Goal: Task Accomplishment & Management: Manage account settings

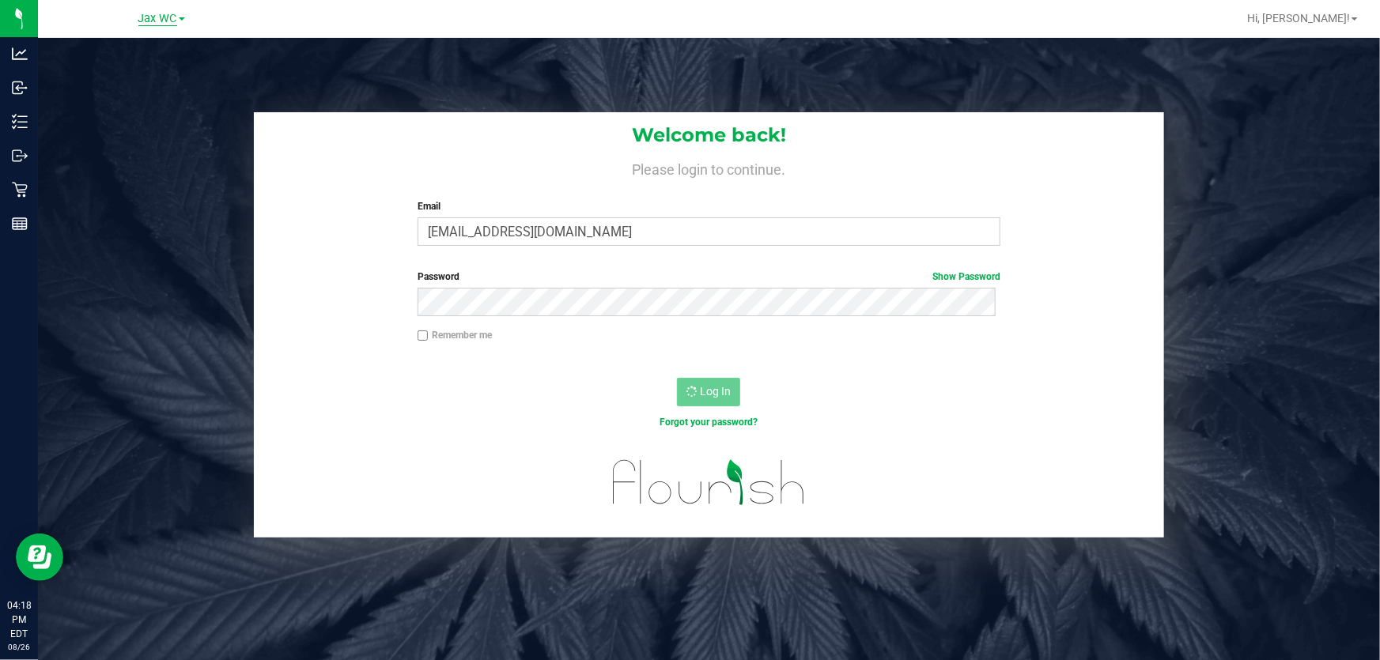
click at [160, 21] on span "Jax WC" at bounding box center [157, 19] width 39 height 14
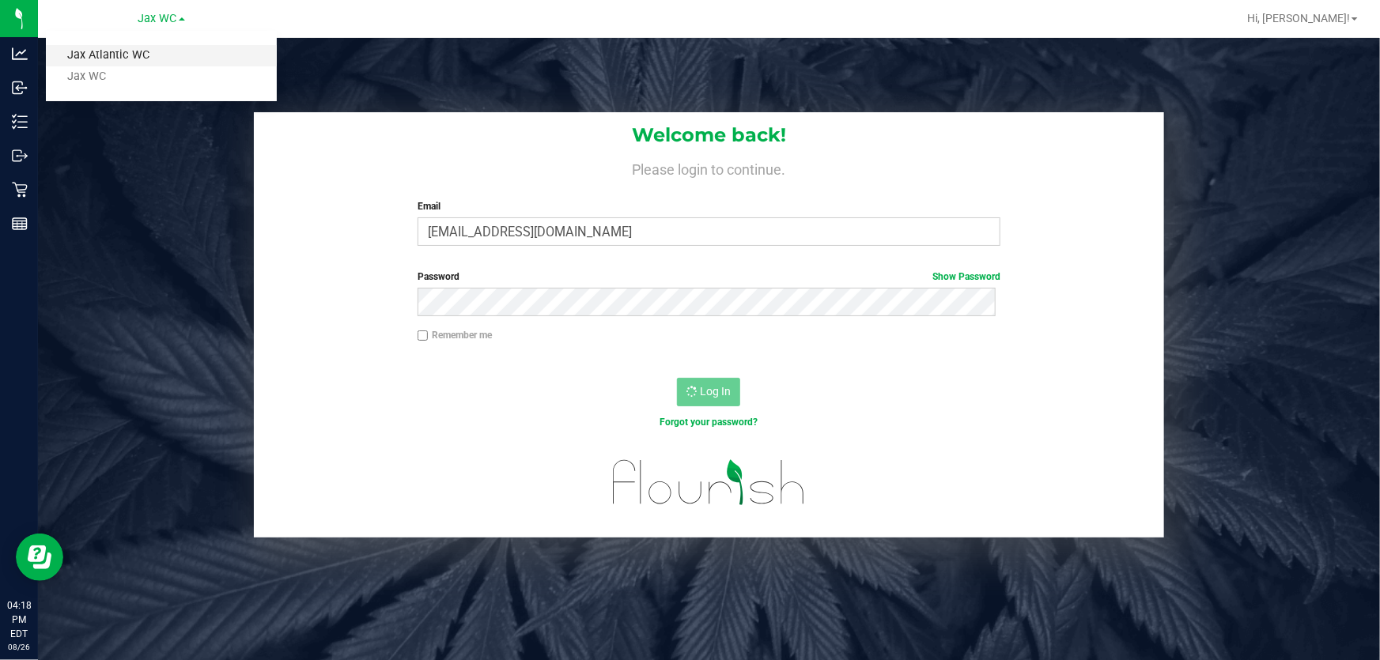
click at [161, 47] on link "Jax Atlantic WC" at bounding box center [161, 55] width 231 height 21
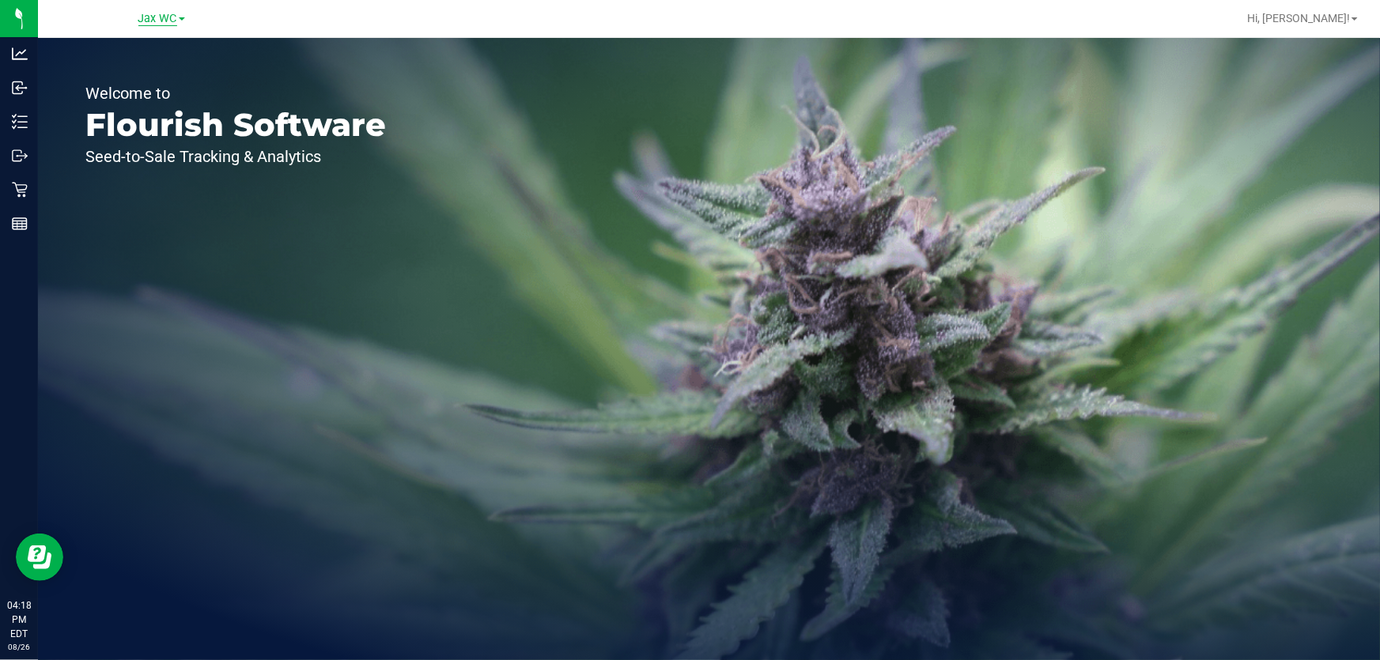
click at [168, 11] on link "Jax WC" at bounding box center [161, 17] width 47 height 15
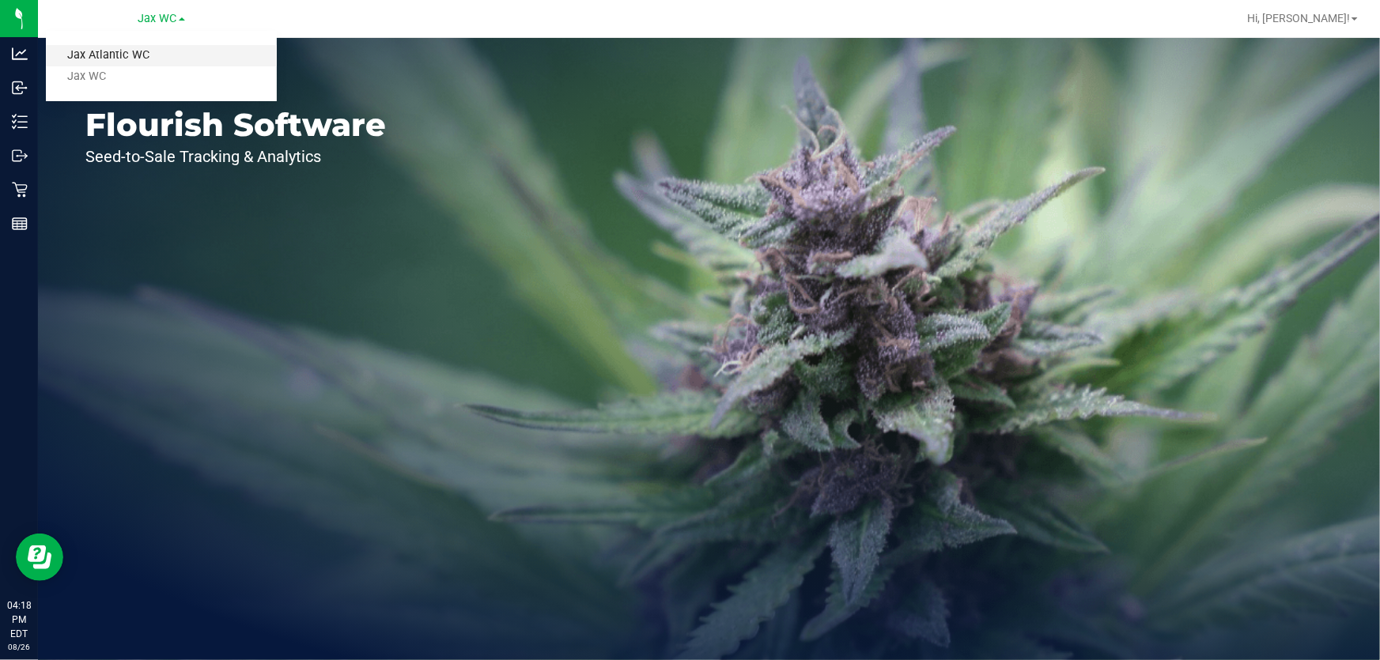
click at [151, 62] on link "Jax Atlantic WC" at bounding box center [161, 55] width 231 height 21
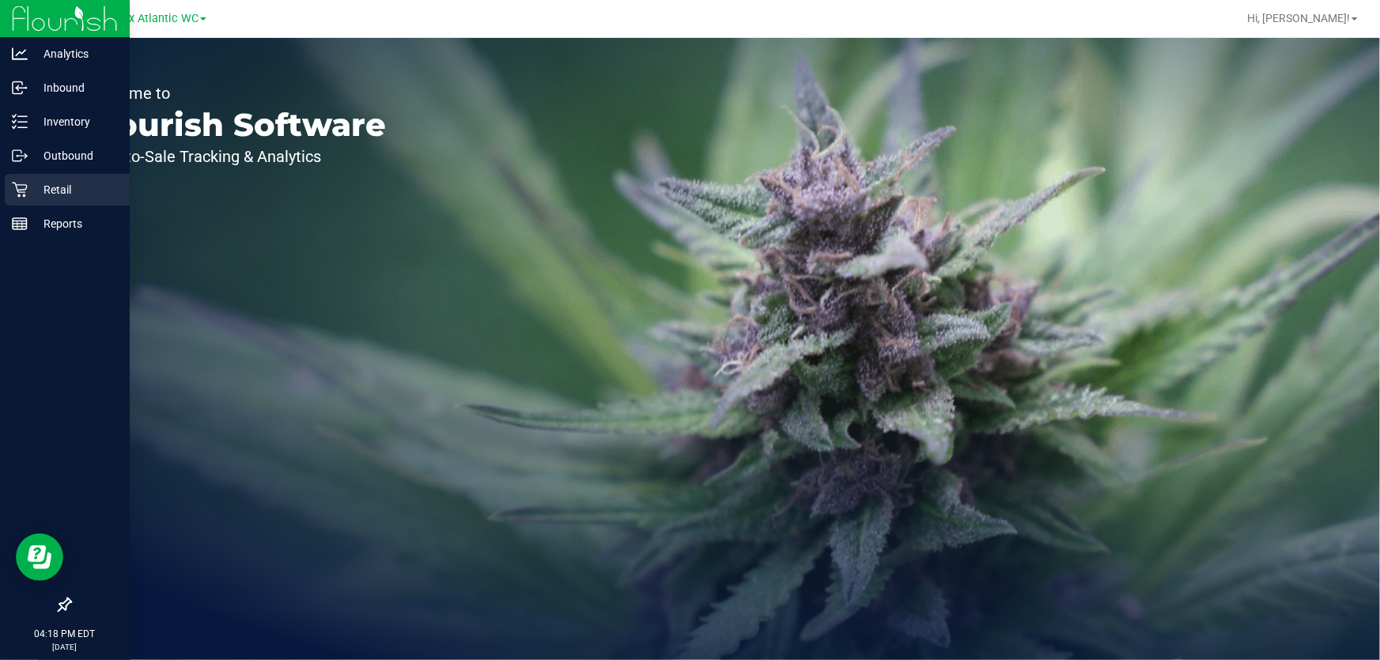
click at [18, 187] on icon at bounding box center [20, 190] width 16 height 16
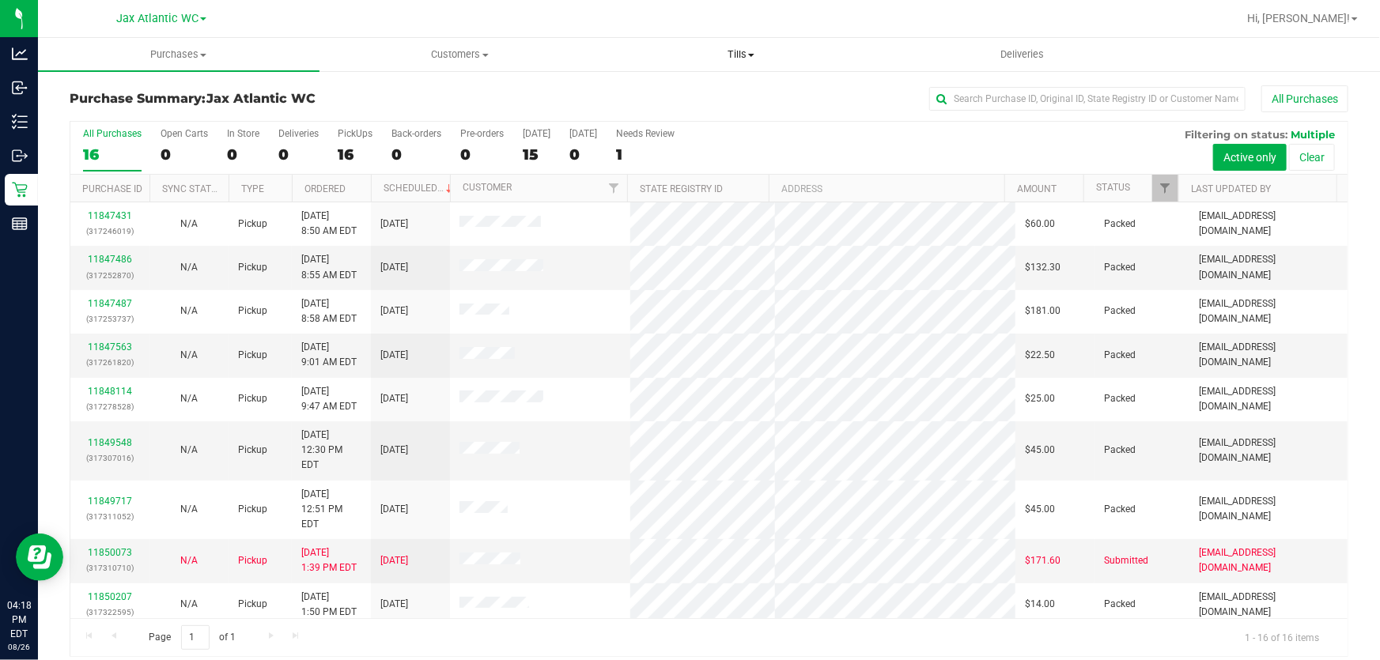
click at [749, 54] on span at bounding box center [751, 55] width 6 height 3
click at [709, 94] on li "Manage tills" at bounding box center [740, 95] width 281 height 19
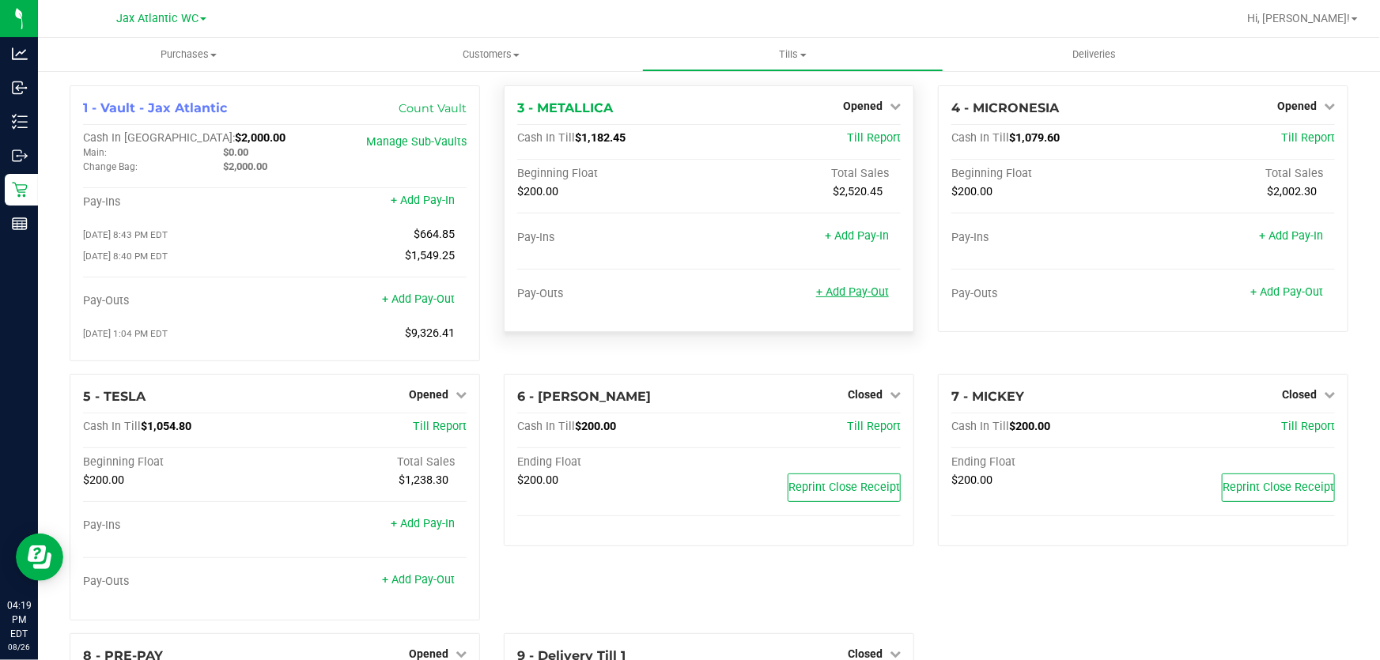
click at [838, 290] on link "+ Add Pay-Out" at bounding box center [852, 291] width 73 height 13
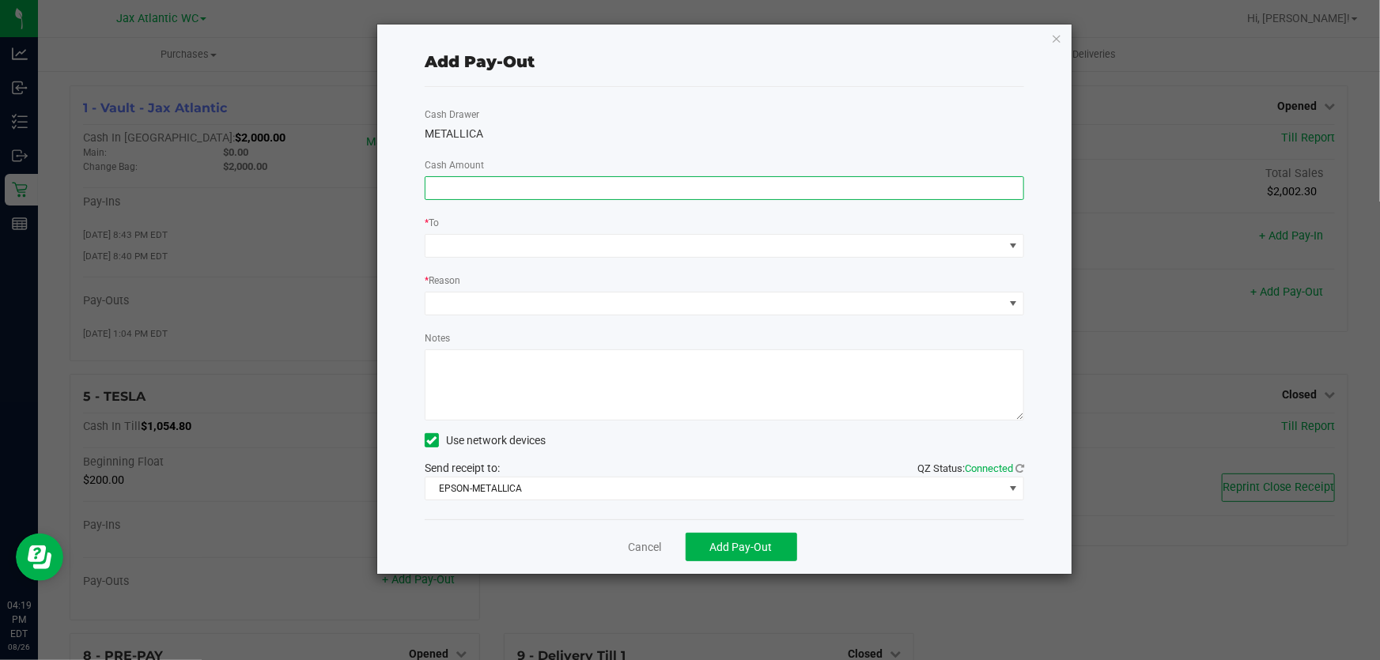
click at [554, 186] on input at bounding box center [724, 188] width 598 height 22
type input "$760.00"
drag, startPoint x: 607, startPoint y: 146, endPoint x: 550, endPoint y: 225, distance: 96.8
click at [606, 146] on div "Cash Drawer METALLICA Cash Amount $760.00 * To * Reason Notes Use network devic…" at bounding box center [724, 303] width 599 height 432
click at [538, 244] on span at bounding box center [714, 246] width 578 height 22
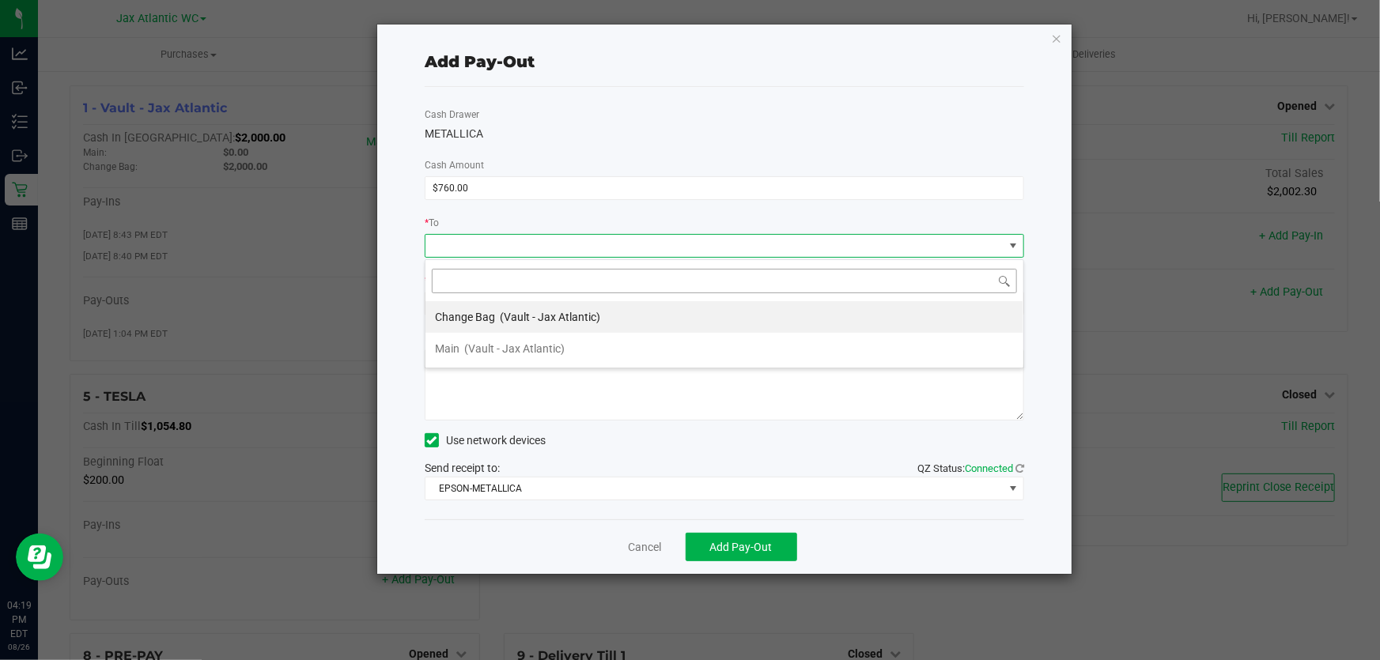
scroll to position [24, 600]
click at [499, 342] on span "(Vault - Jax Atlantic)" at bounding box center [514, 348] width 100 height 13
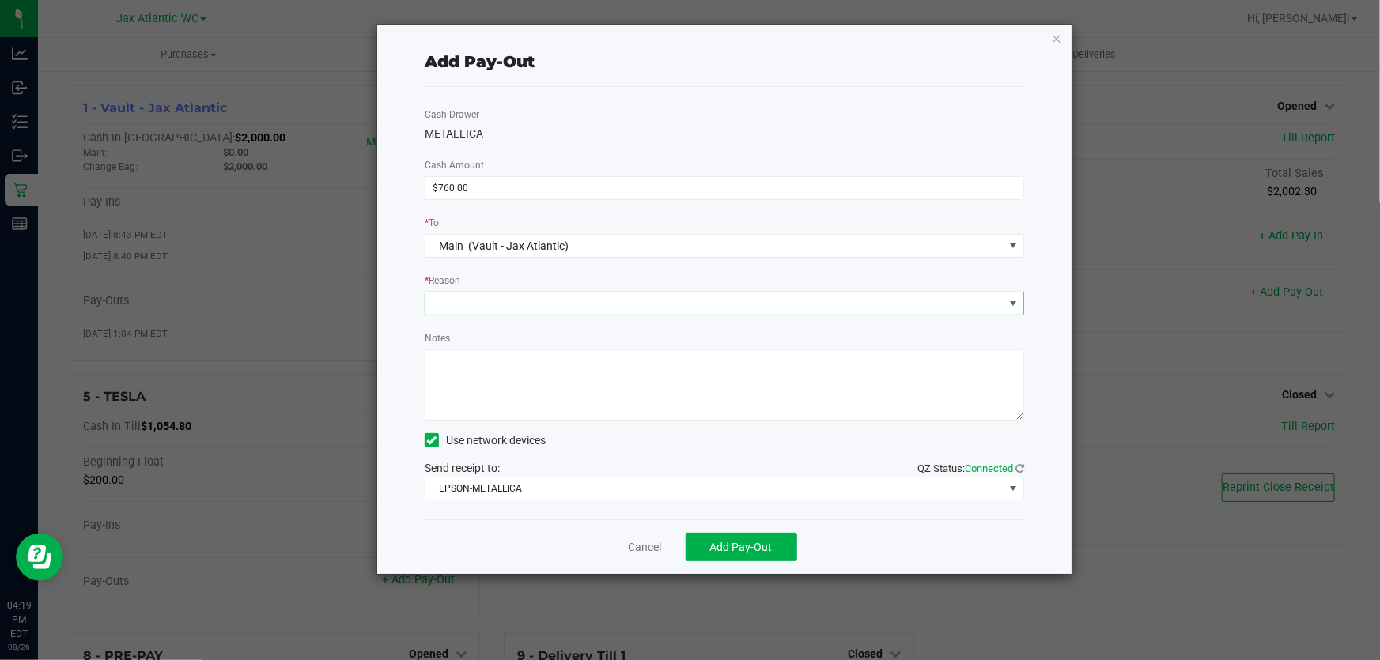
click at [500, 309] on span at bounding box center [714, 304] width 578 height 22
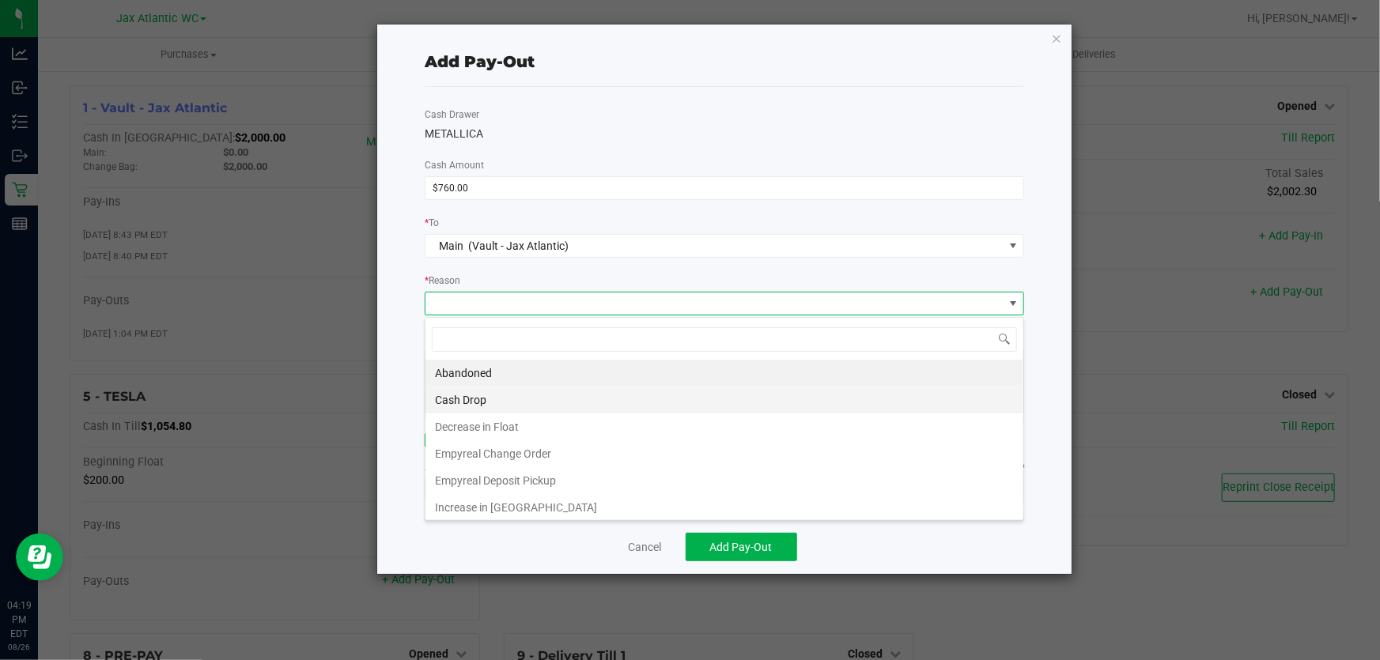
click at [505, 402] on li "Cash Drop" at bounding box center [724, 400] width 598 height 27
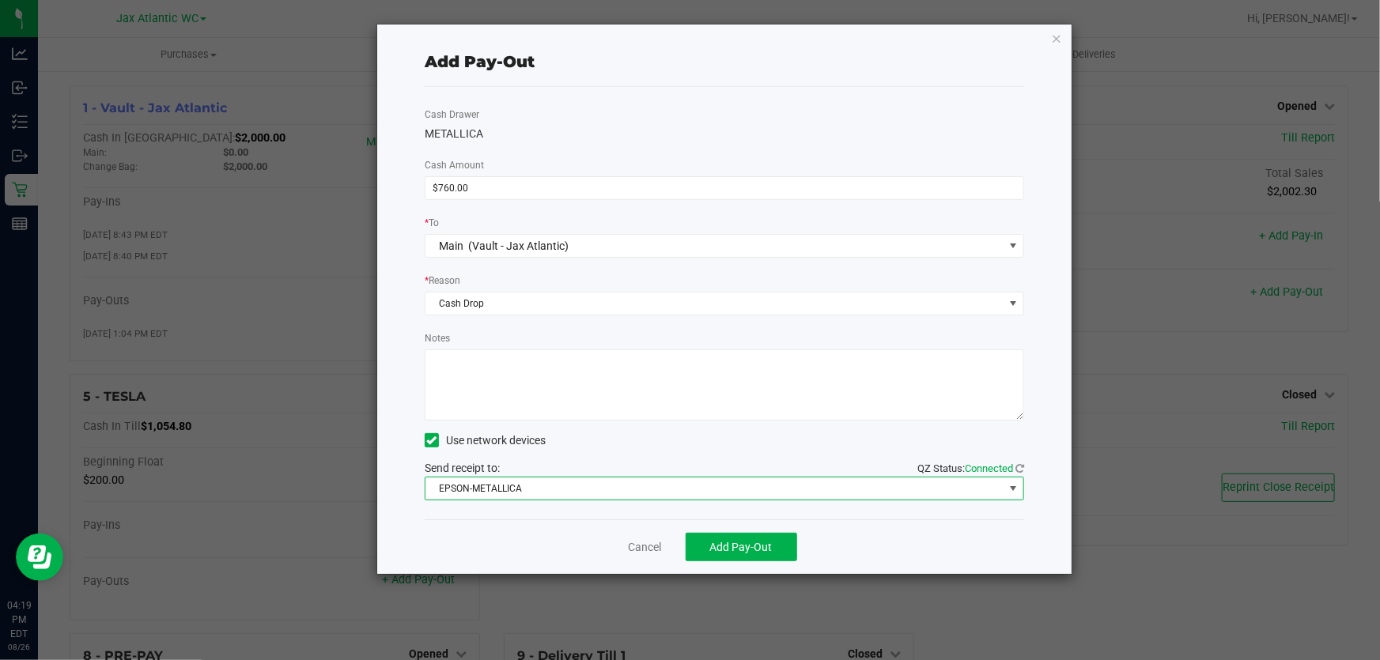
click at [494, 490] on span "EPSON-METALLICA" at bounding box center [714, 489] width 578 height 22
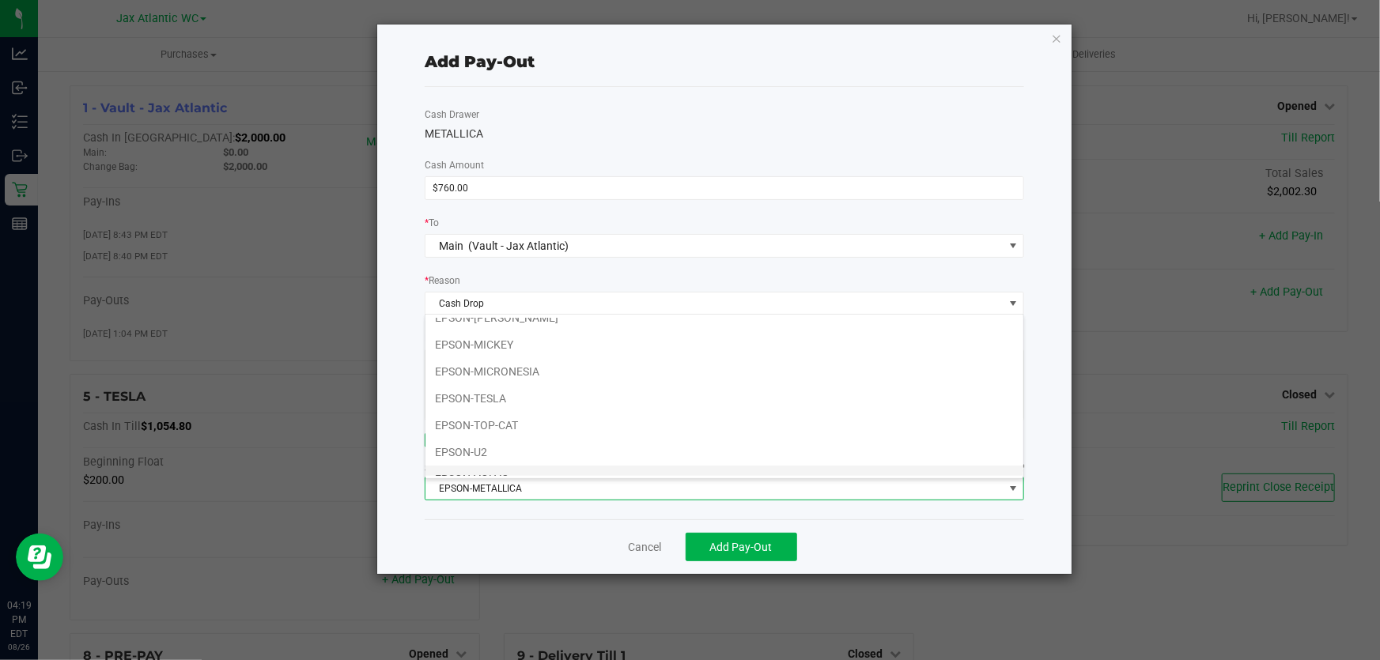
scroll to position [82, 0]
click at [528, 377] on li "EPSON-TOP-CAT" at bounding box center [724, 383] width 598 height 27
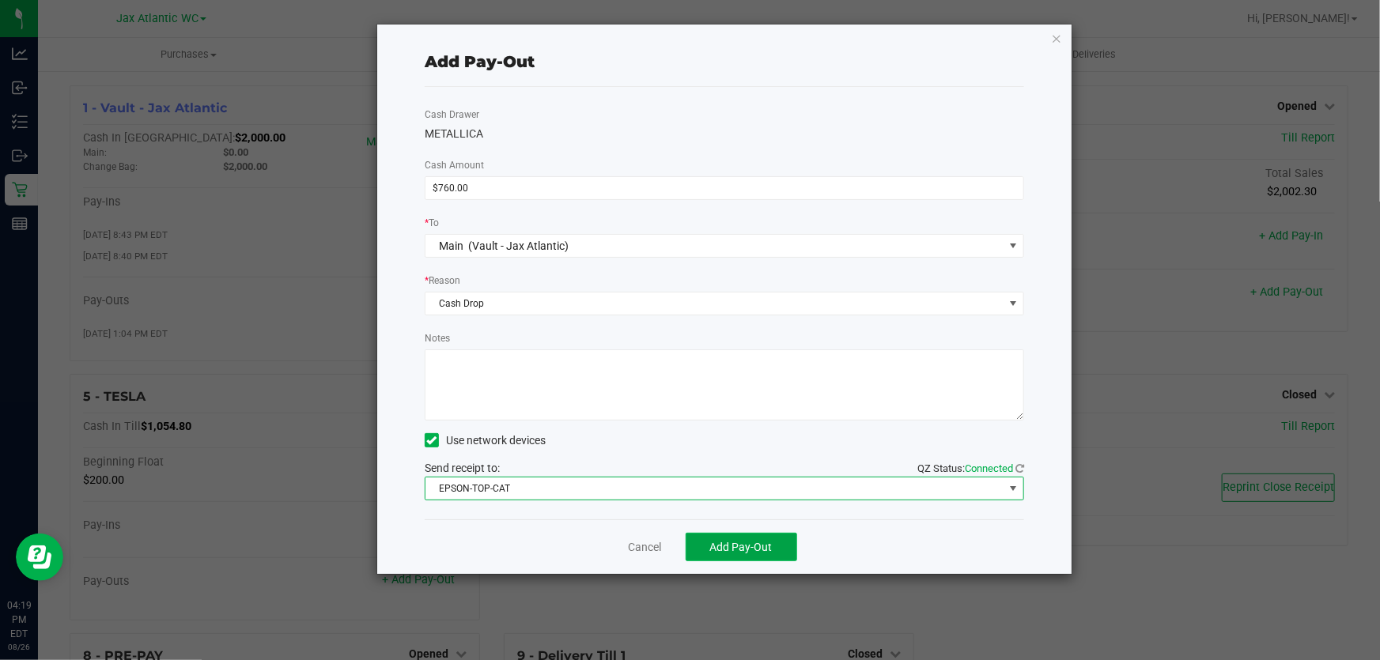
click at [700, 551] on button "Add Pay-Out" at bounding box center [740, 547] width 111 height 28
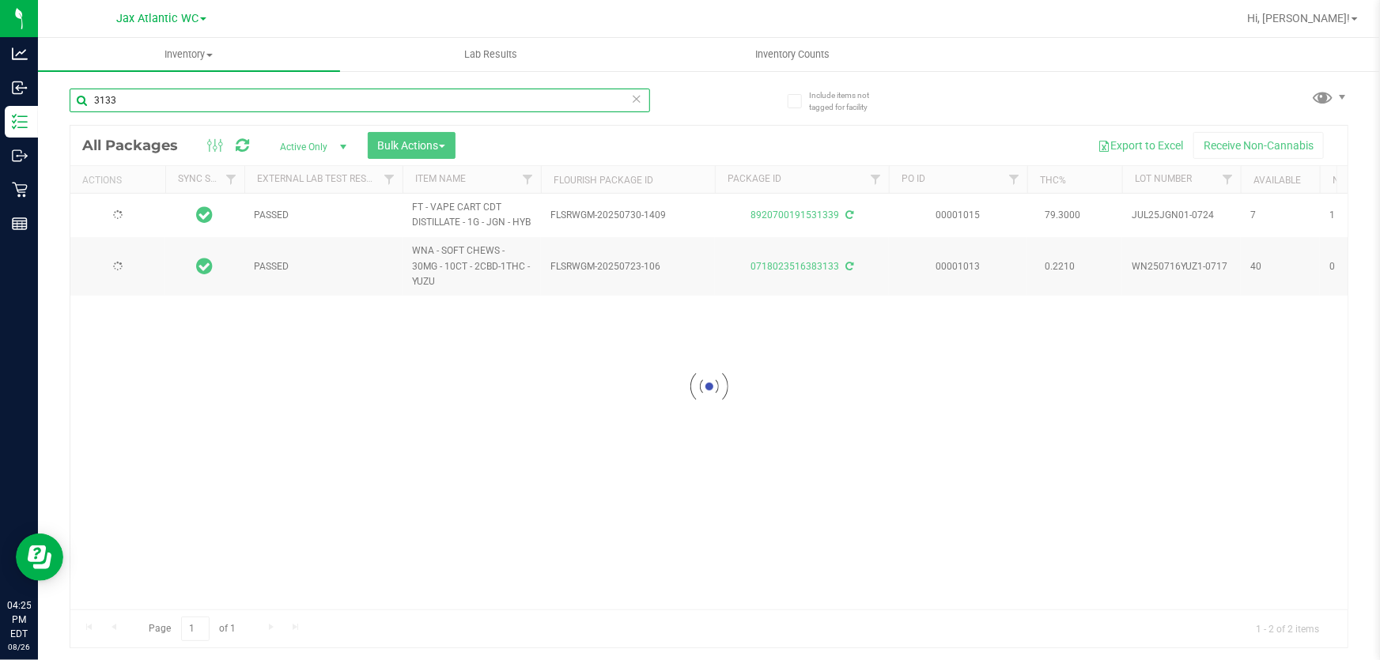
click at [166, 105] on input "3133" at bounding box center [360, 101] width 580 height 24
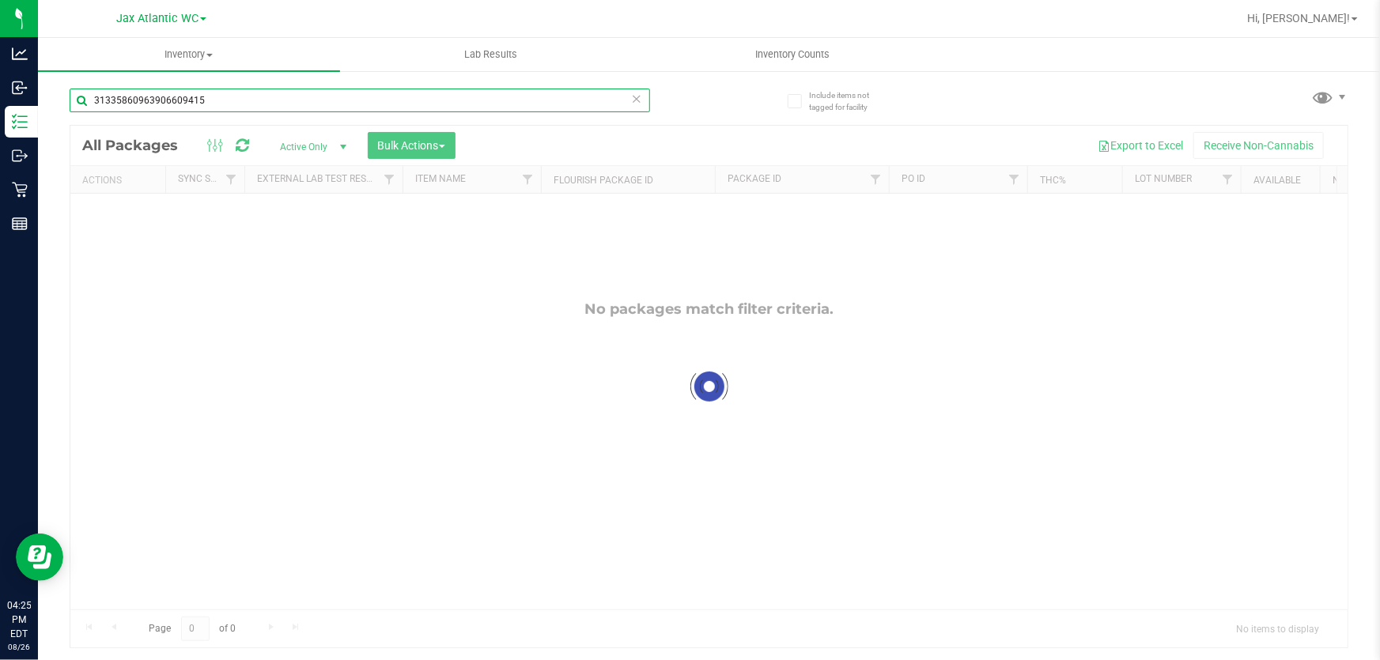
click at [245, 96] on input "31335860963906609415" at bounding box center [360, 101] width 580 height 24
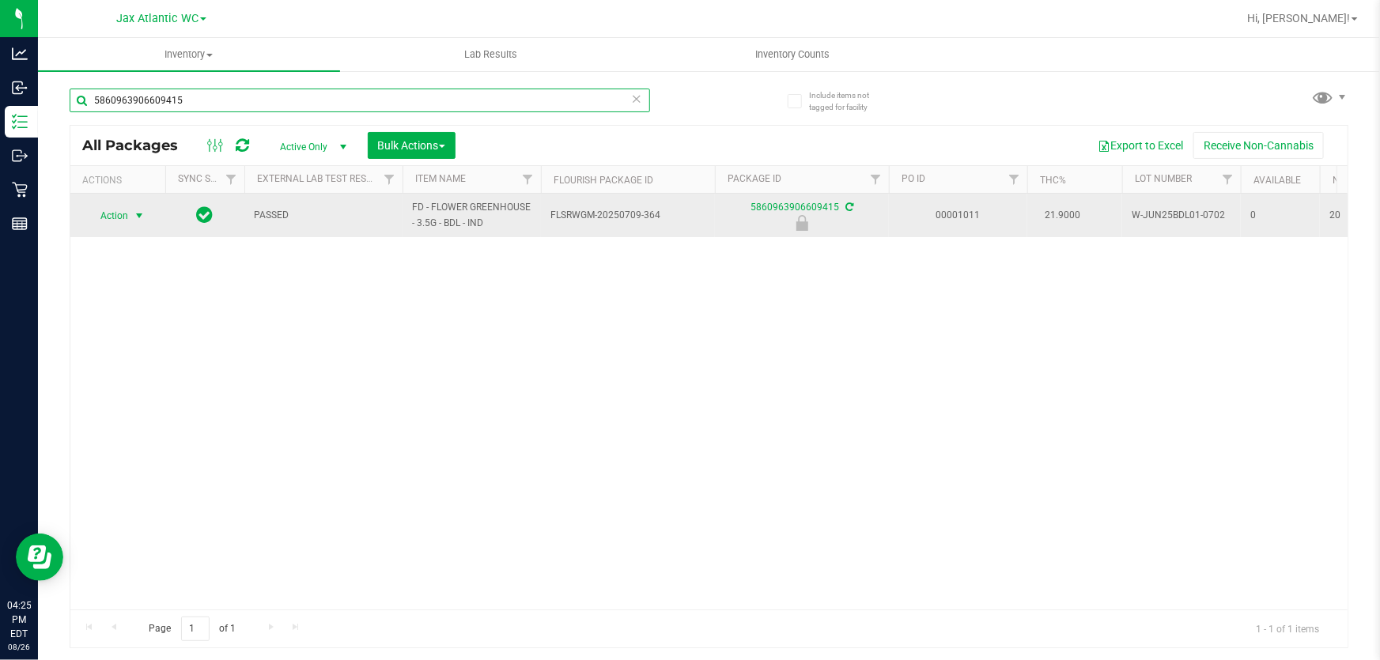
type input "5860963906609415"
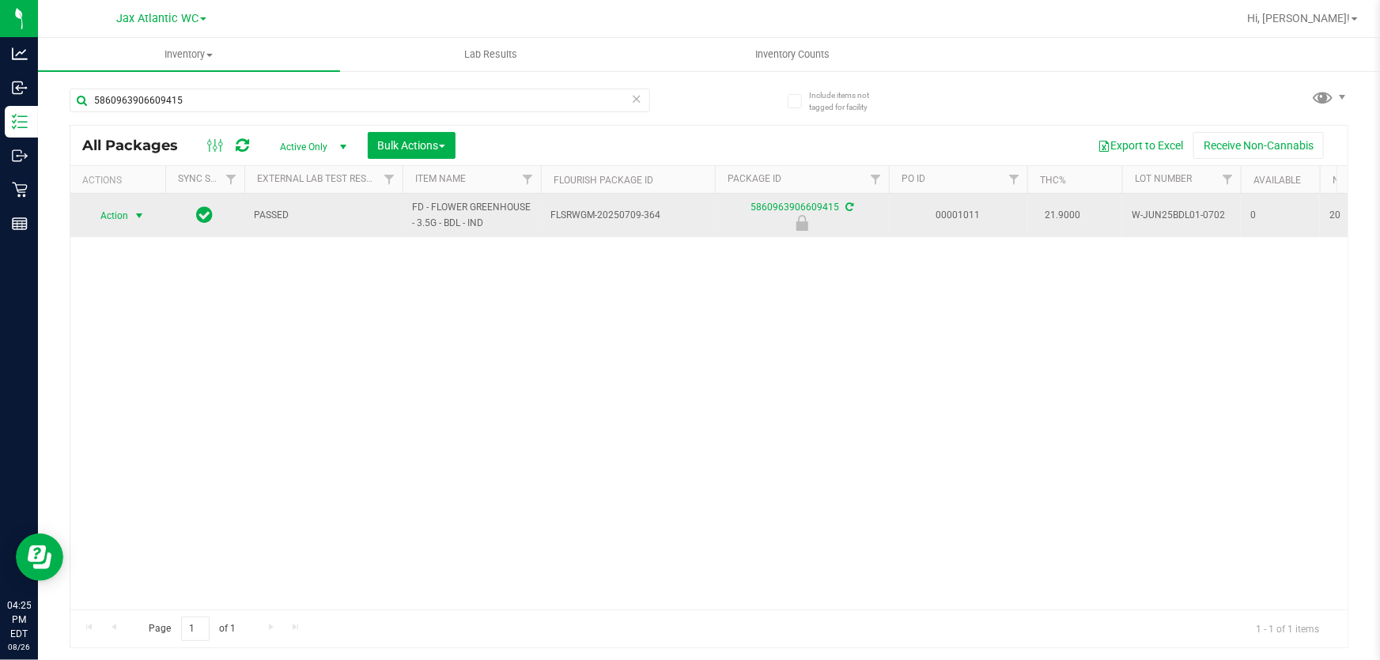
click at [115, 213] on span "Action" at bounding box center [107, 216] width 43 height 22
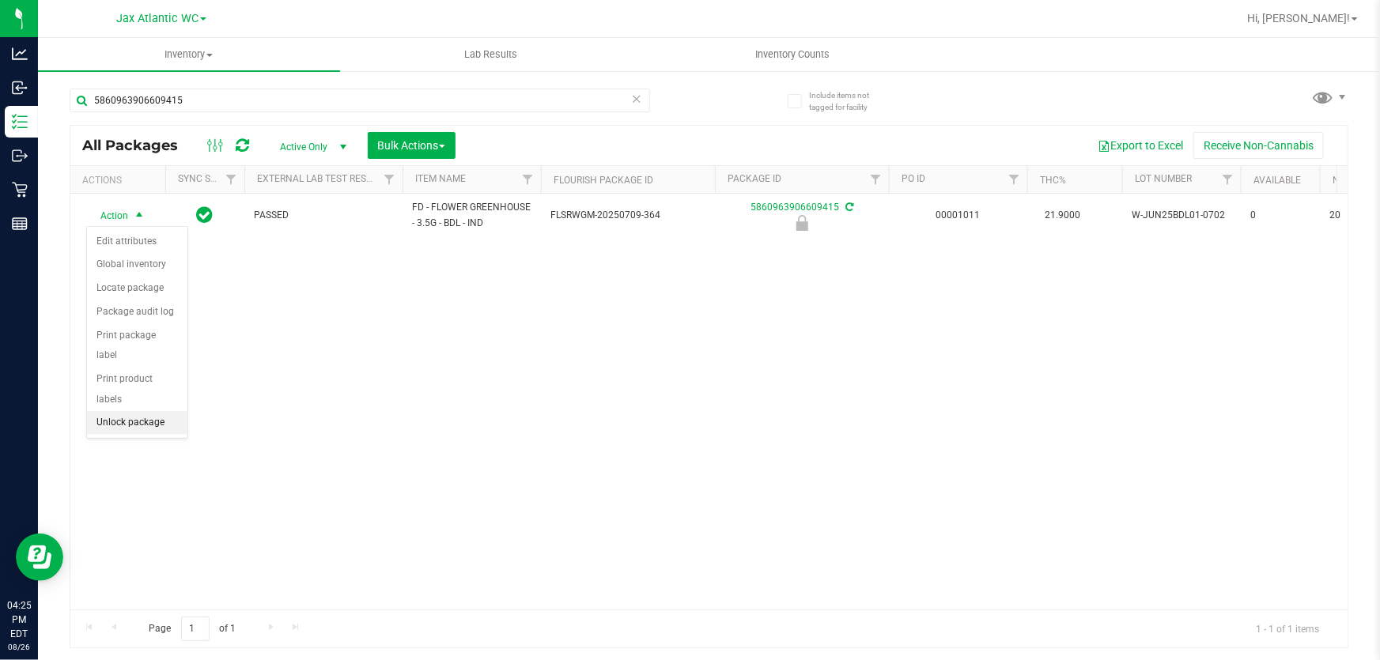
click at [157, 411] on li "Unlock package" at bounding box center [137, 423] width 100 height 24
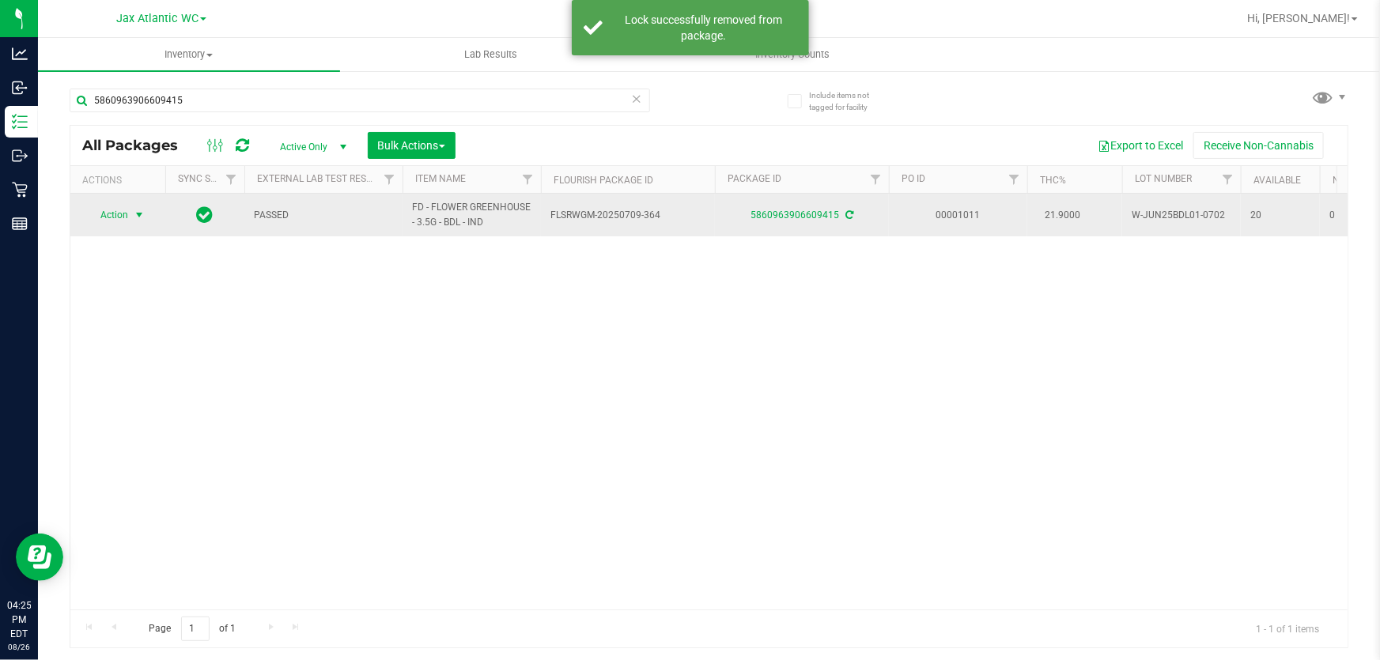
click at [113, 213] on span "Action" at bounding box center [107, 215] width 43 height 22
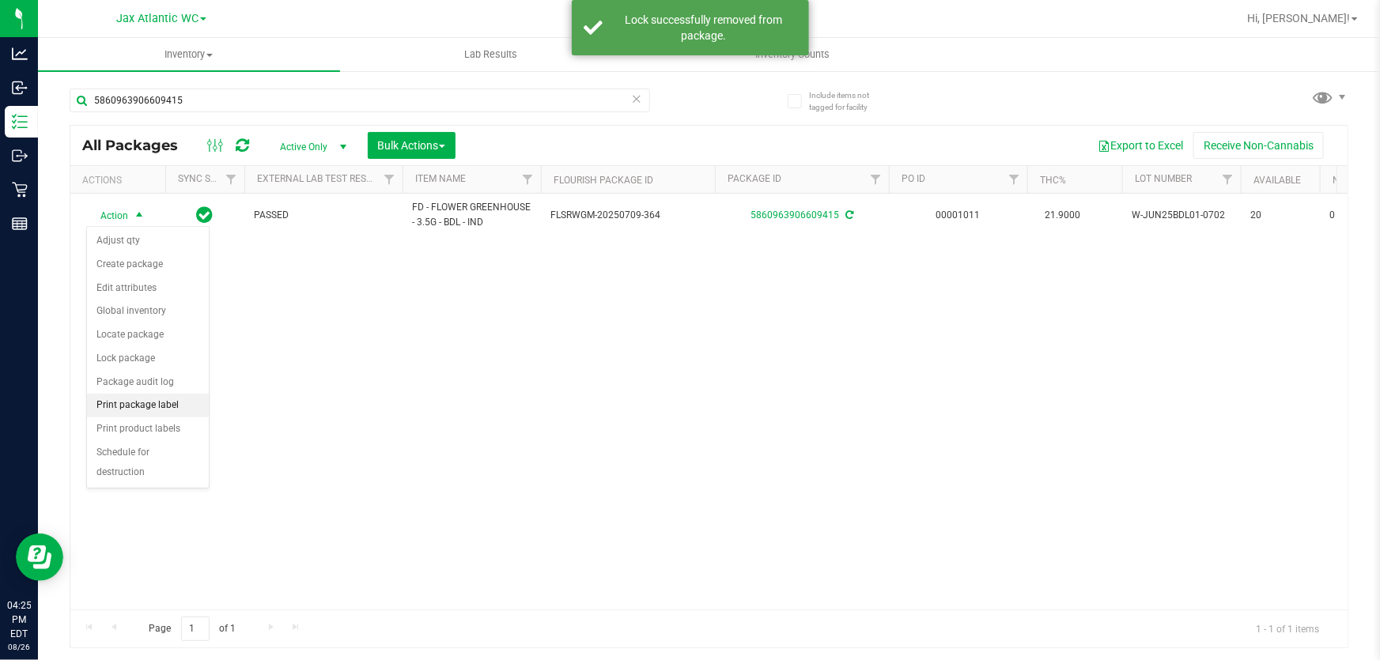
click at [166, 411] on li "Print package label" at bounding box center [148, 406] width 122 height 24
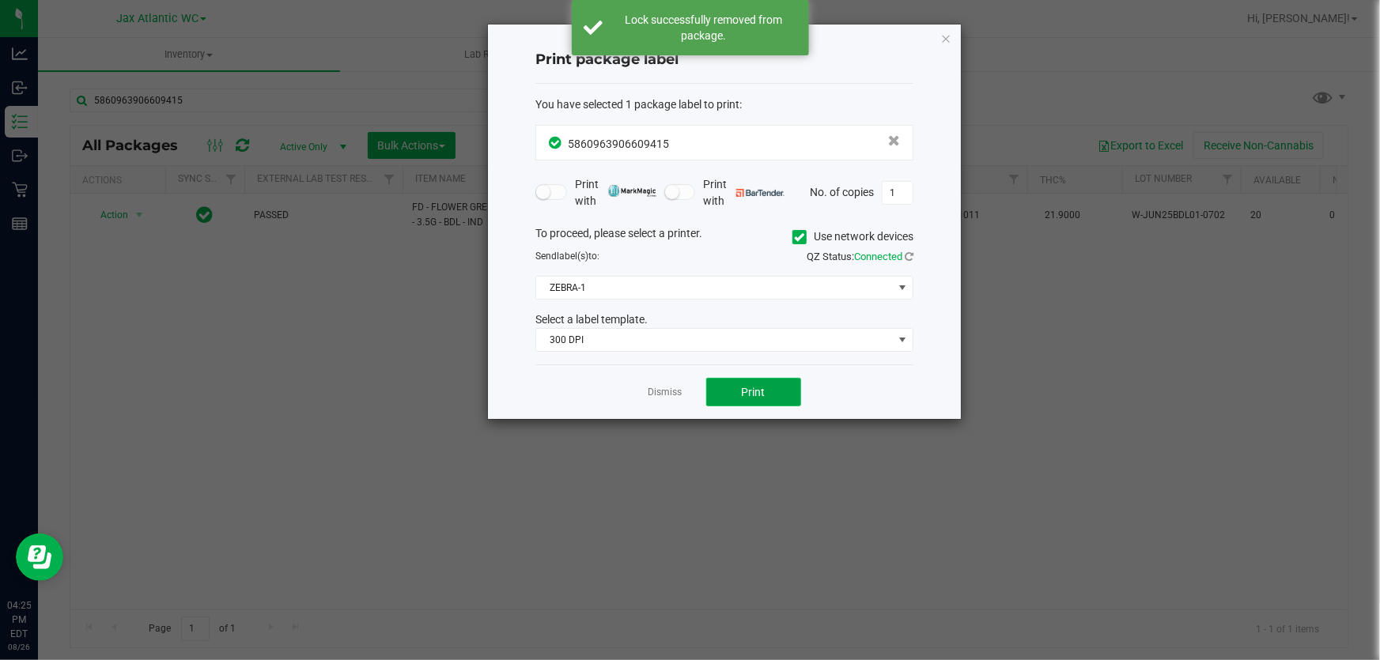
click at [727, 382] on button "Print" at bounding box center [753, 392] width 95 height 28
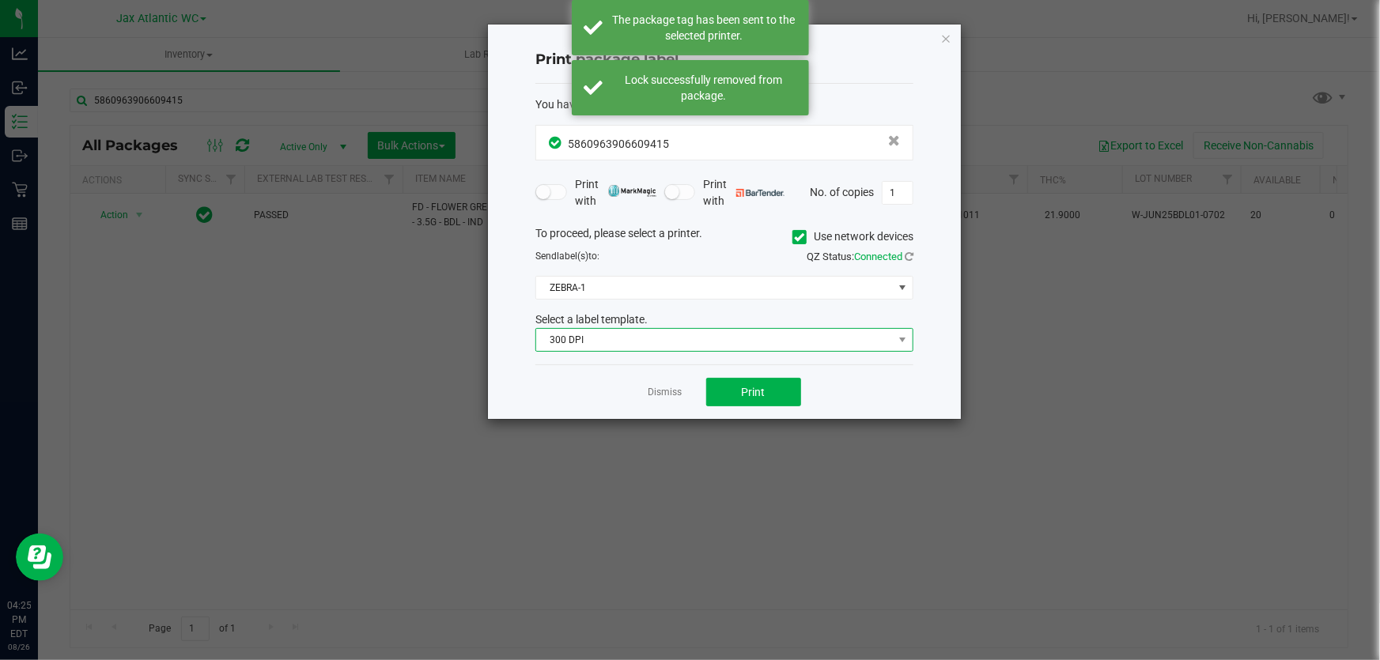
click at [661, 345] on span "300 DPI" at bounding box center [714, 340] width 357 height 22
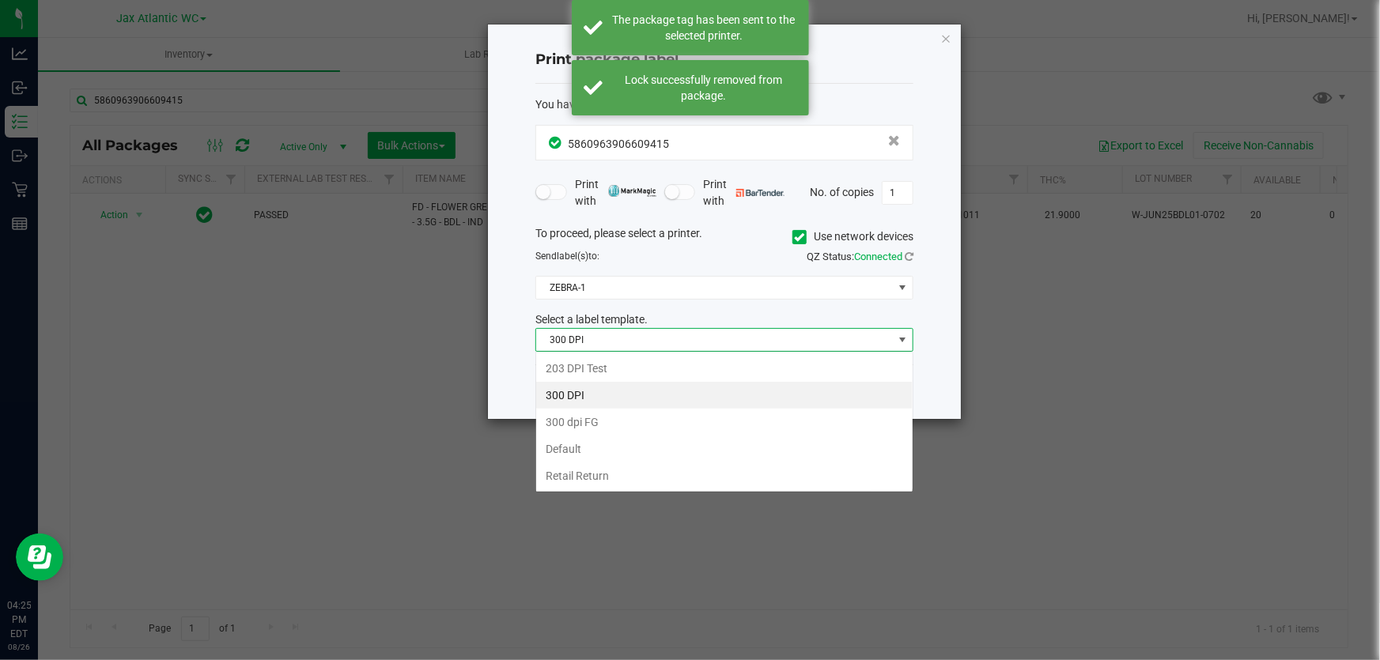
scroll to position [24, 378]
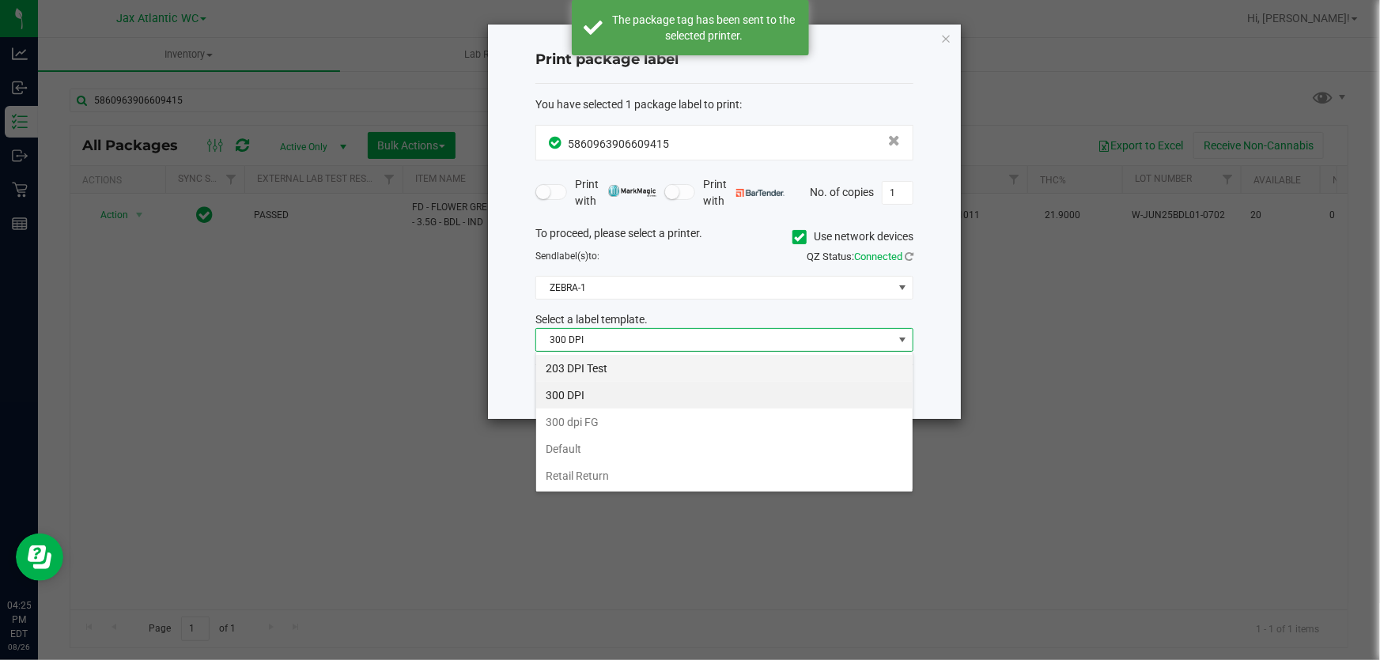
click at [626, 361] on li "203 DPI Test" at bounding box center [724, 368] width 376 height 27
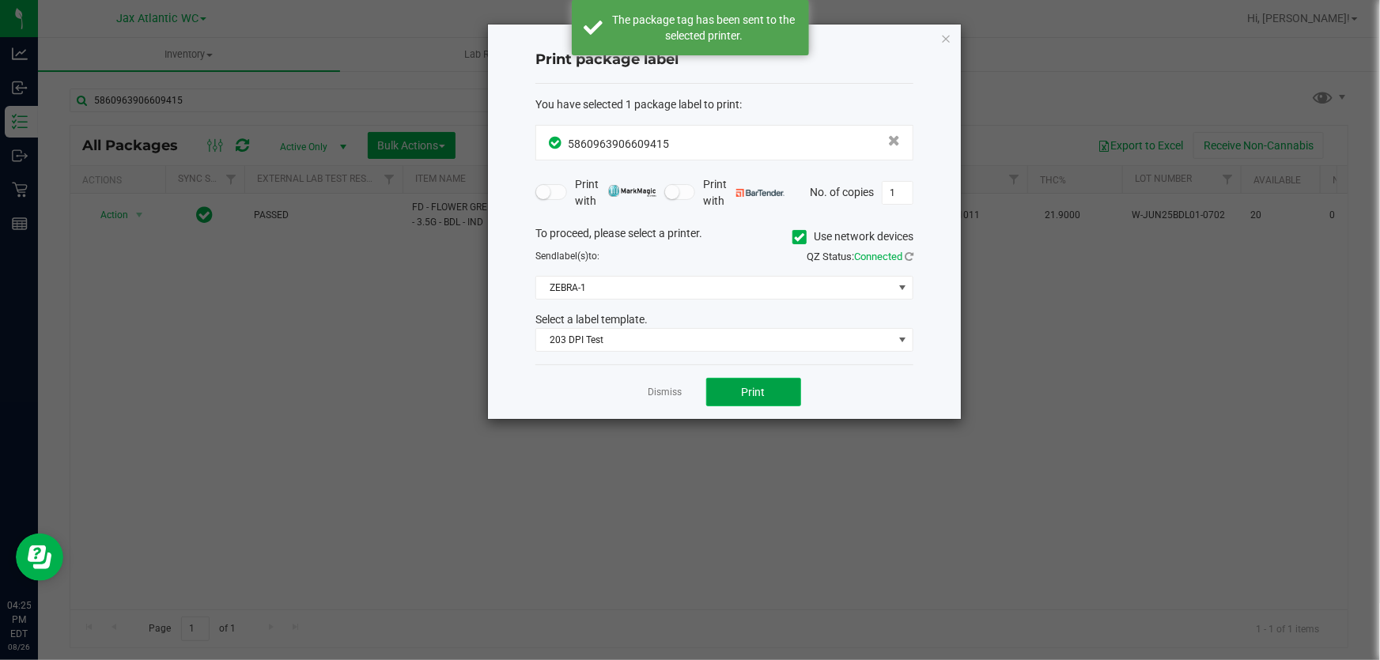
click at [774, 393] on button "Print" at bounding box center [753, 392] width 95 height 28
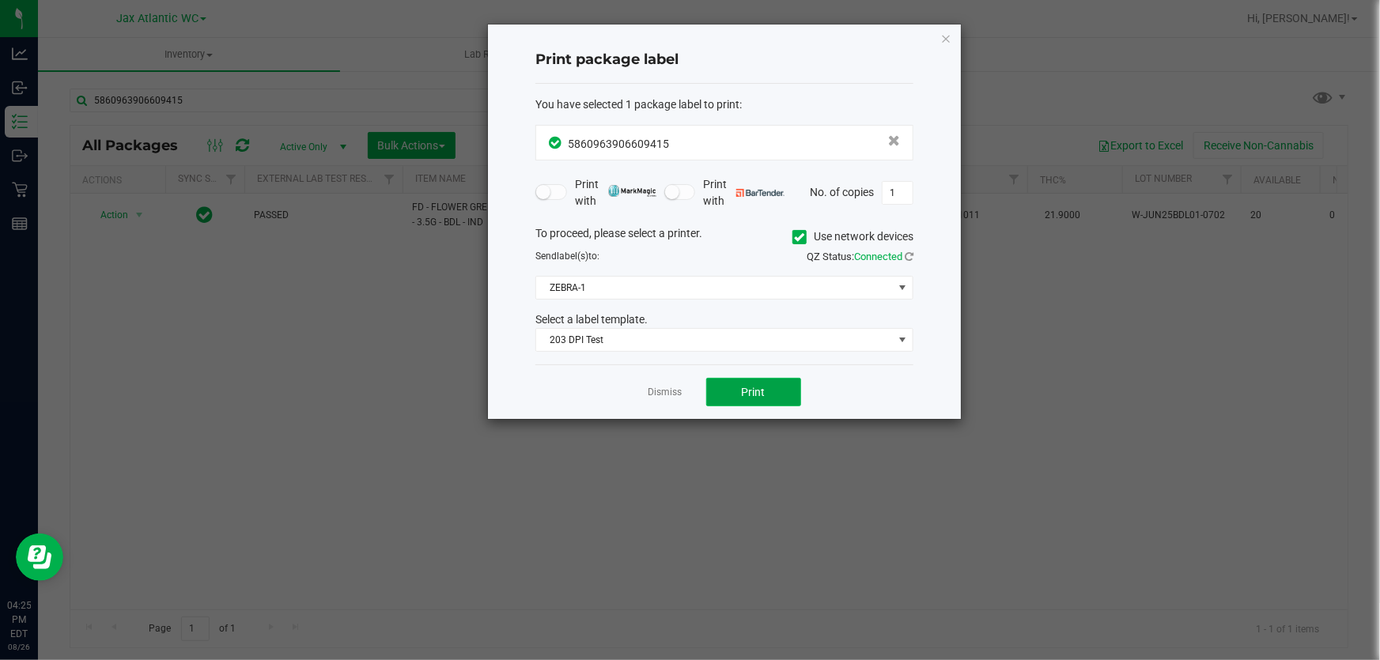
click at [745, 390] on span "Print" at bounding box center [754, 392] width 24 height 13
click at [652, 397] on link "Dismiss" at bounding box center [665, 392] width 34 height 13
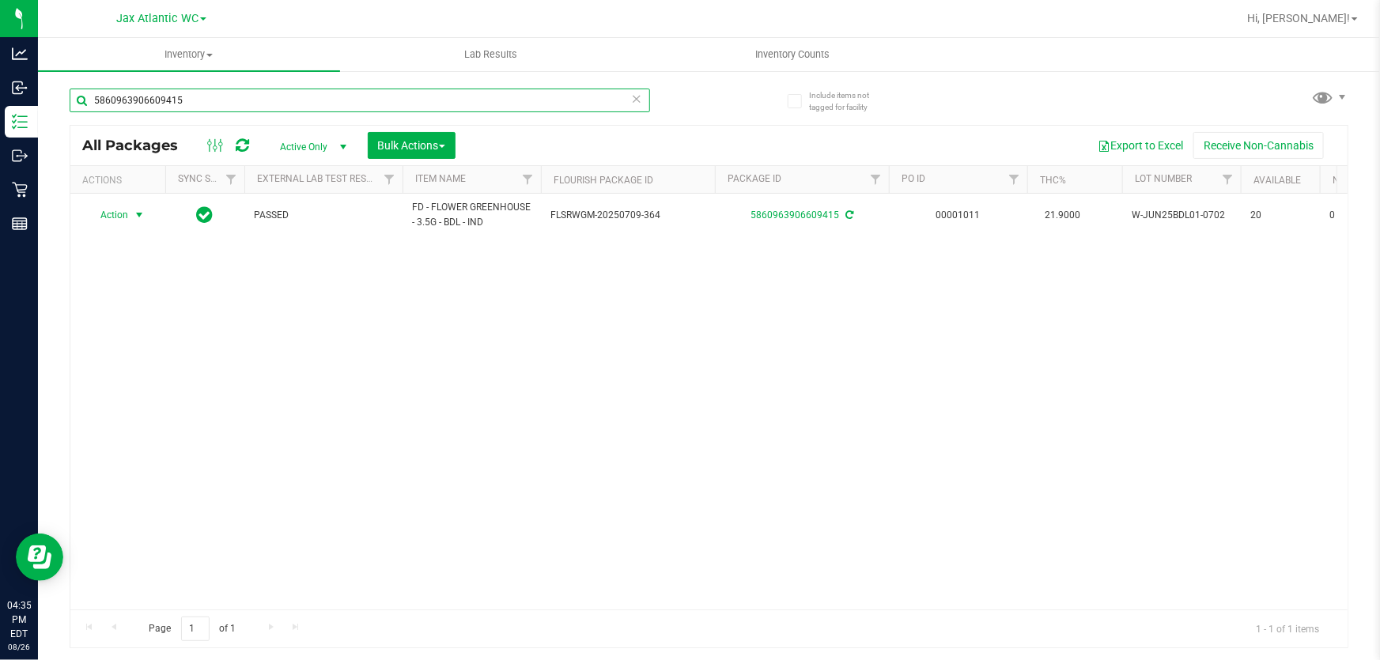
click at [222, 95] on input "5860963906609415" at bounding box center [360, 101] width 580 height 24
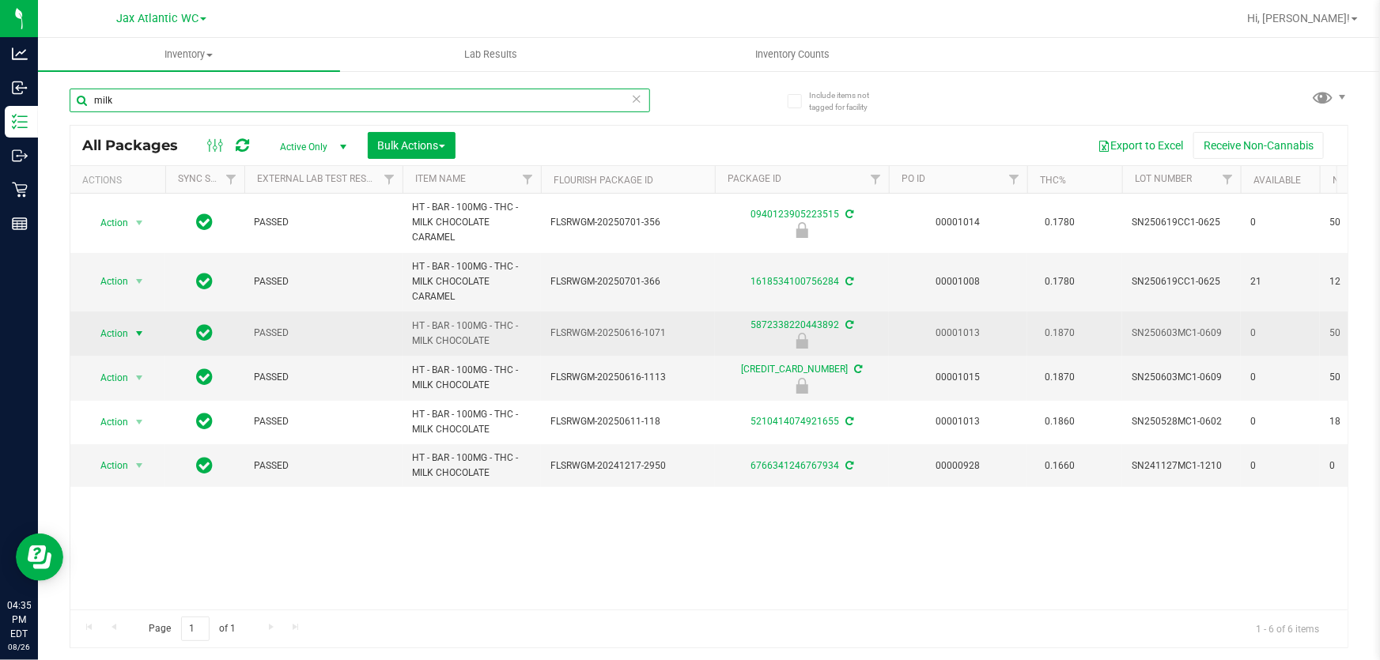
type input "milk"
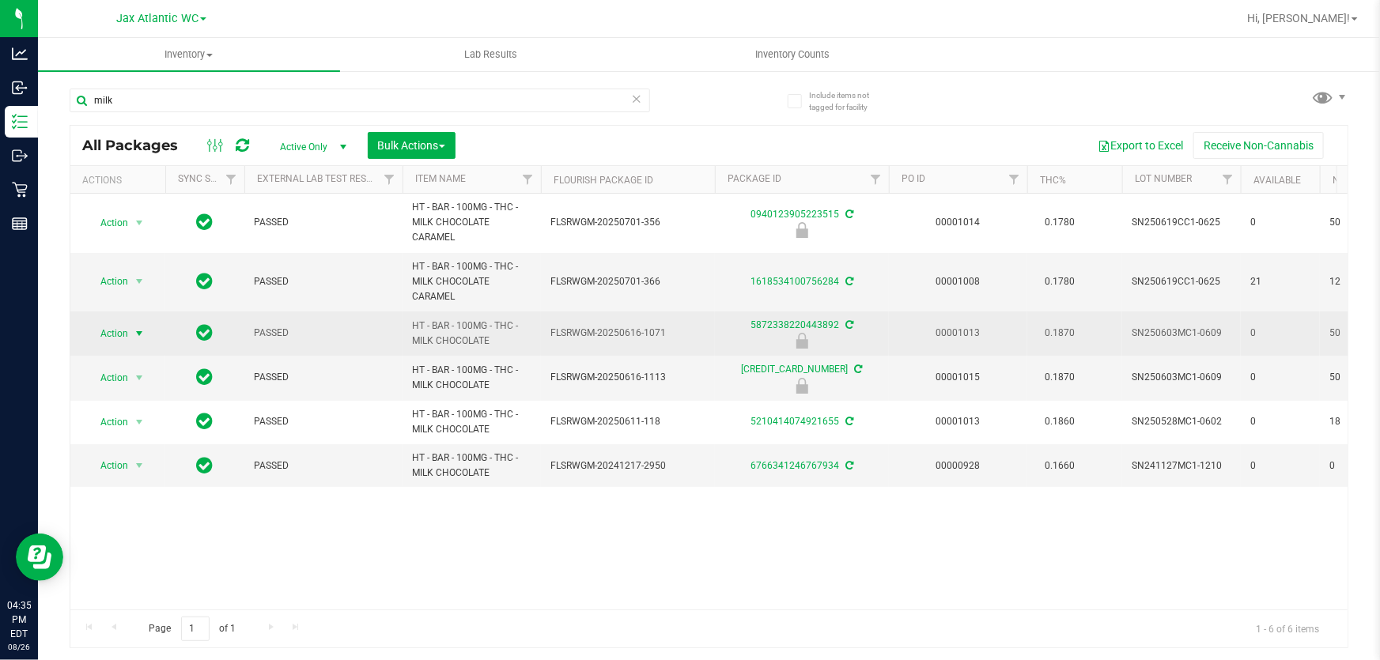
click at [113, 327] on span "Action" at bounding box center [107, 334] width 43 height 22
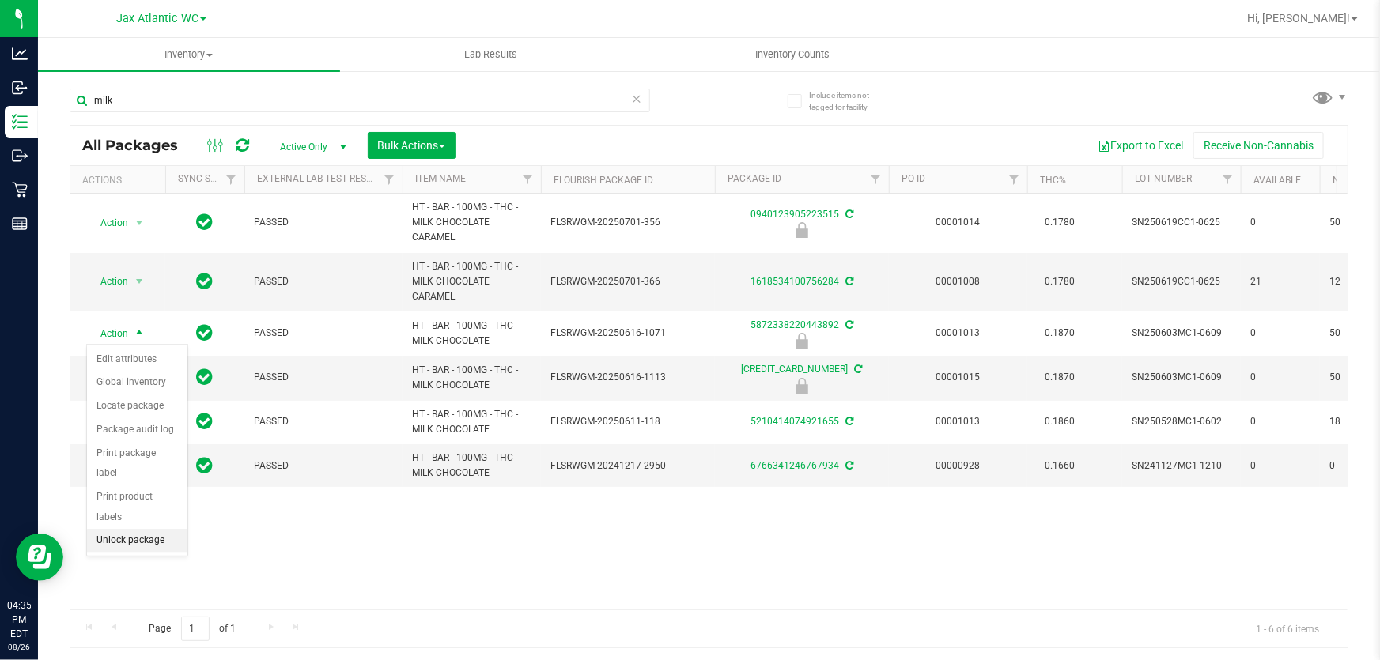
click at [160, 529] on li "Unlock package" at bounding box center [137, 541] width 100 height 24
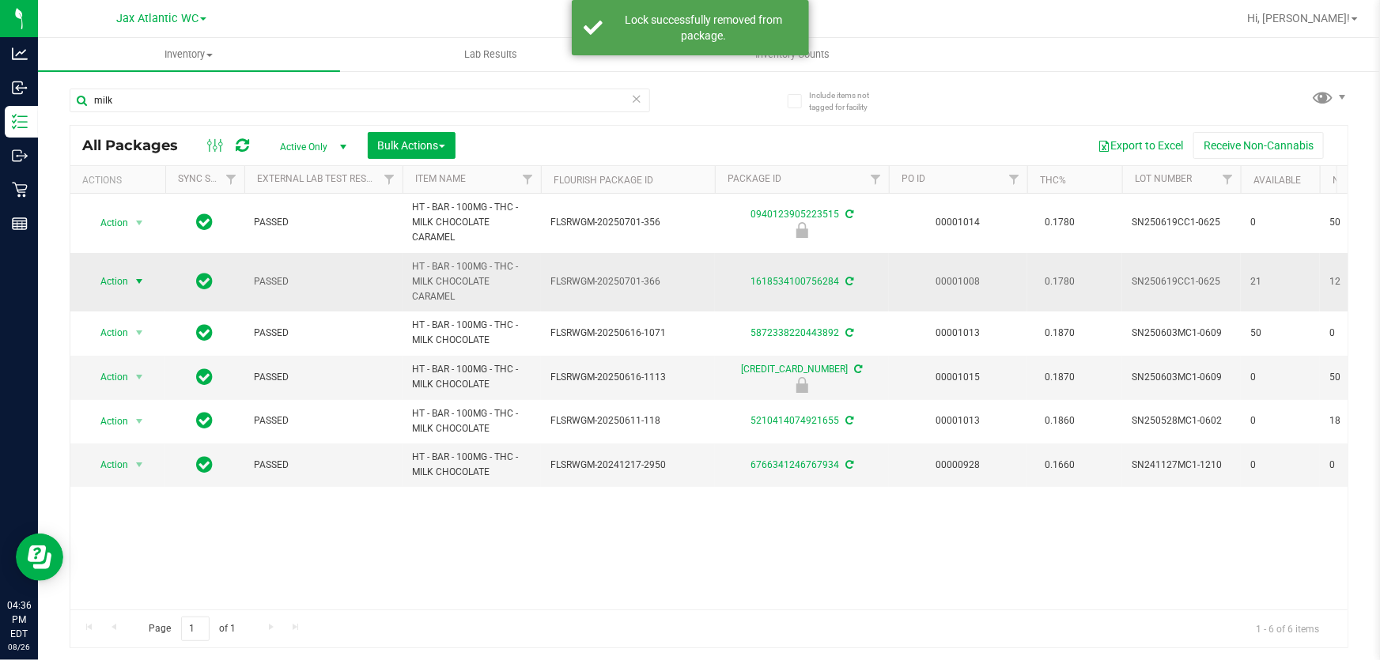
click at [115, 277] on span "Action" at bounding box center [107, 281] width 43 height 22
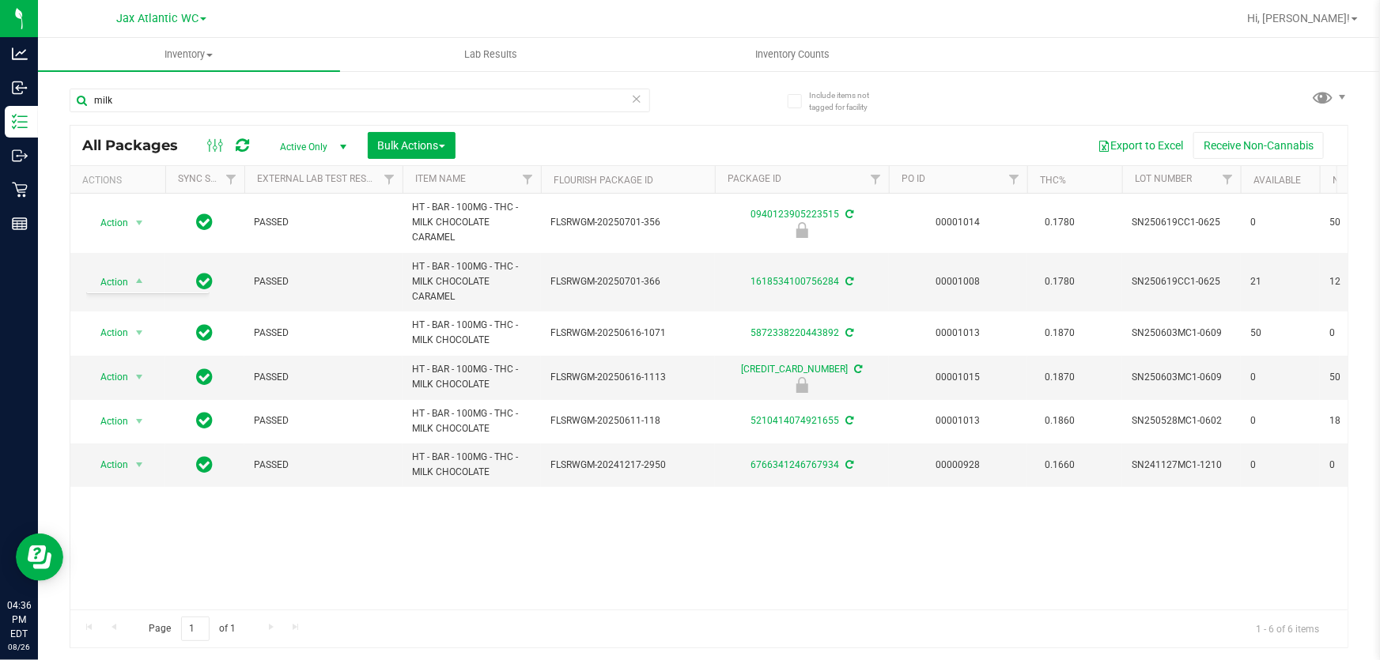
click at [285, 496] on div "Action Action Edit attributes Global inventory Locate package Package audit log…" at bounding box center [708, 402] width 1277 height 416
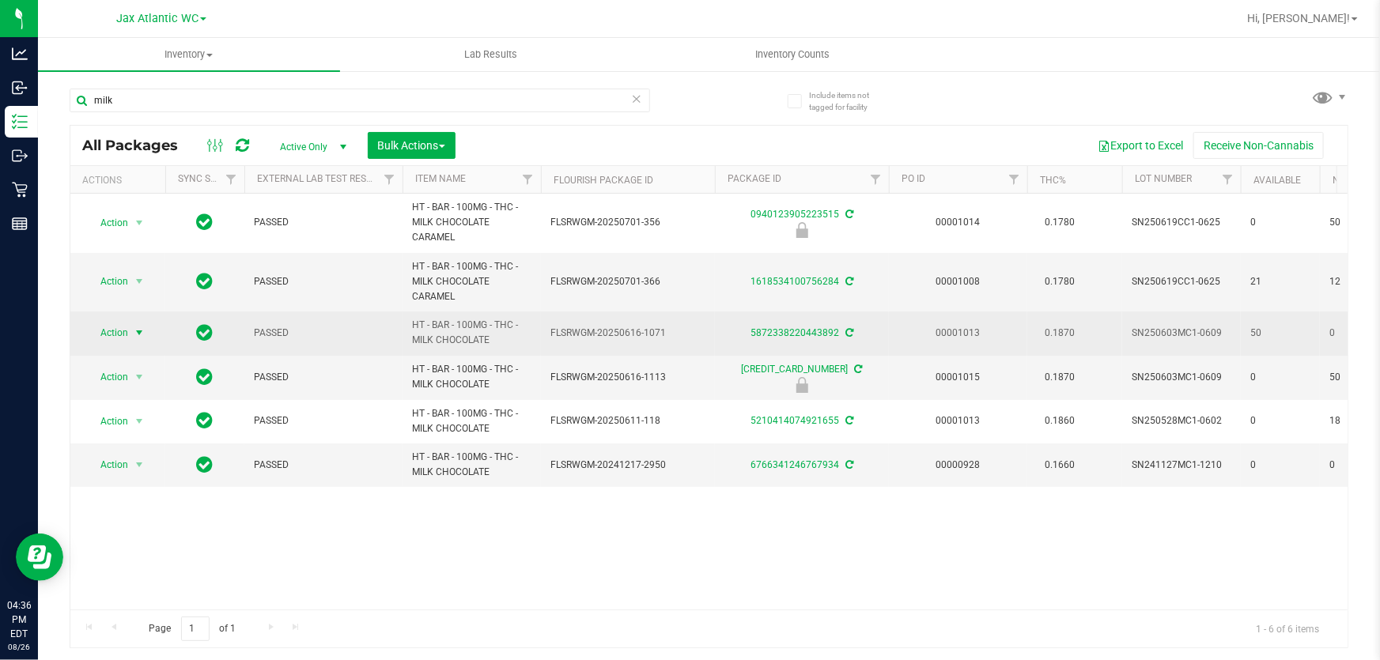
click at [126, 336] on span "Action" at bounding box center [107, 333] width 43 height 22
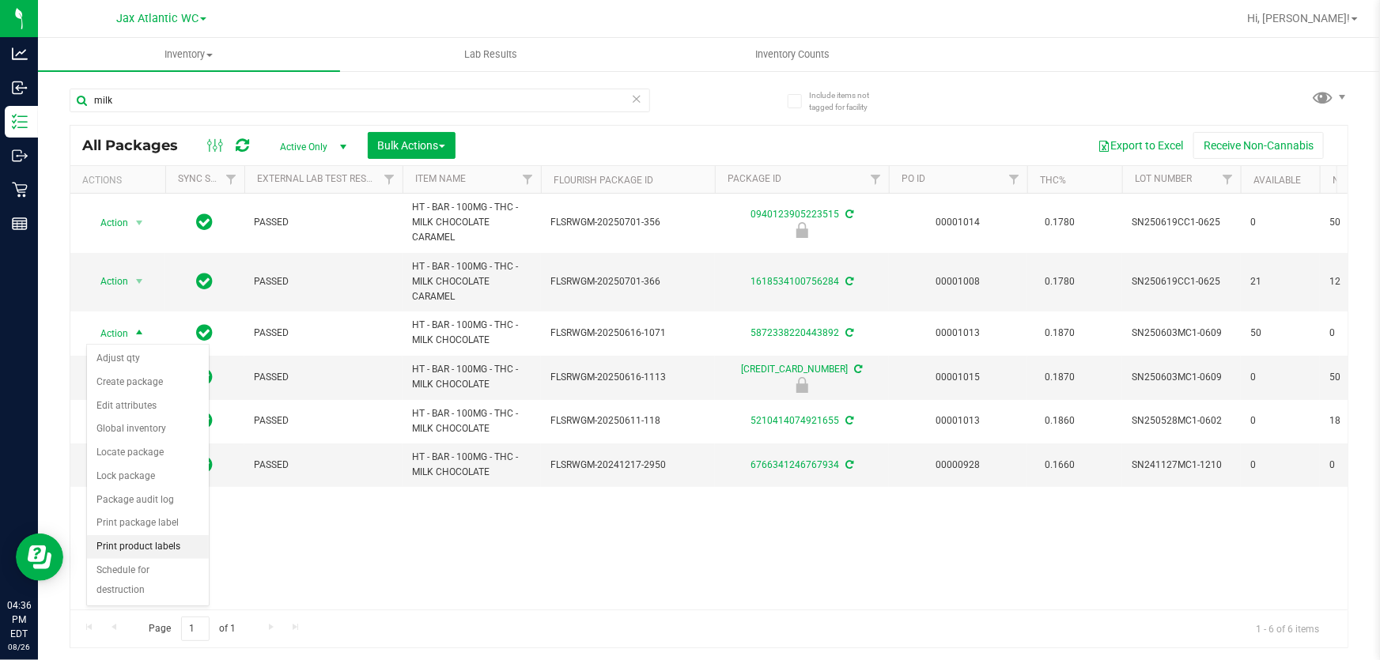
click at [175, 546] on li "Print product labels" at bounding box center [148, 547] width 122 height 24
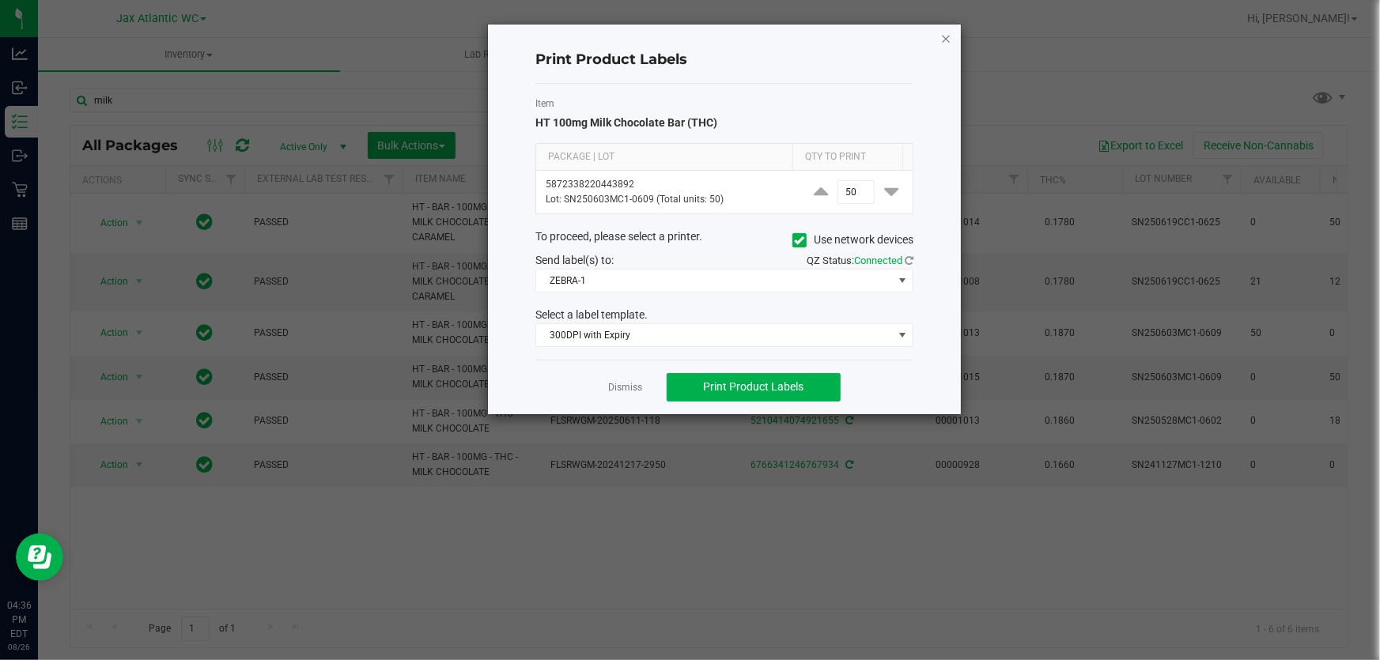
click at [946, 40] on icon "button" at bounding box center [945, 37] width 11 height 19
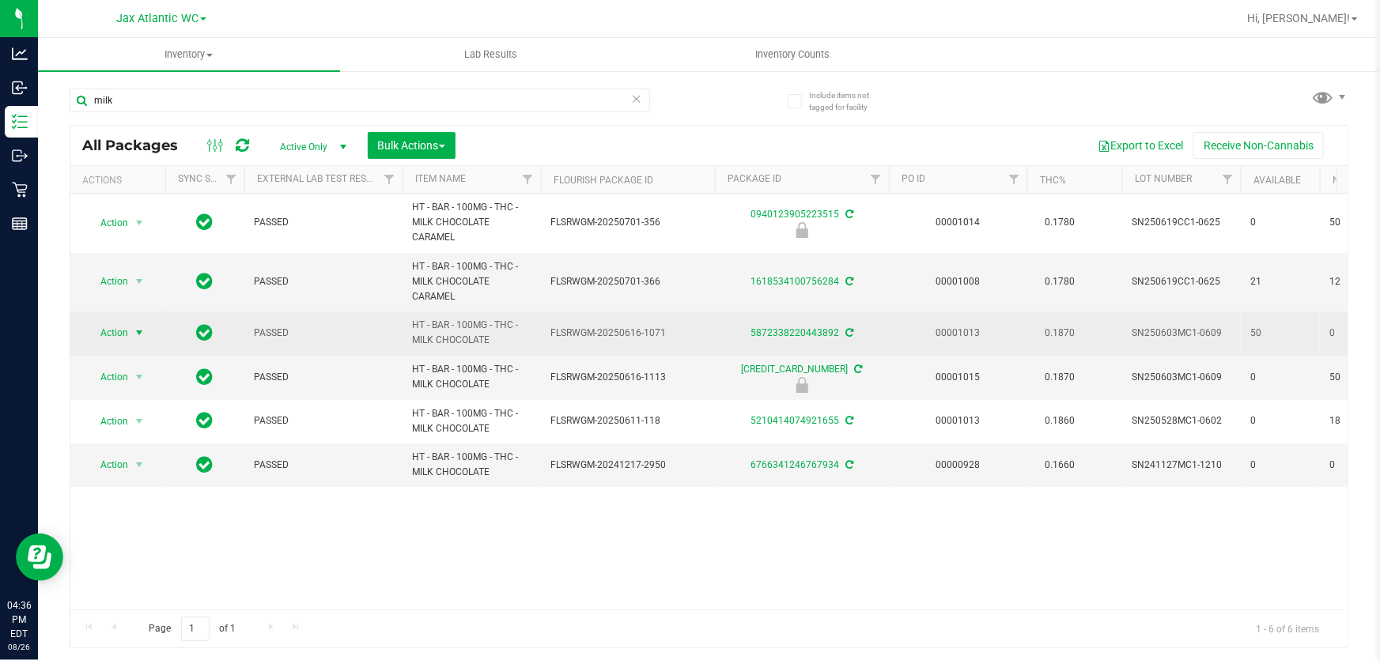
click at [126, 327] on span "Action" at bounding box center [107, 333] width 43 height 22
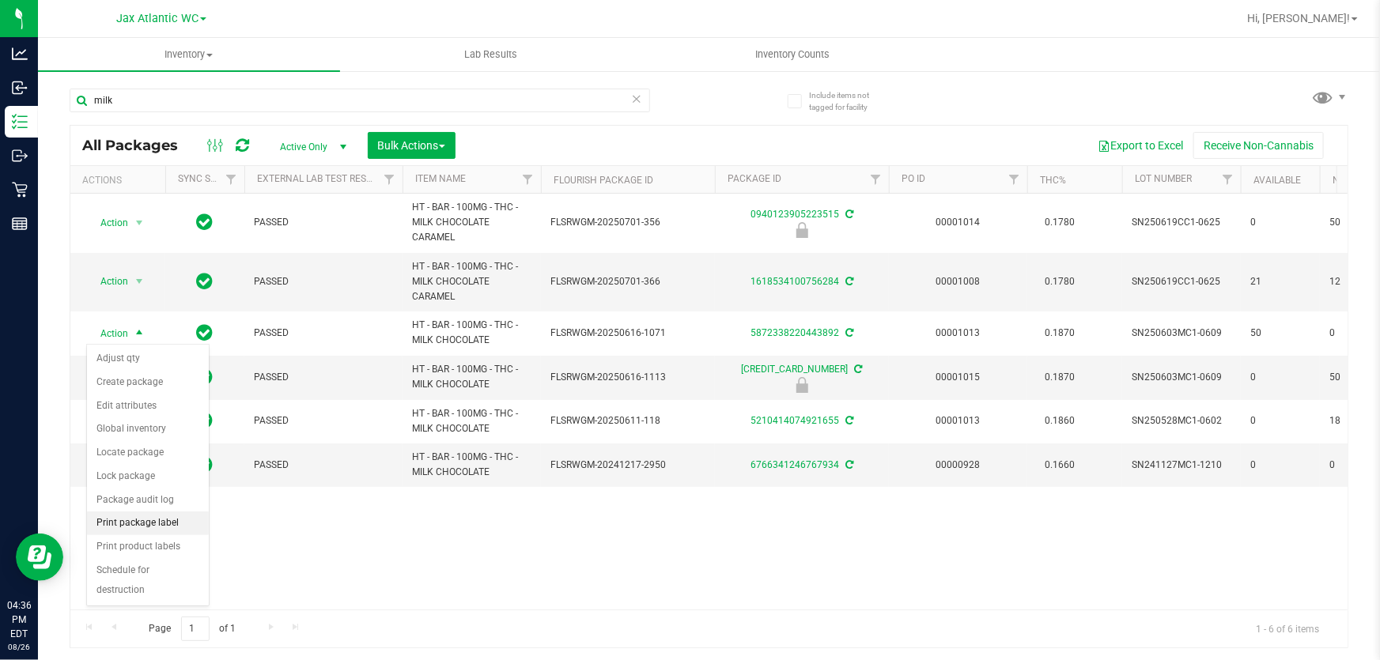
click at [175, 525] on li "Print package label" at bounding box center [148, 524] width 122 height 24
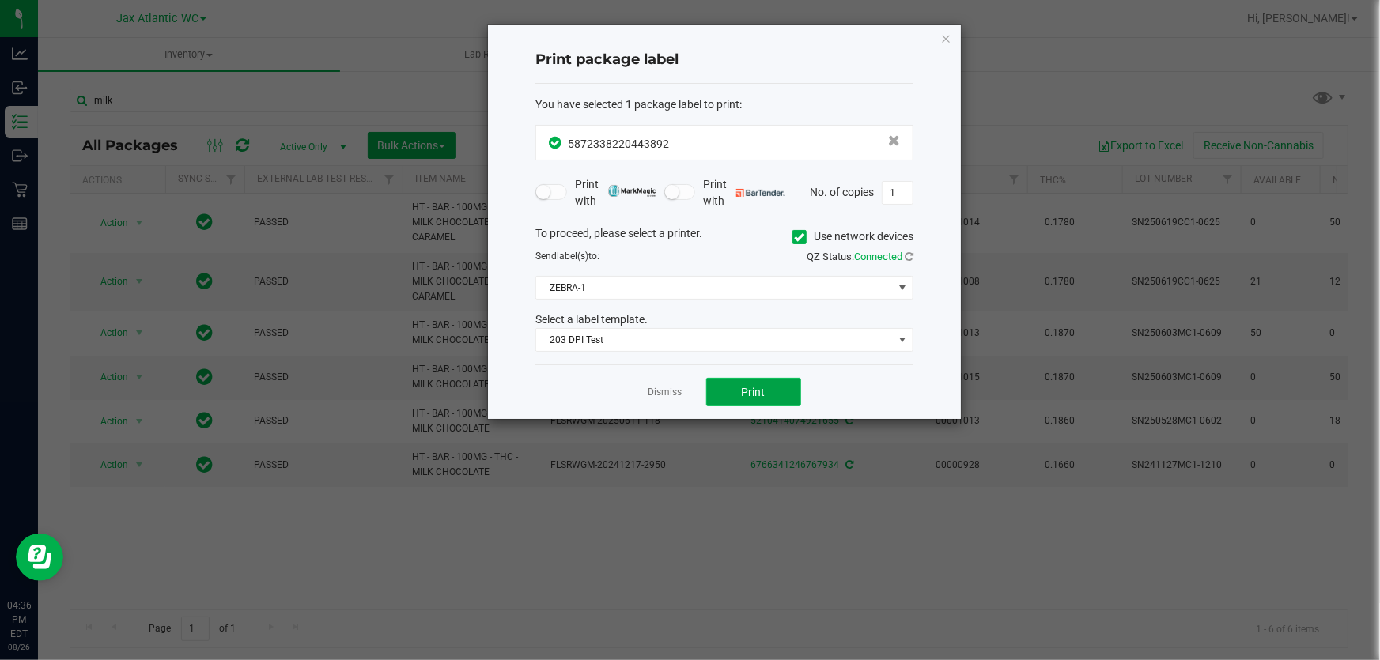
click at [731, 393] on button "Print" at bounding box center [753, 392] width 95 height 28
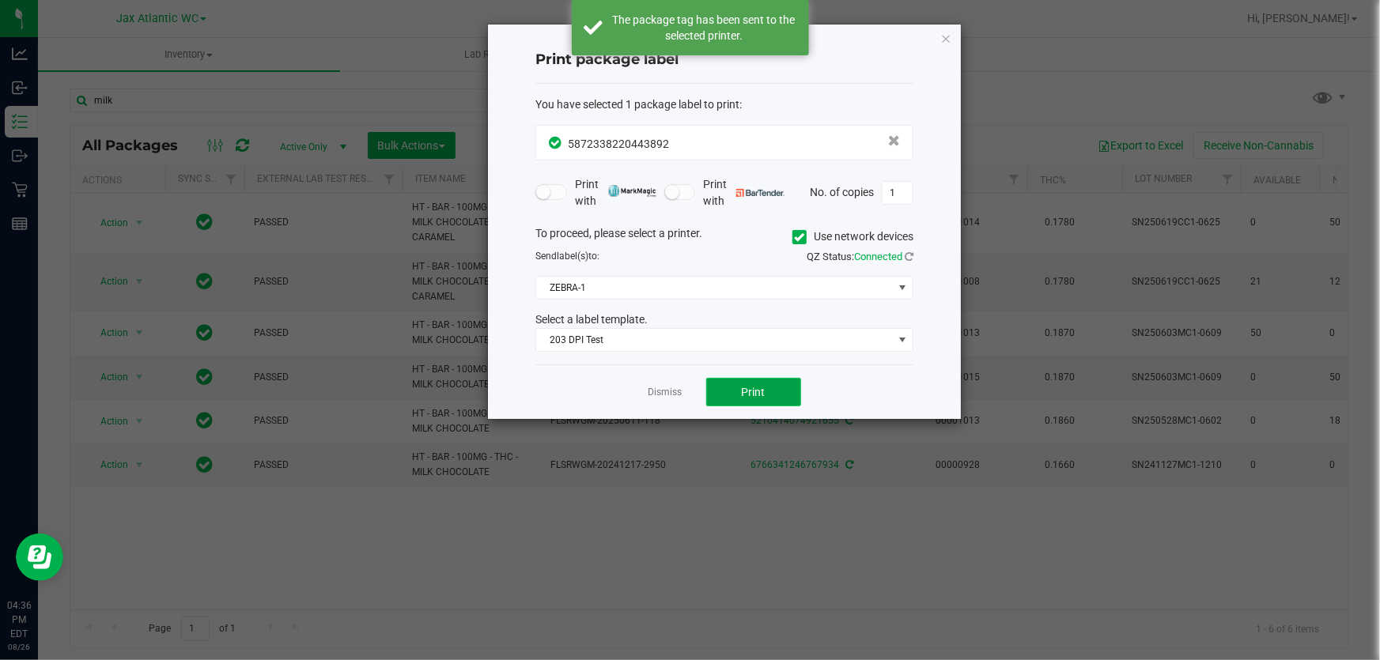
click at [738, 391] on button "Print" at bounding box center [753, 392] width 95 height 28
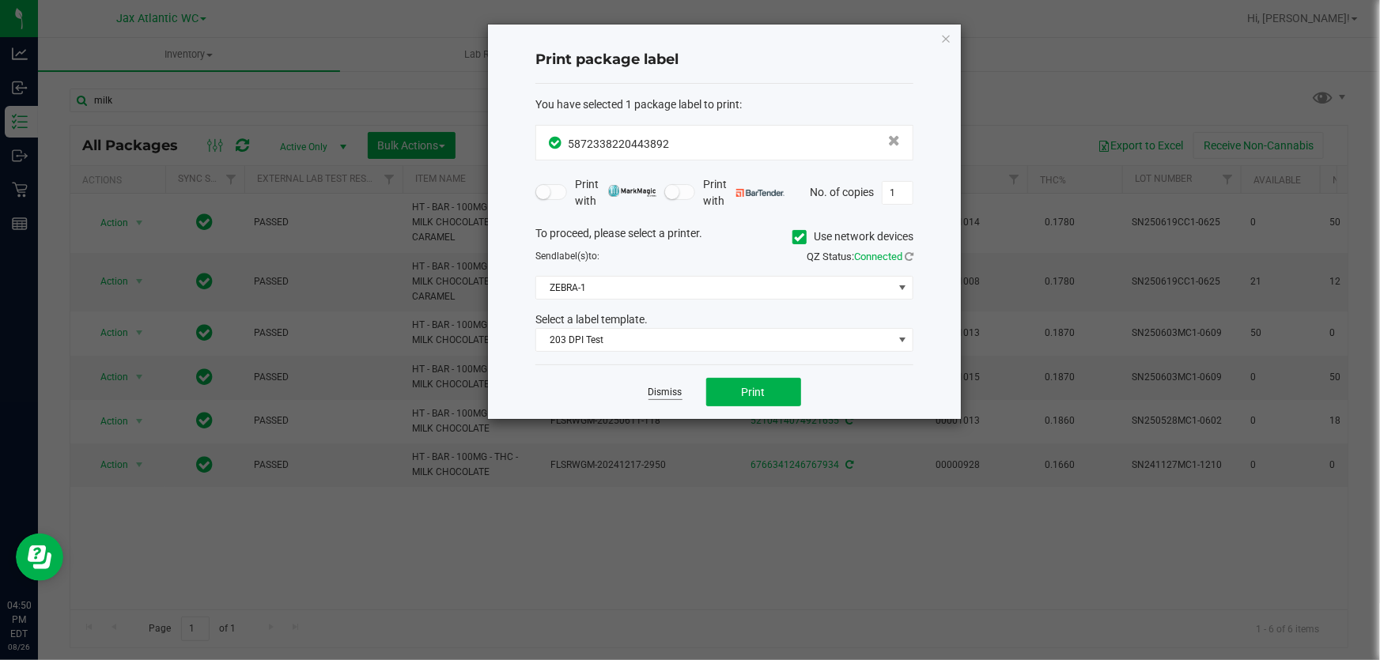
click at [661, 390] on link "Dismiss" at bounding box center [665, 392] width 34 height 13
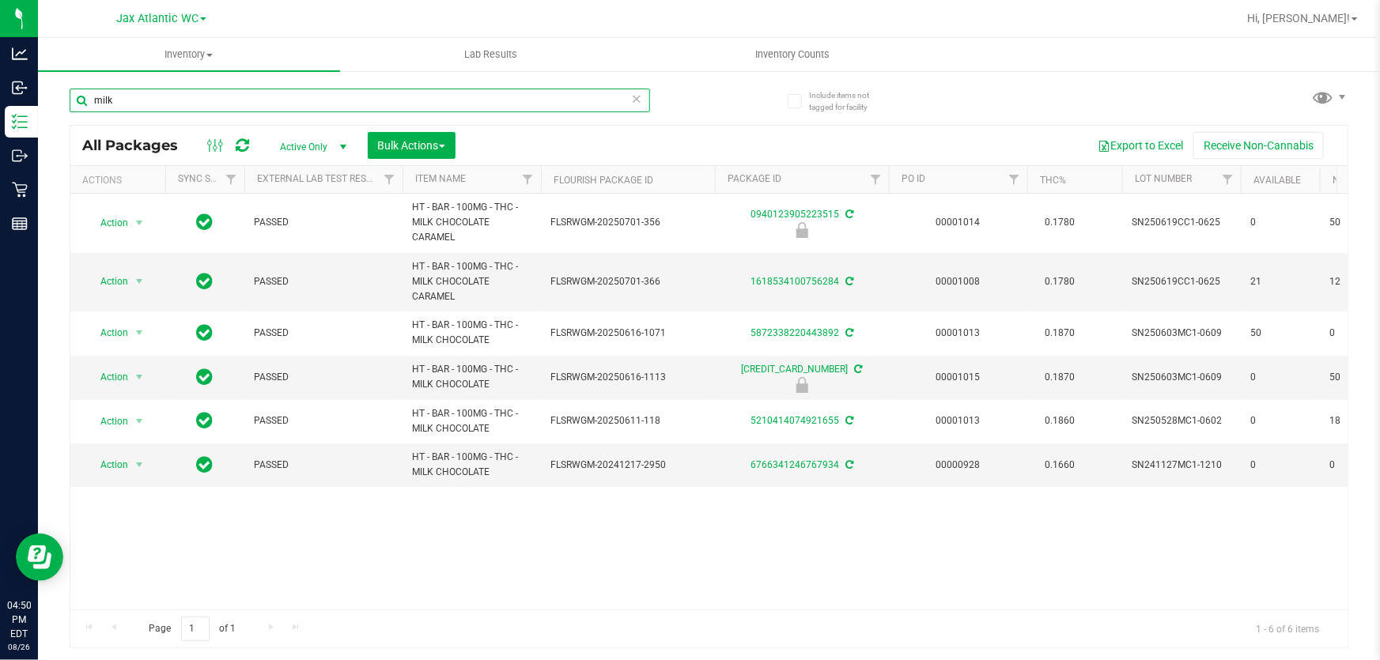
click at [317, 100] on input "milk" at bounding box center [360, 101] width 580 height 24
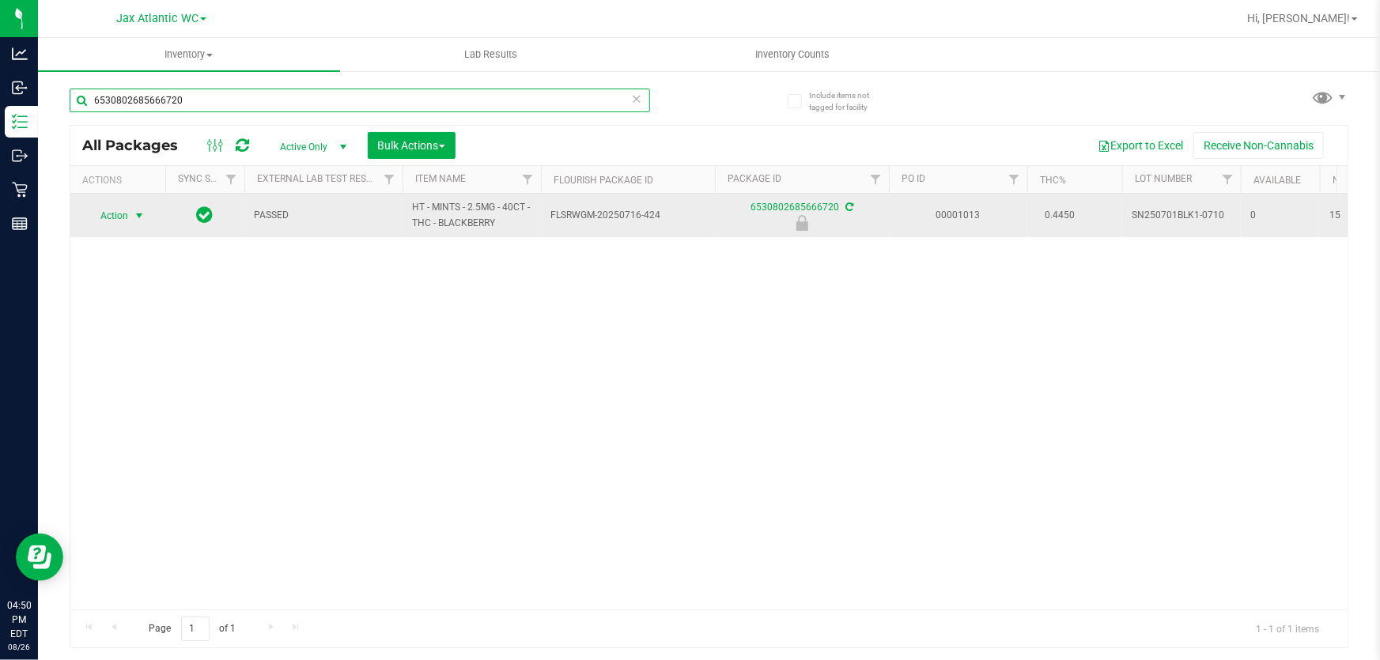
type input "6530802685666720"
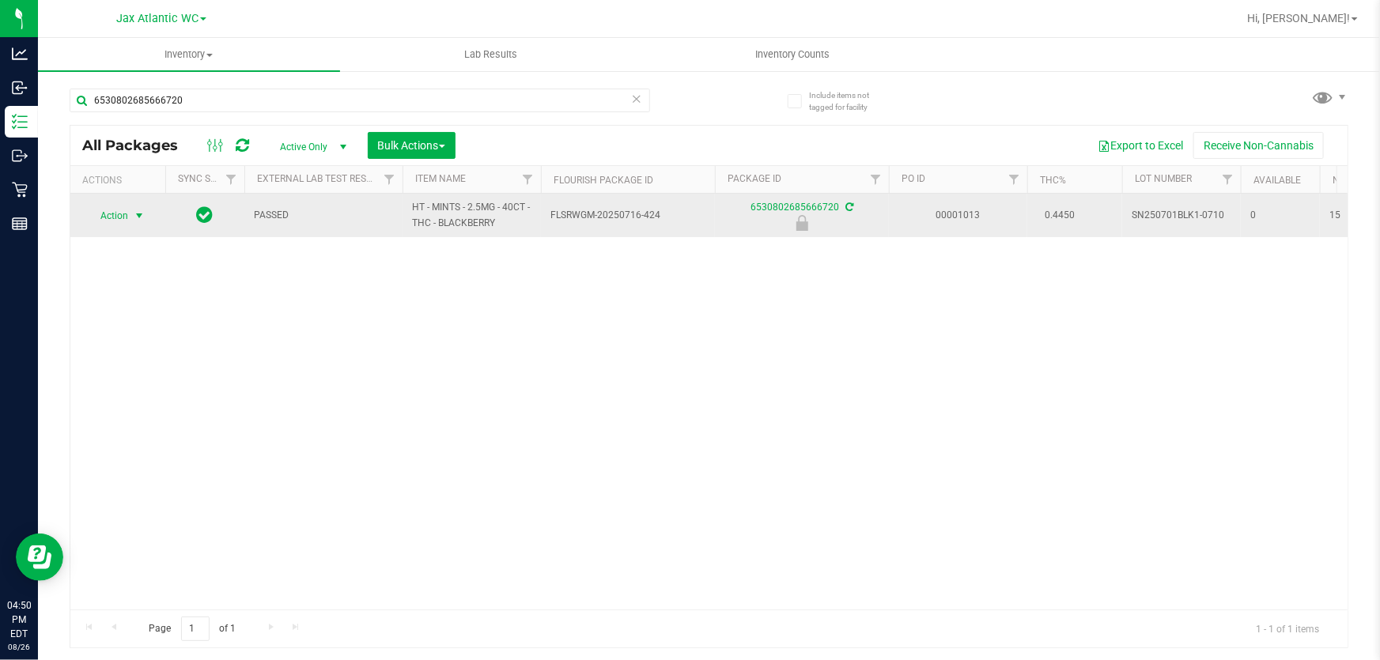
click at [136, 213] on span "select" at bounding box center [139, 216] width 13 height 13
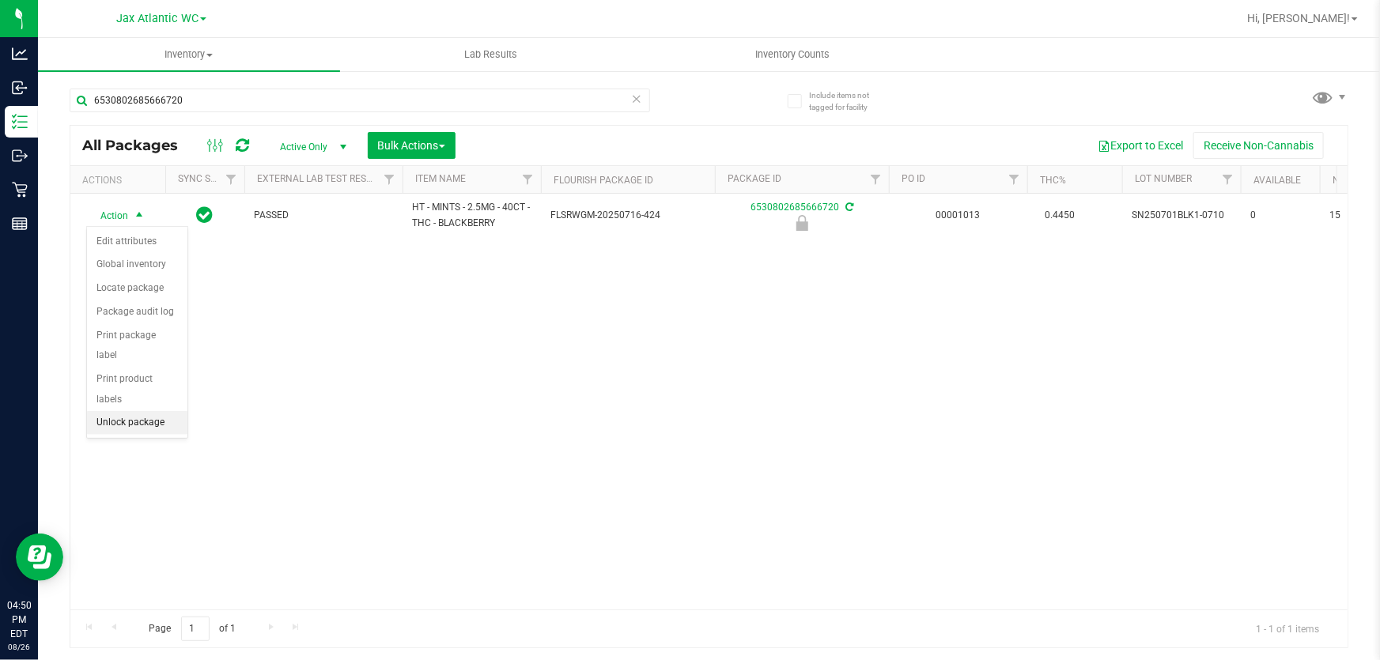
click at [140, 411] on li "Unlock package" at bounding box center [137, 423] width 100 height 24
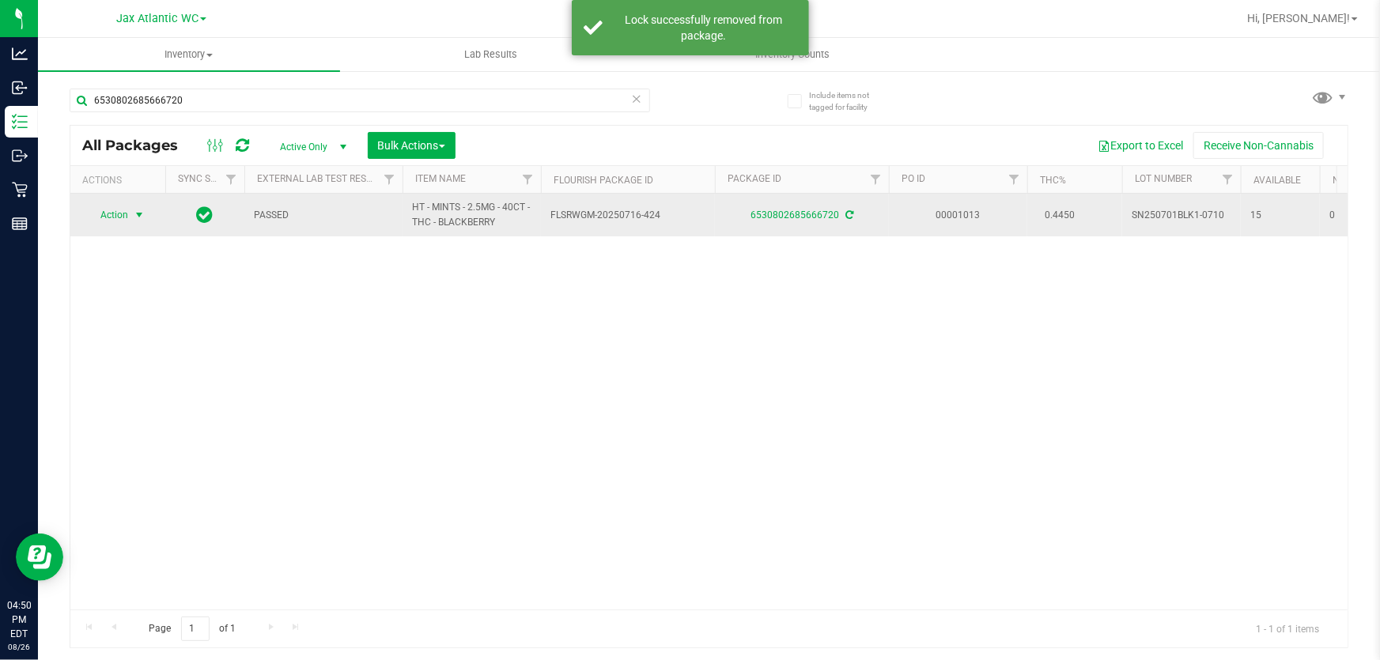
click at [116, 214] on span "Action" at bounding box center [107, 215] width 43 height 22
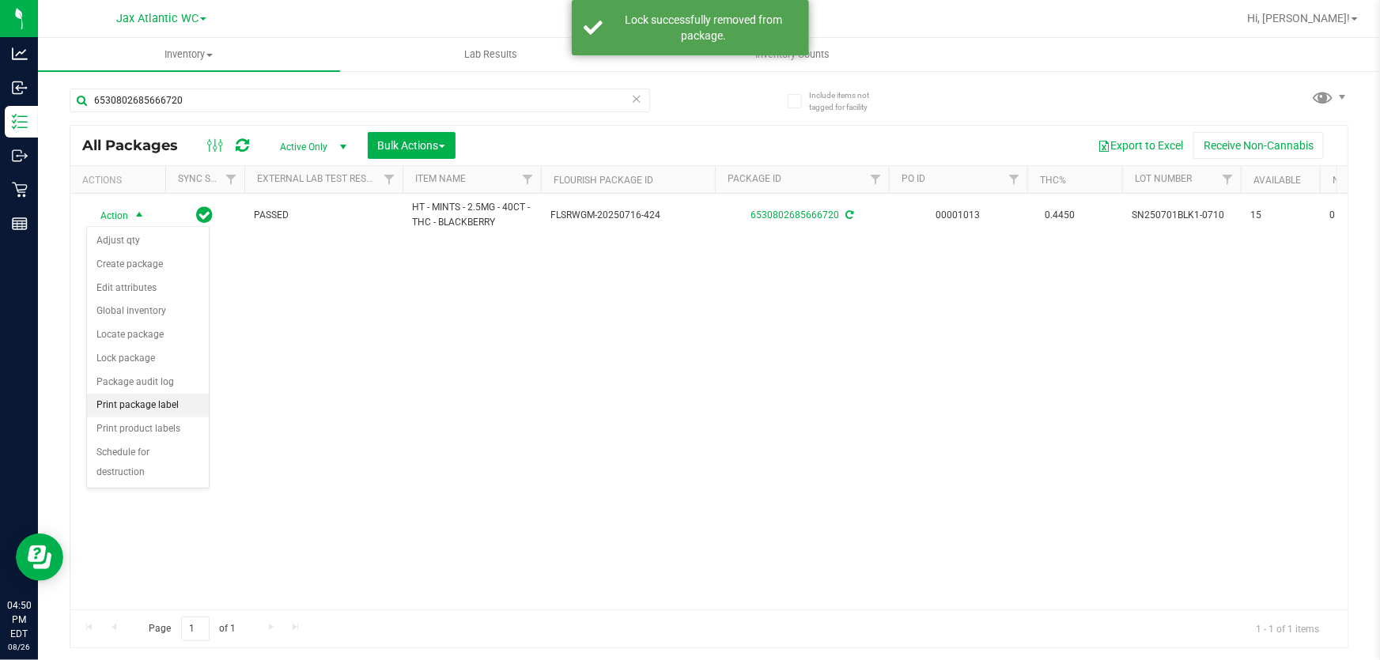
click at [144, 410] on li "Print package label" at bounding box center [148, 406] width 122 height 24
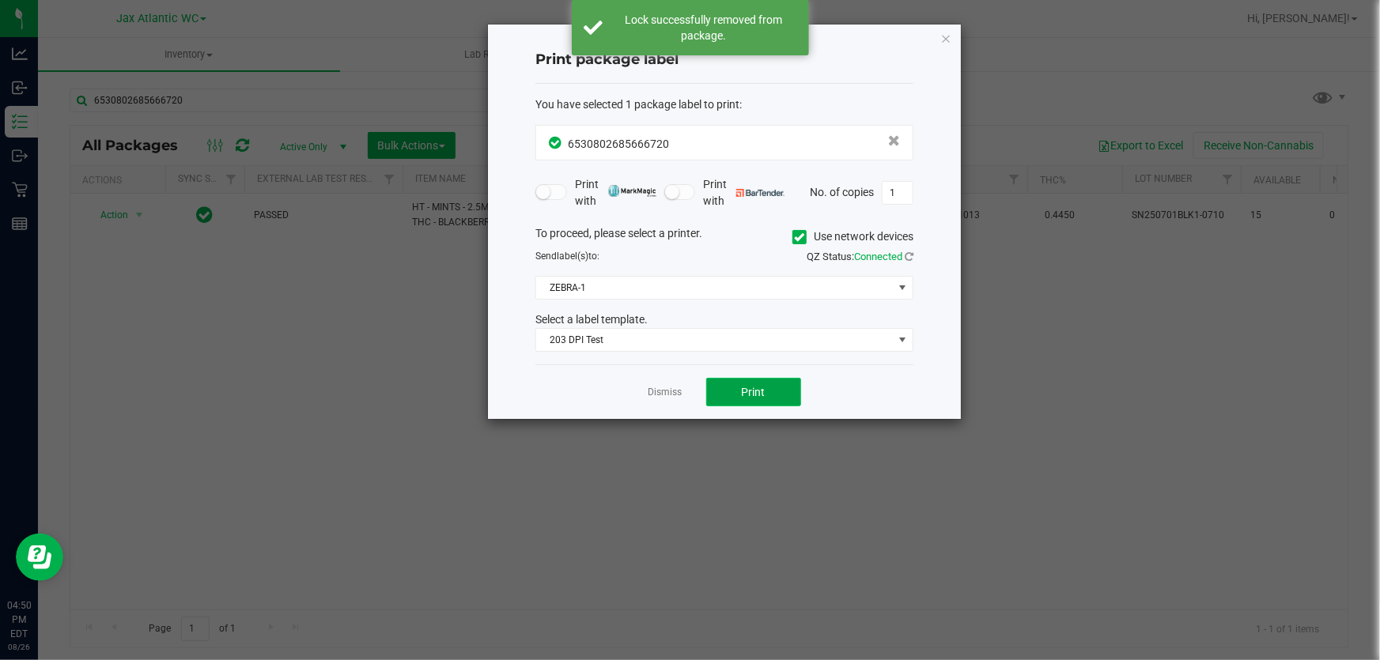
click at [783, 400] on button "Print" at bounding box center [753, 392] width 95 height 28
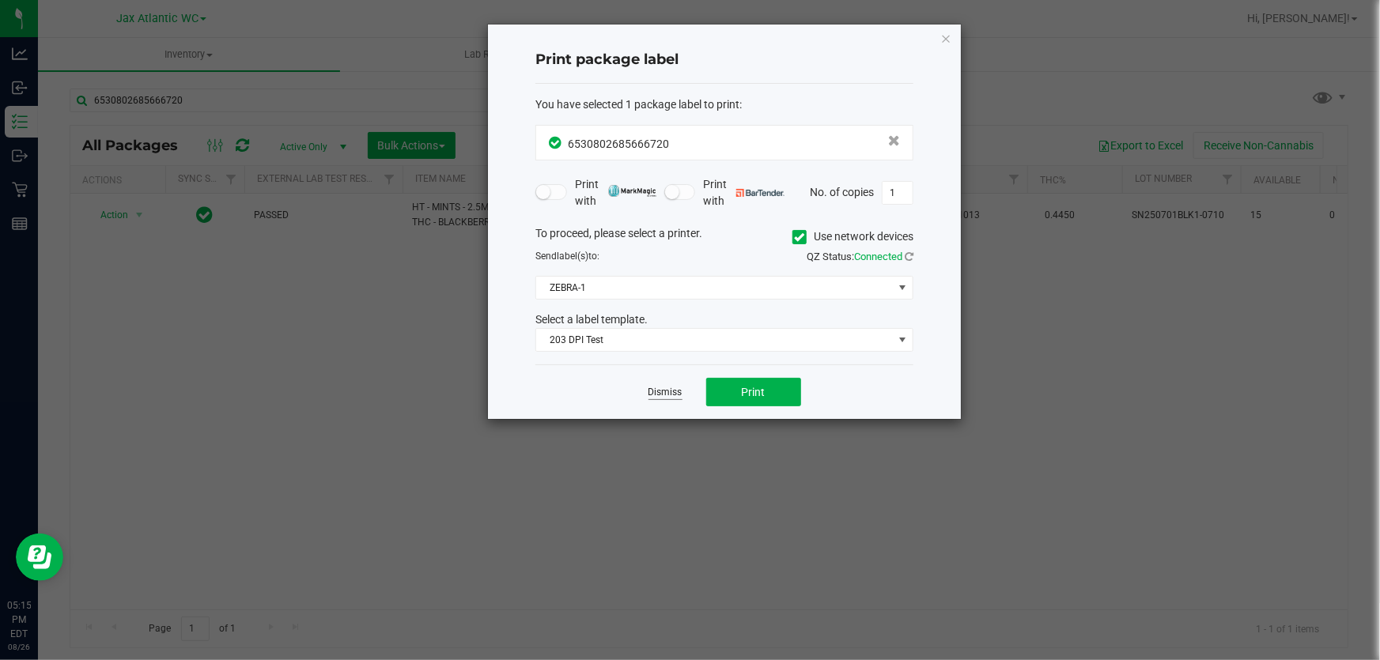
click at [674, 395] on link "Dismiss" at bounding box center [665, 392] width 34 height 13
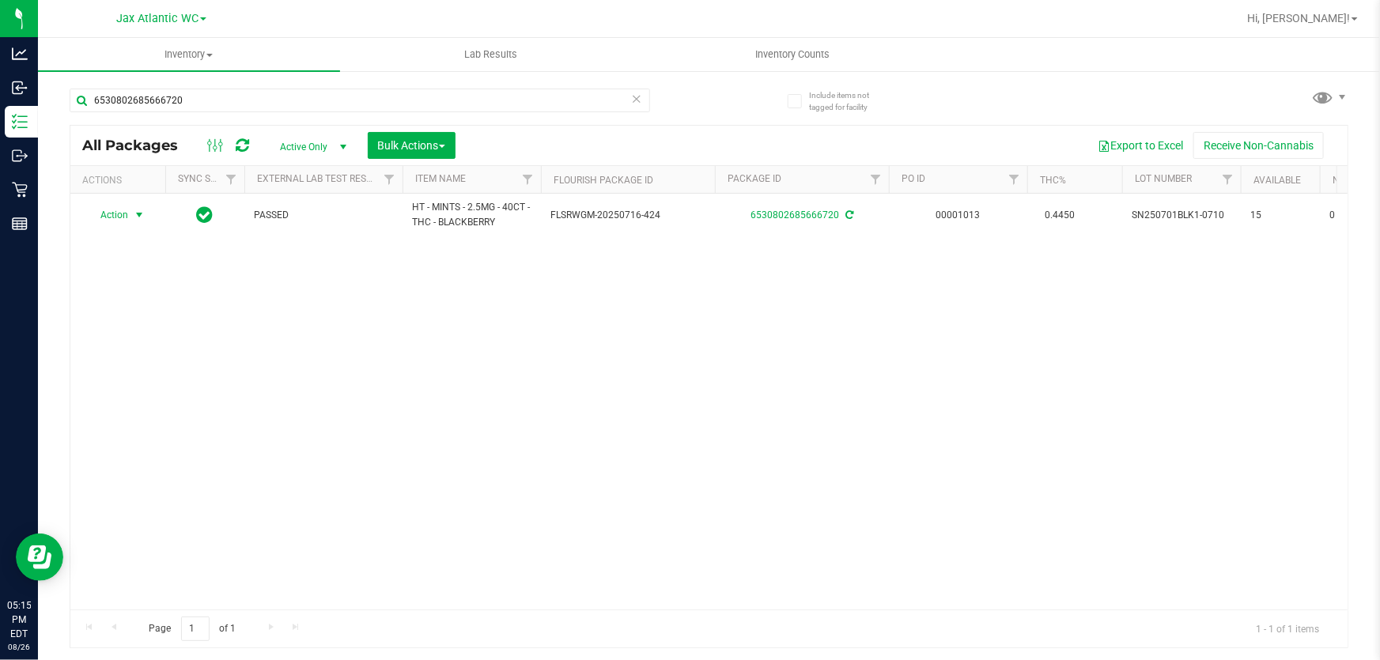
click at [251, 82] on div "6530802685666720" at bounding box center [390, 99] width 640 height 51
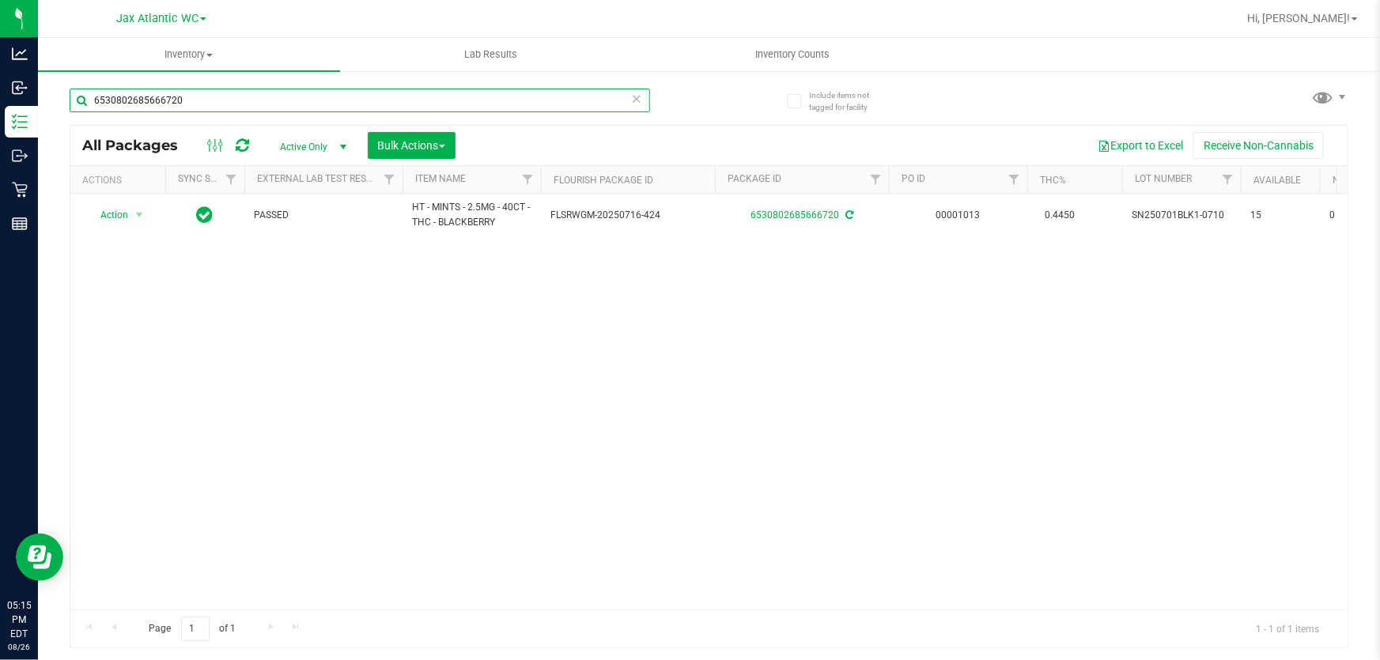
click at [249, 110] on input "6530802685666720" at bounding box center [360, 101] width 580 height 24
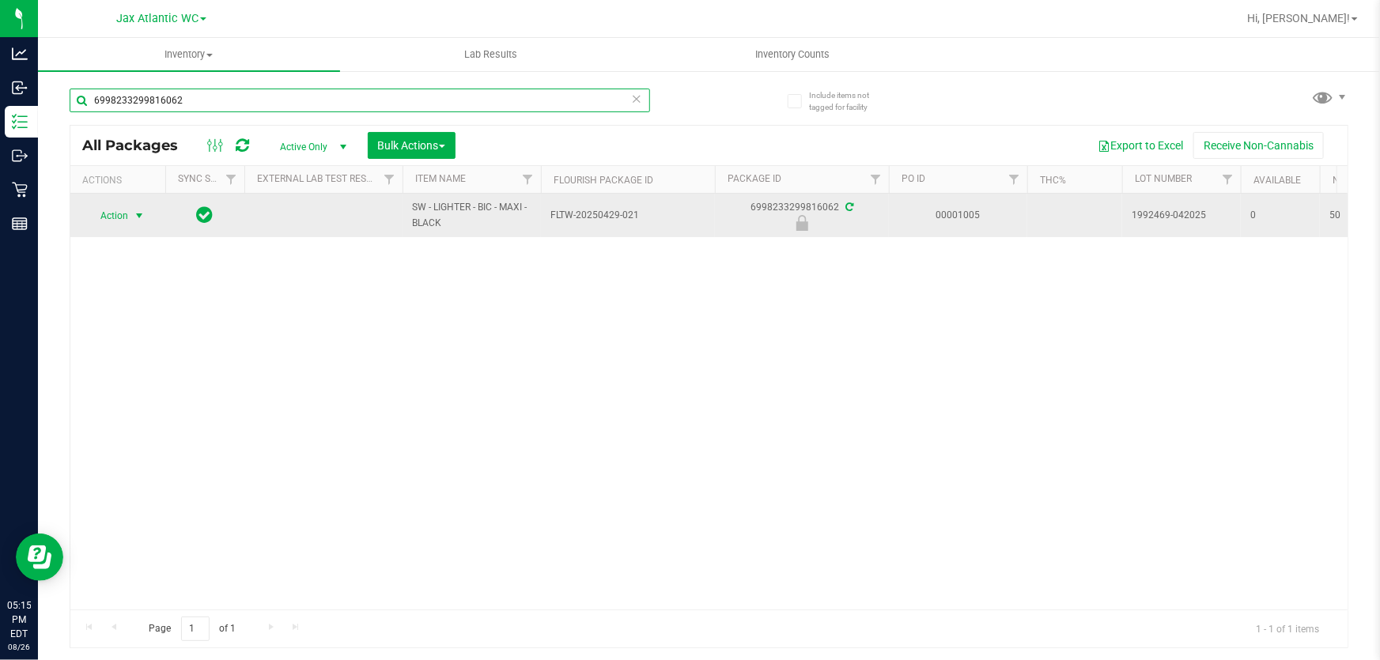
type input "6998233299816062"
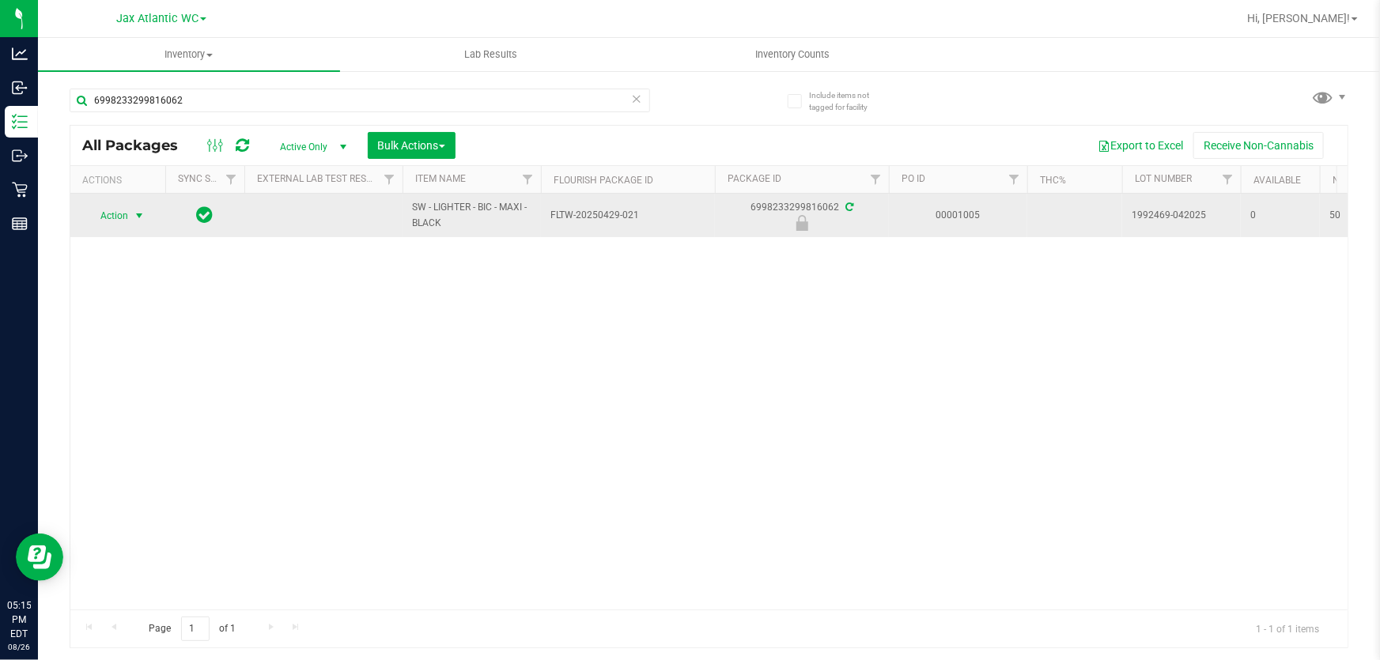
click at [121, 211] on span "Action" at bounding box center [107, 216] width 43 height 22
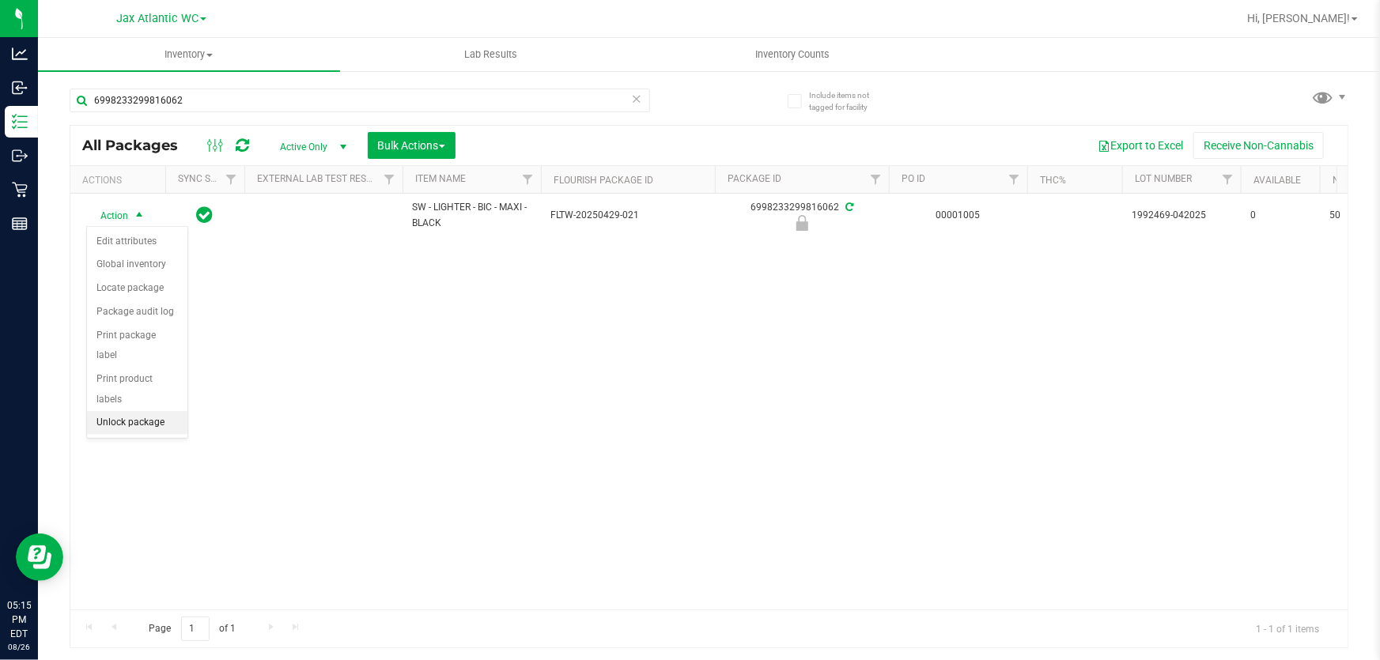
click at [149, 411] on li "Unlock package" at bounding box center [137, 423] width 100 height 24
click at [297, 86] on div "6998233299816062" at bounding box center [390, 99] width 640 height 51
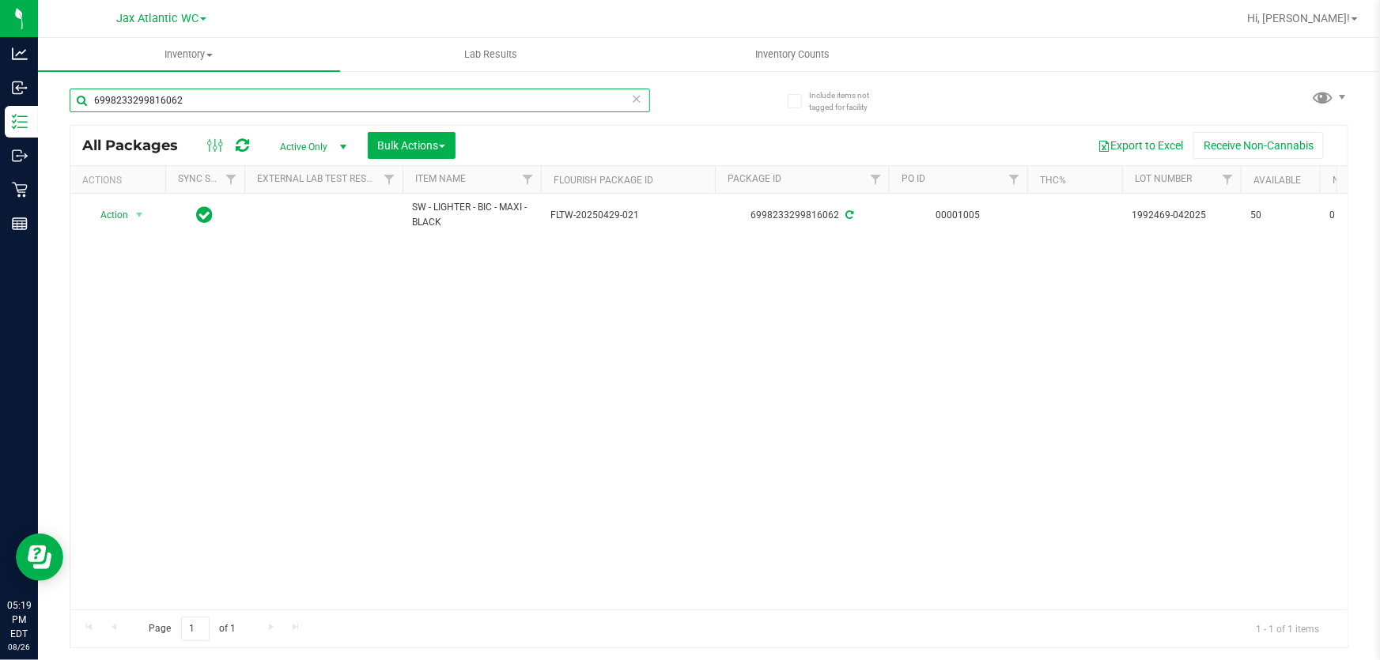
click at [292, 104] on input "6998233299816062" at bounding box center [360, 101] width 580 height 24
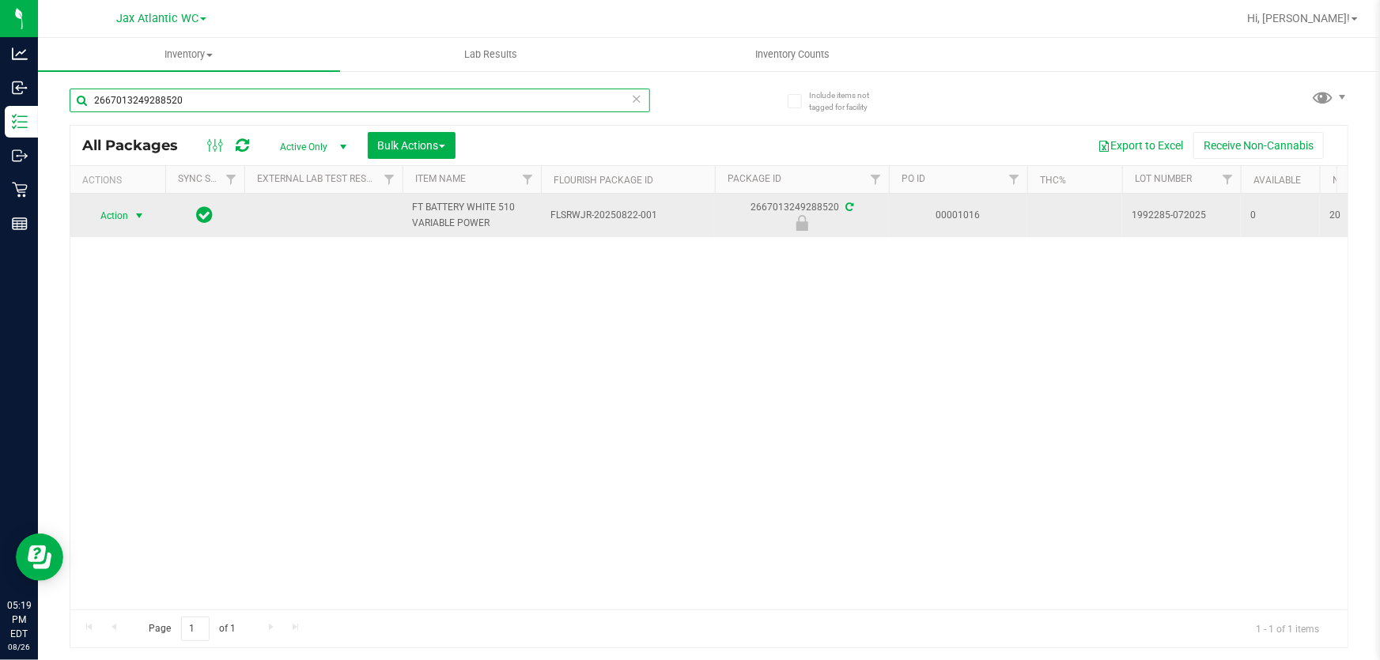
type input "2667013249288520"
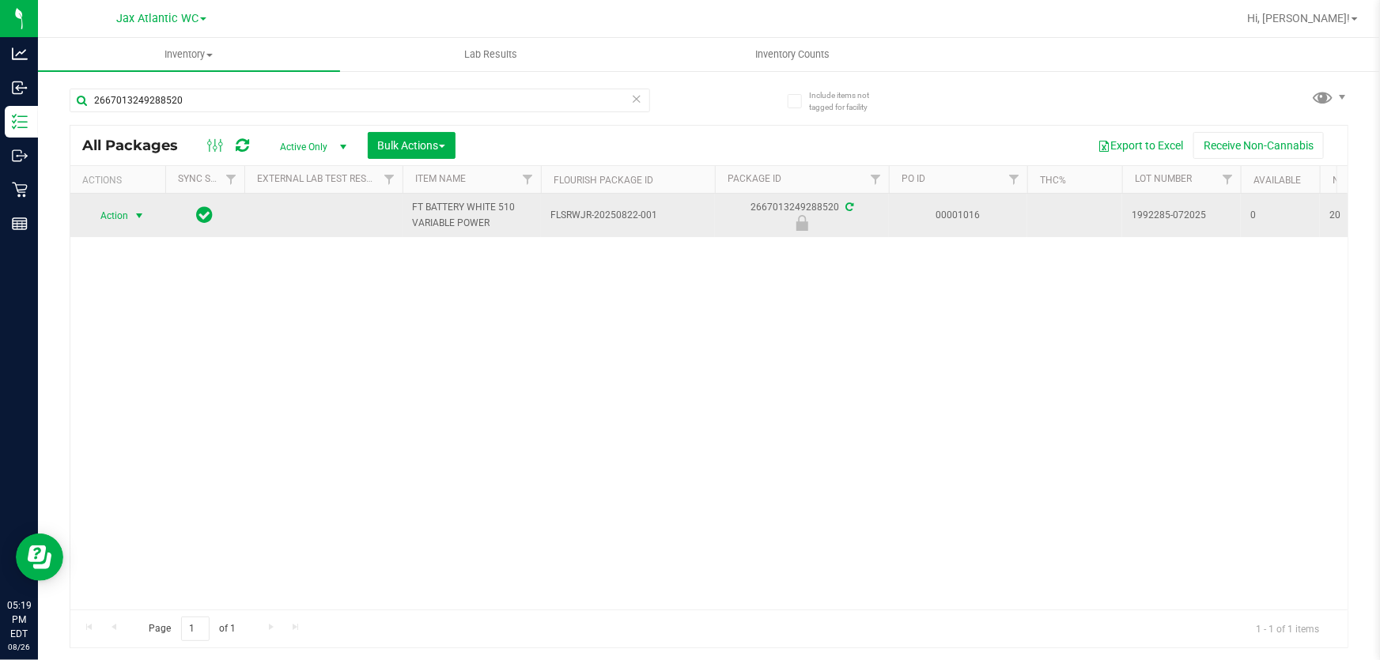
click at [108, 219] on span "Action" at bounding box center [107, 216] width 43 height 22
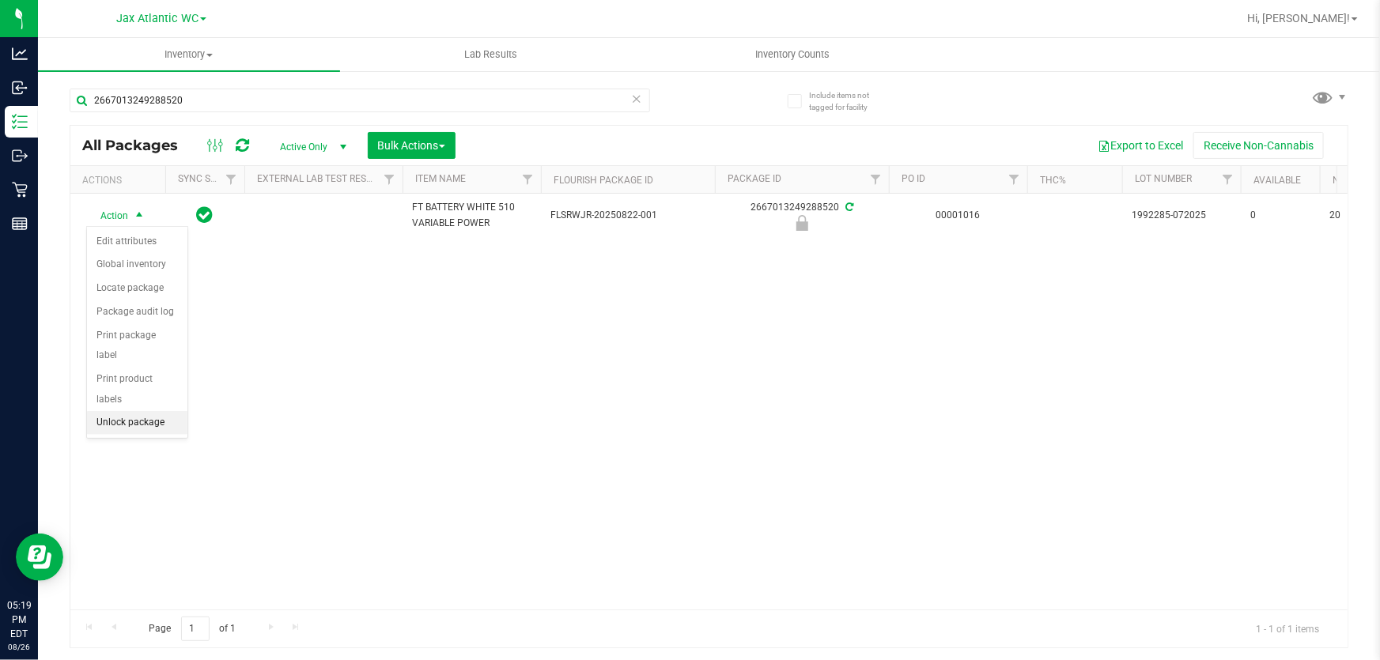
click at [119, 411] on li "Unlock package" at bounding box center [137, 423] width 100 height 24
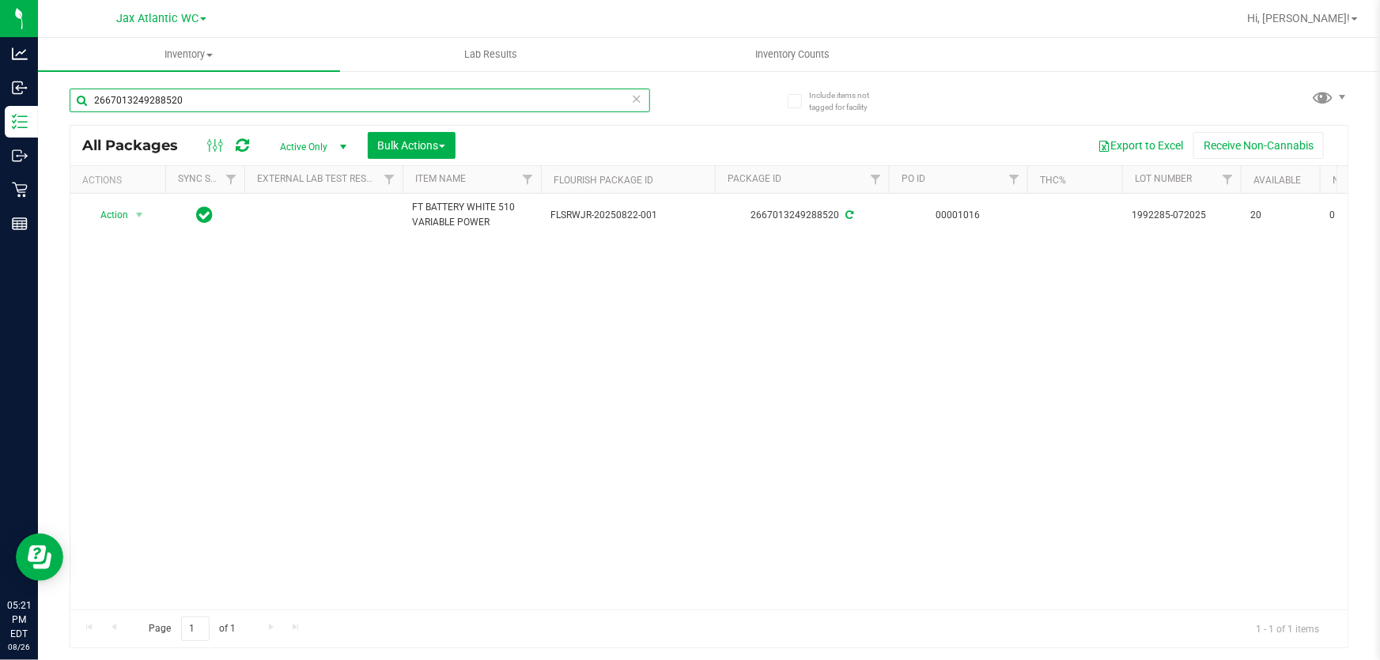
click at [221, 100] on input "2667013249288520" at bounding box center [360, 101] width 580 height 24
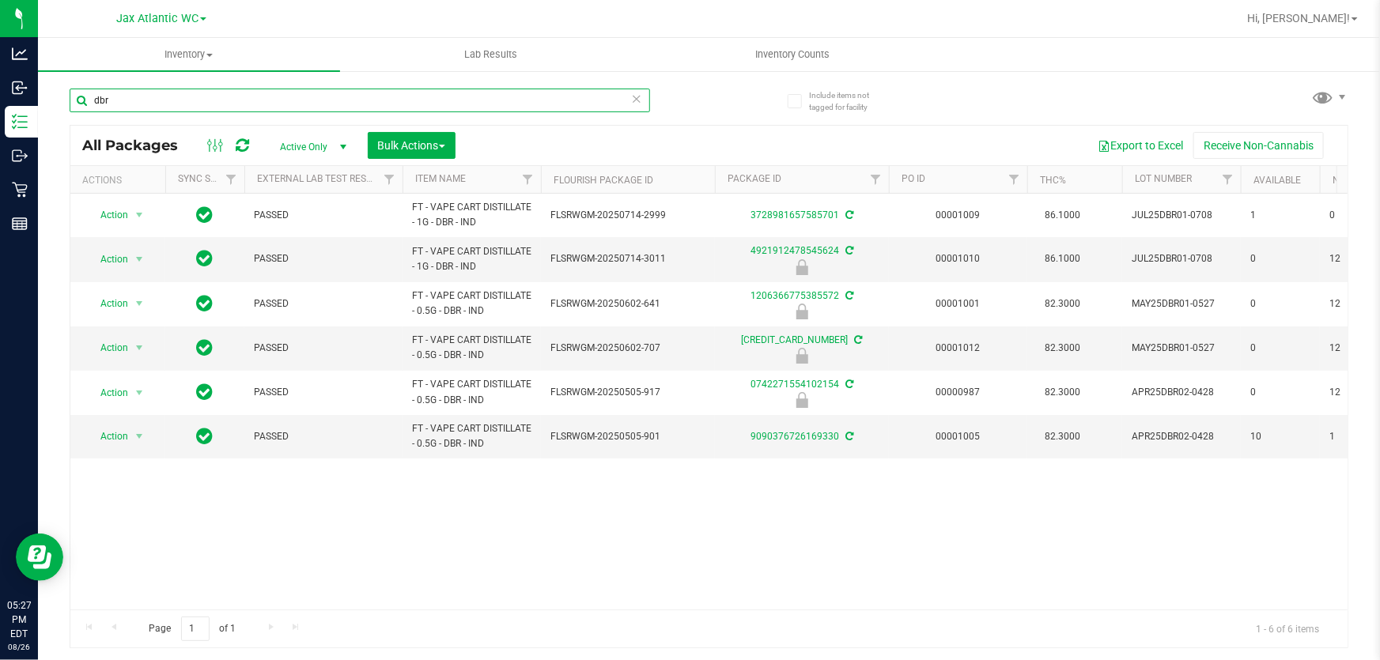
click at [219, 90] on input "dbr" at bounding box center [360, 101] width 580 height 24
click at [219, 91] on input "dbr" at bounding box center [360, 101] width 580 height 24
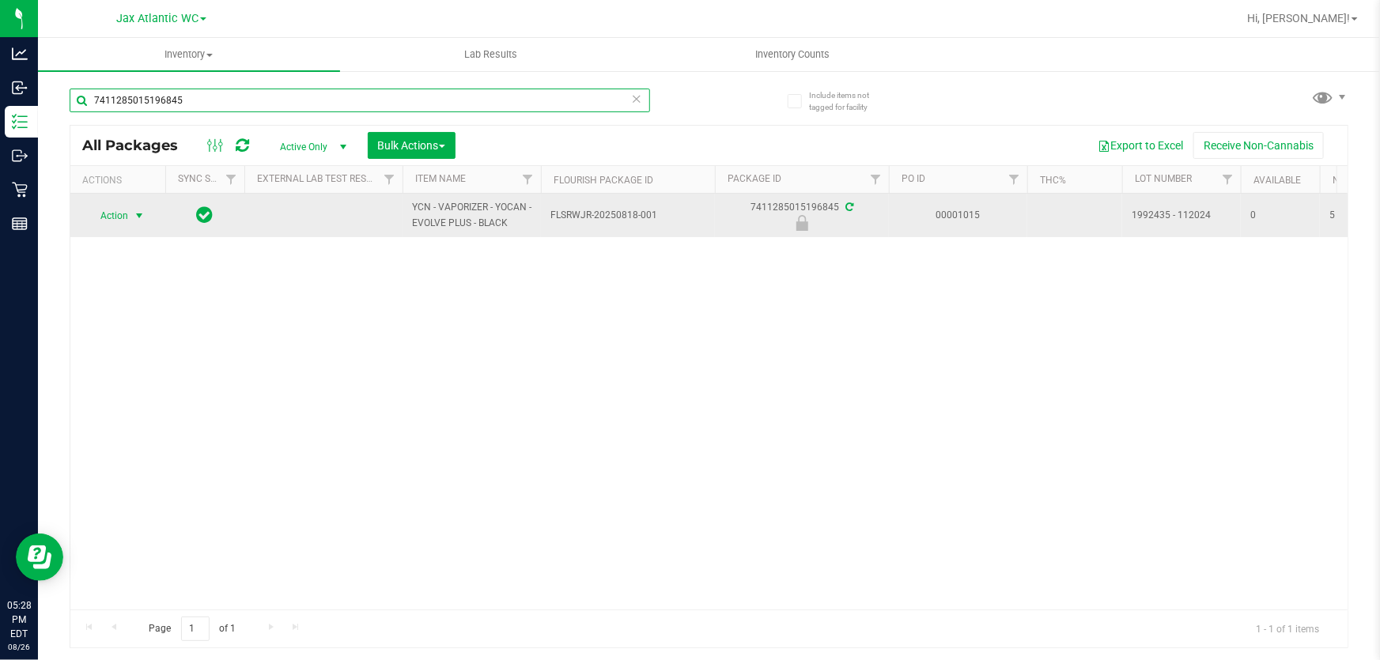
type input "7411285015196845"
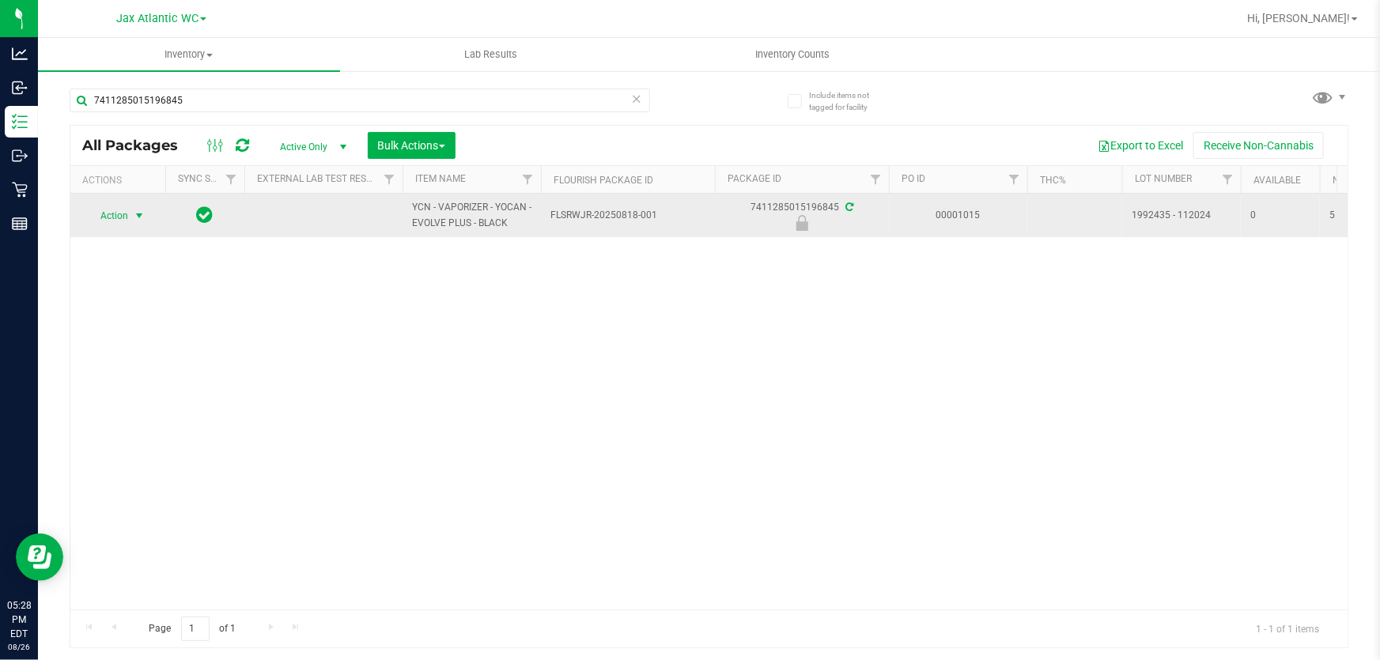
click at [110, 219] on span "Action" at bounding box center [107, 216] width 43 height 22
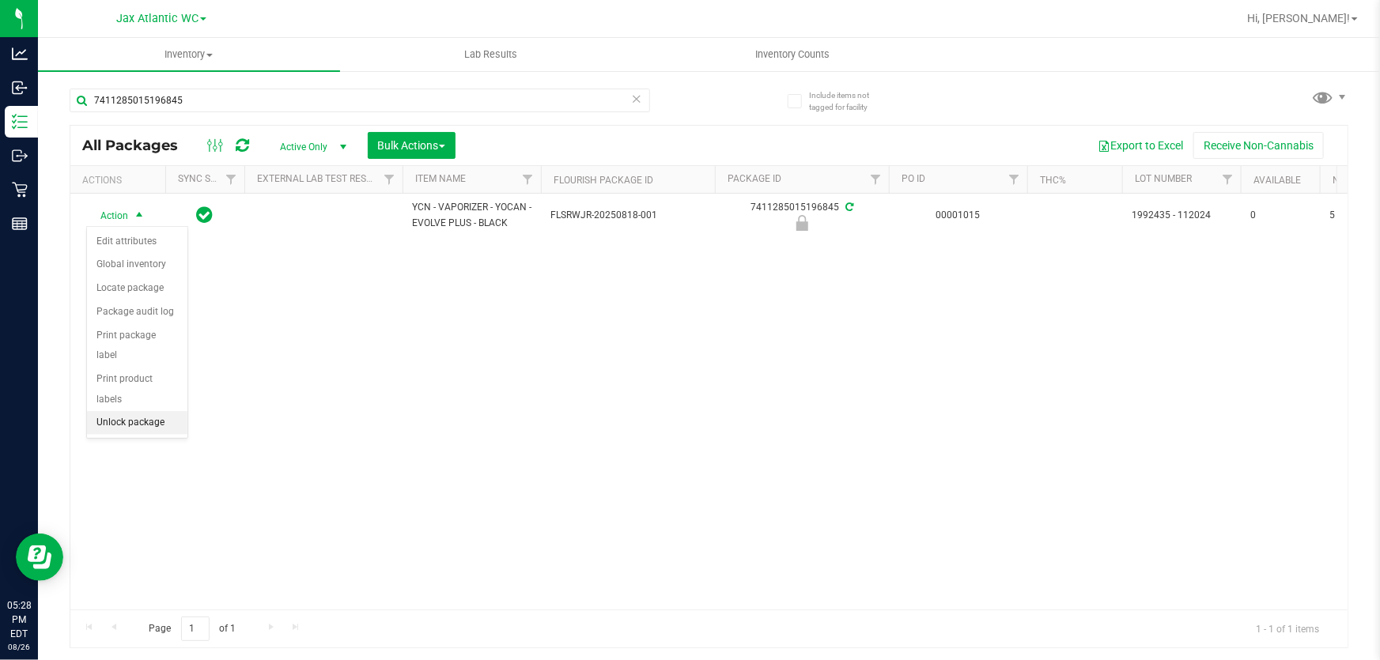
click at [129, 411] on li "Unlock package" at bounding box center [137, 423] width 100 height 24
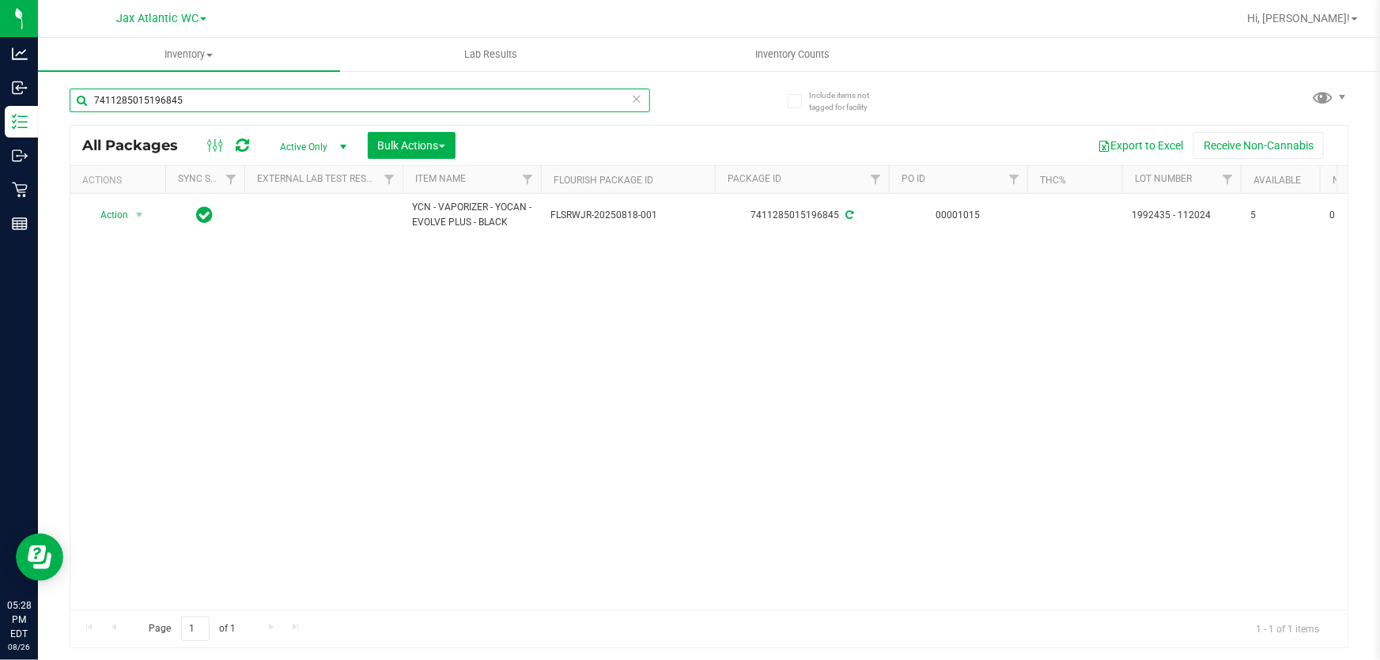
click at [212, 107] on input "7411285015196845" at bounding box center [360, 101] width 580 height 24
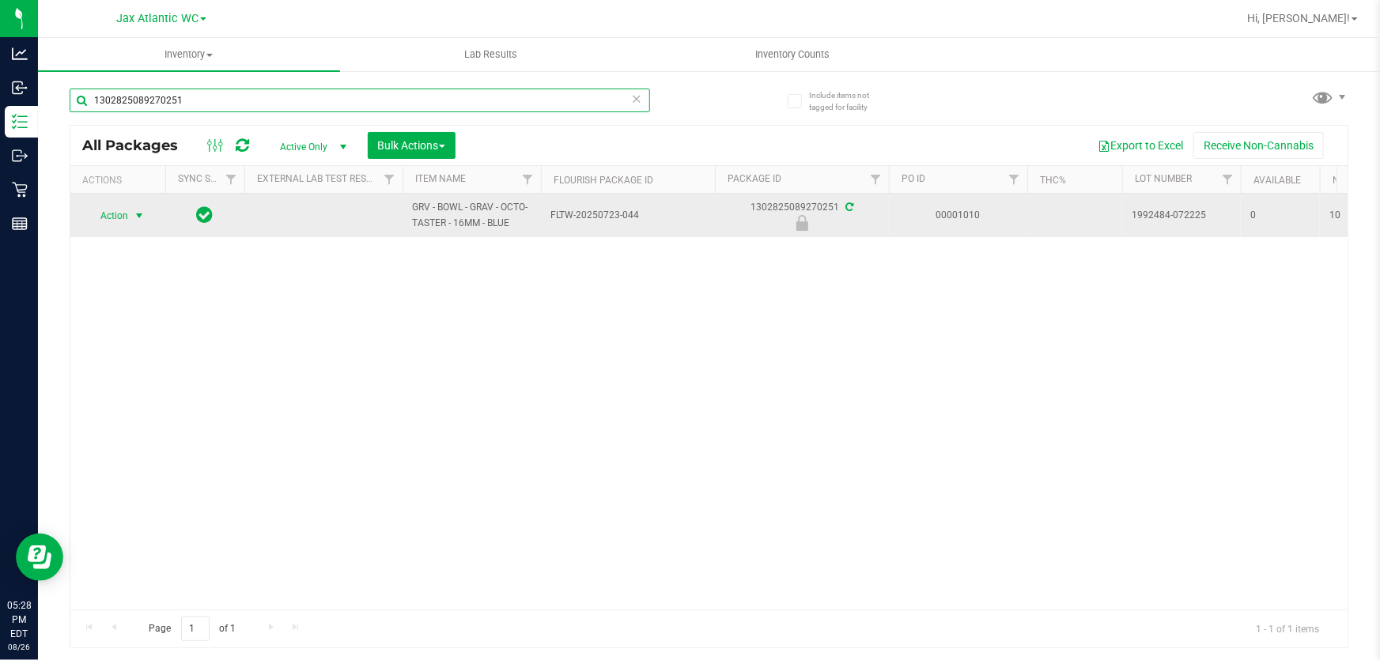
type input "1302825089270251"
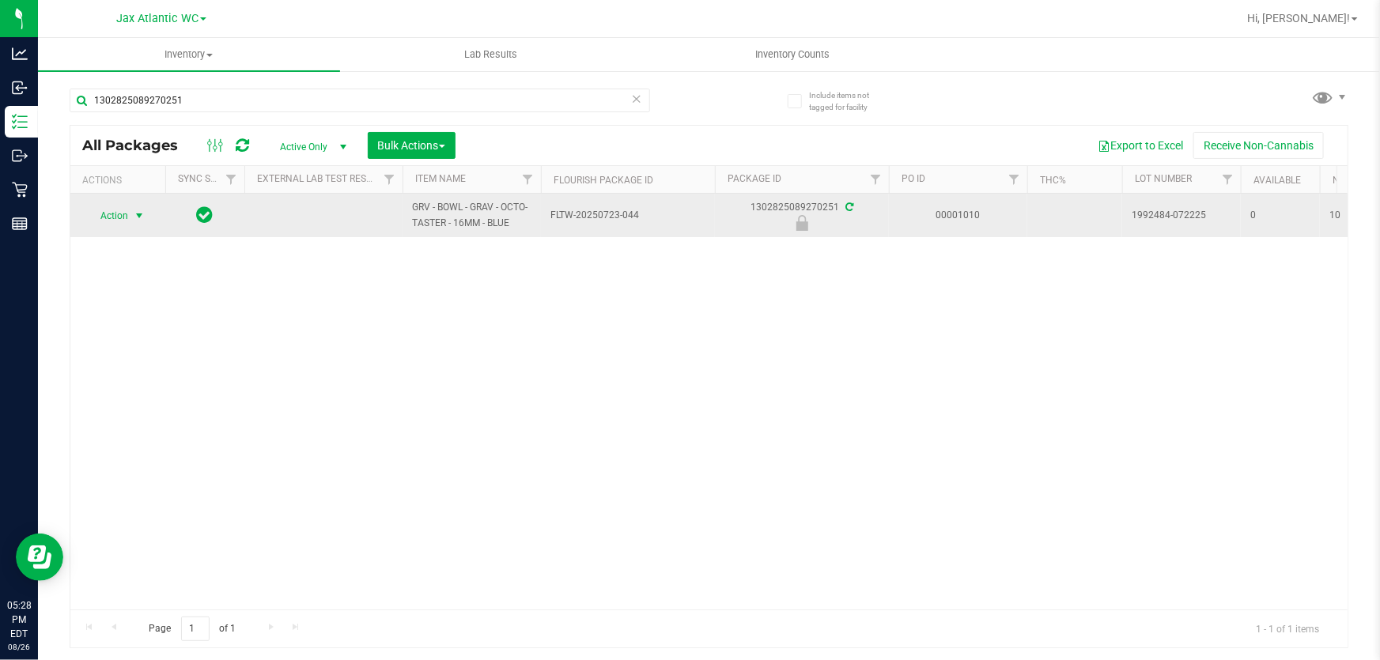
click at [119, 215] on span "Action" at bounding box center [107, 216] width 43 height 22
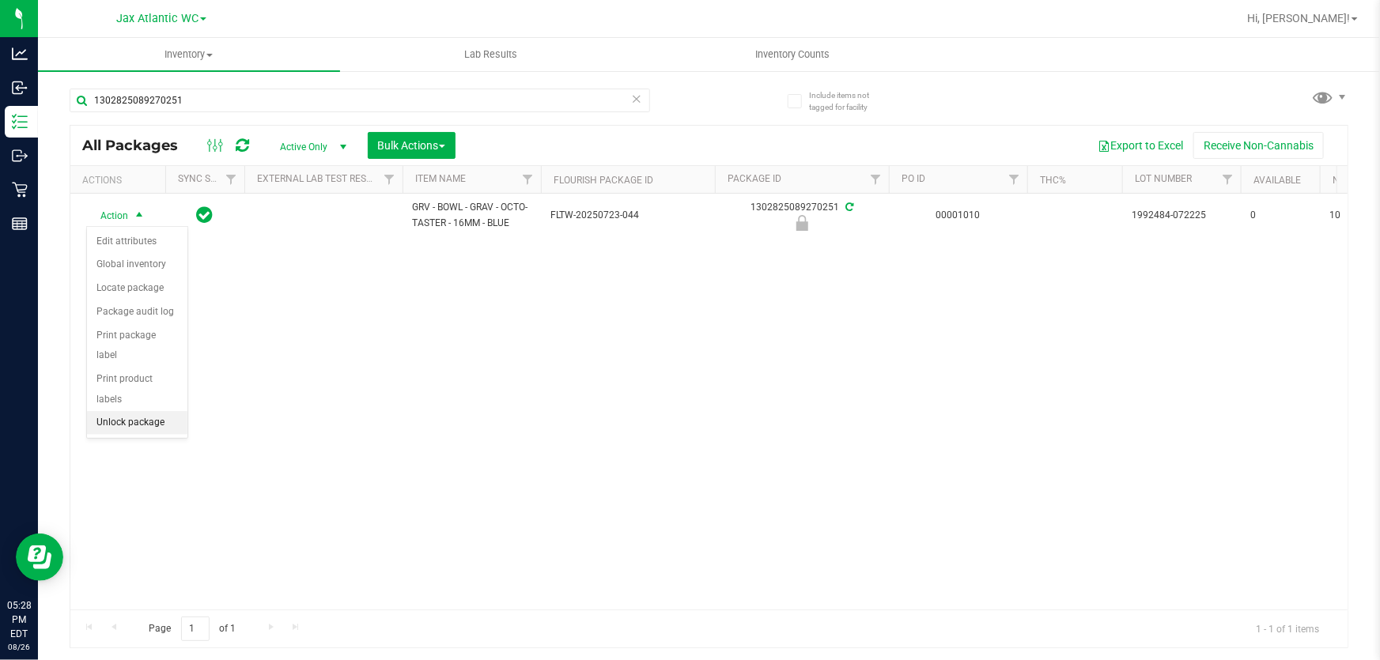
click at [136, 411] on li "Unlock package" at bounding box center [137, 423] width 100 height 24
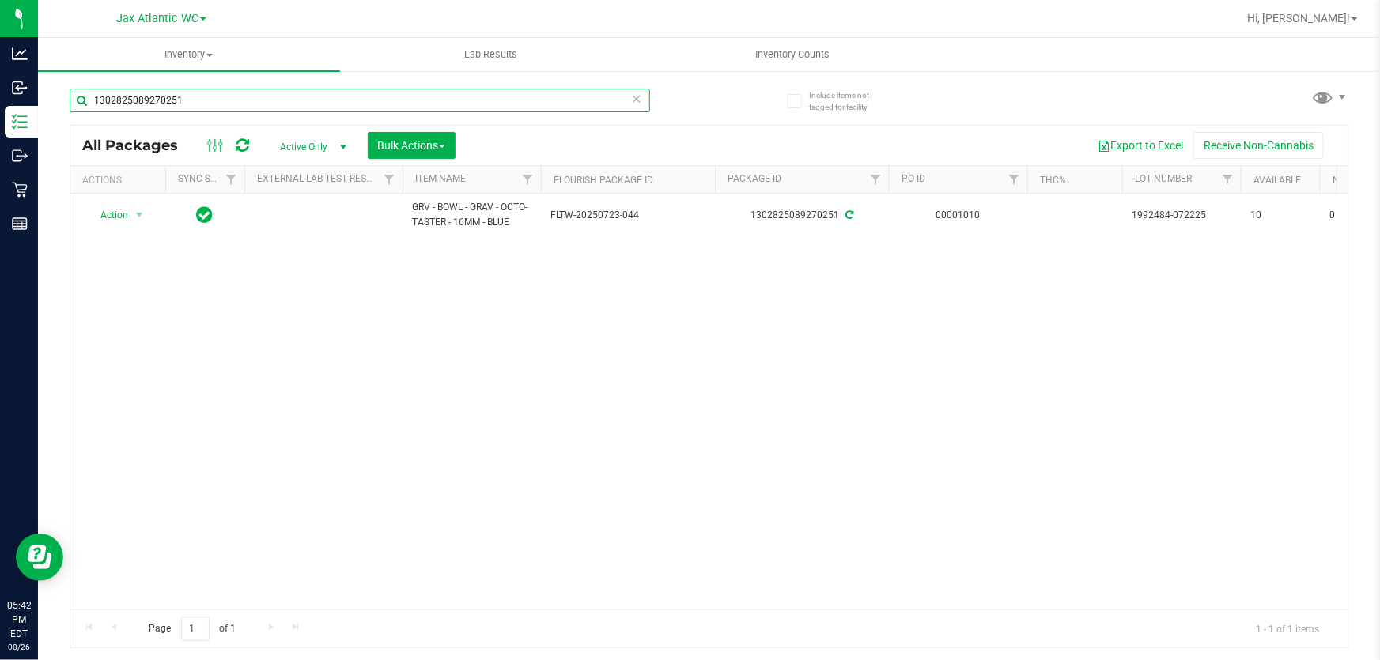
click at [225, 99] on input "1302825089270251" at bounding box center [360, 101] width 580 height 24
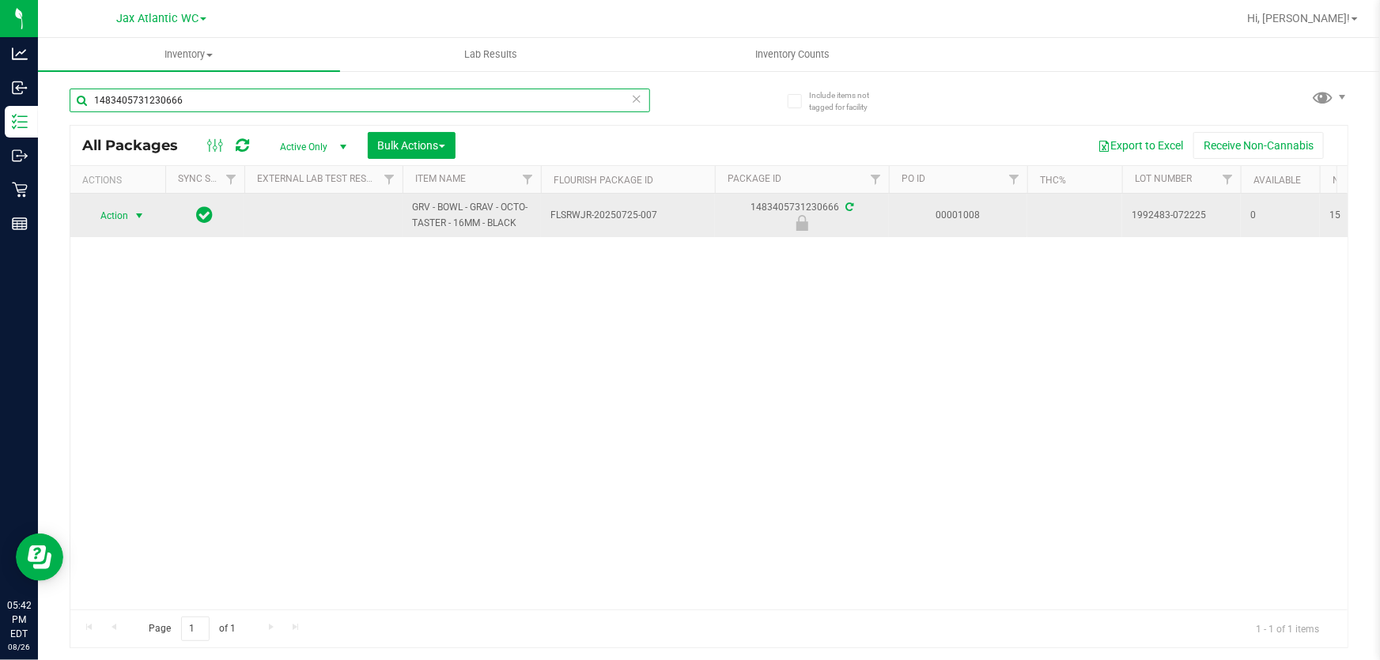
type input "1483405731230666"
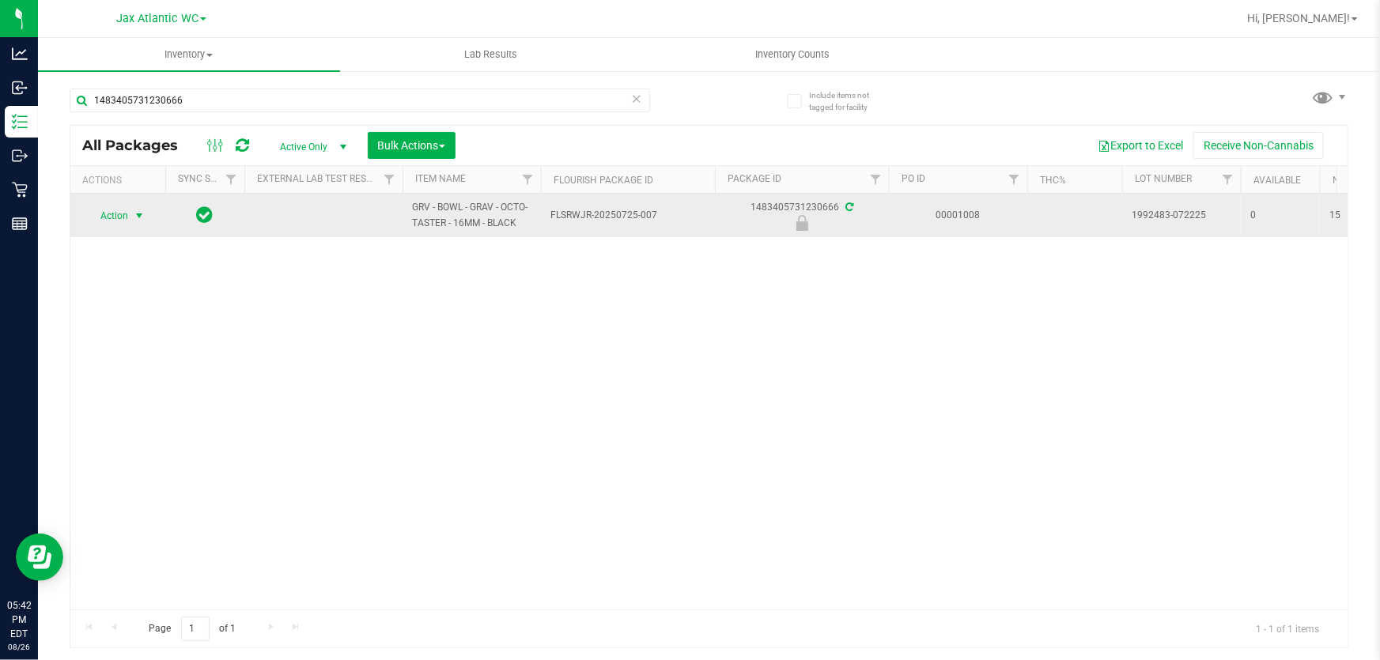
click at [119, 214] on span "Action" at bounding box center [107, 216] width 43 height 22
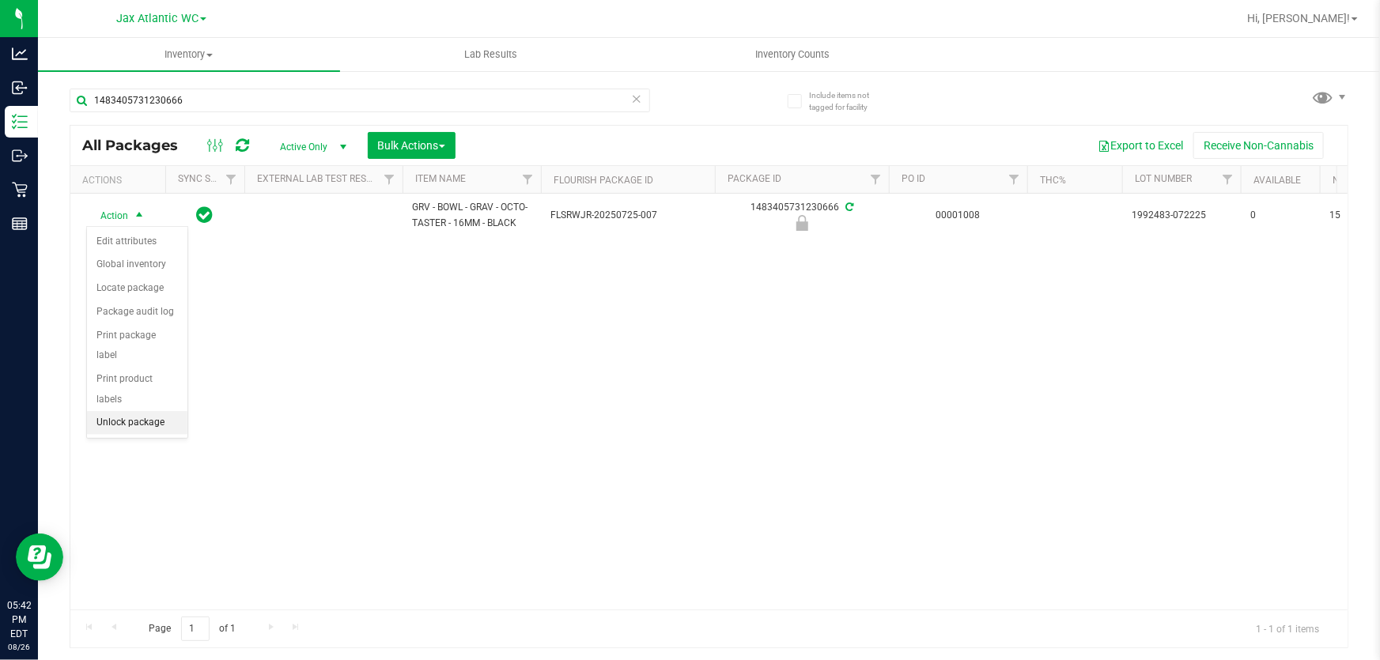
click at [133, 411] on li "Unlock package" at bounding box center [137, 423] width 100 height 24
click at [639, 93] on icon at bounding box center [636, 98] width 11 height 19
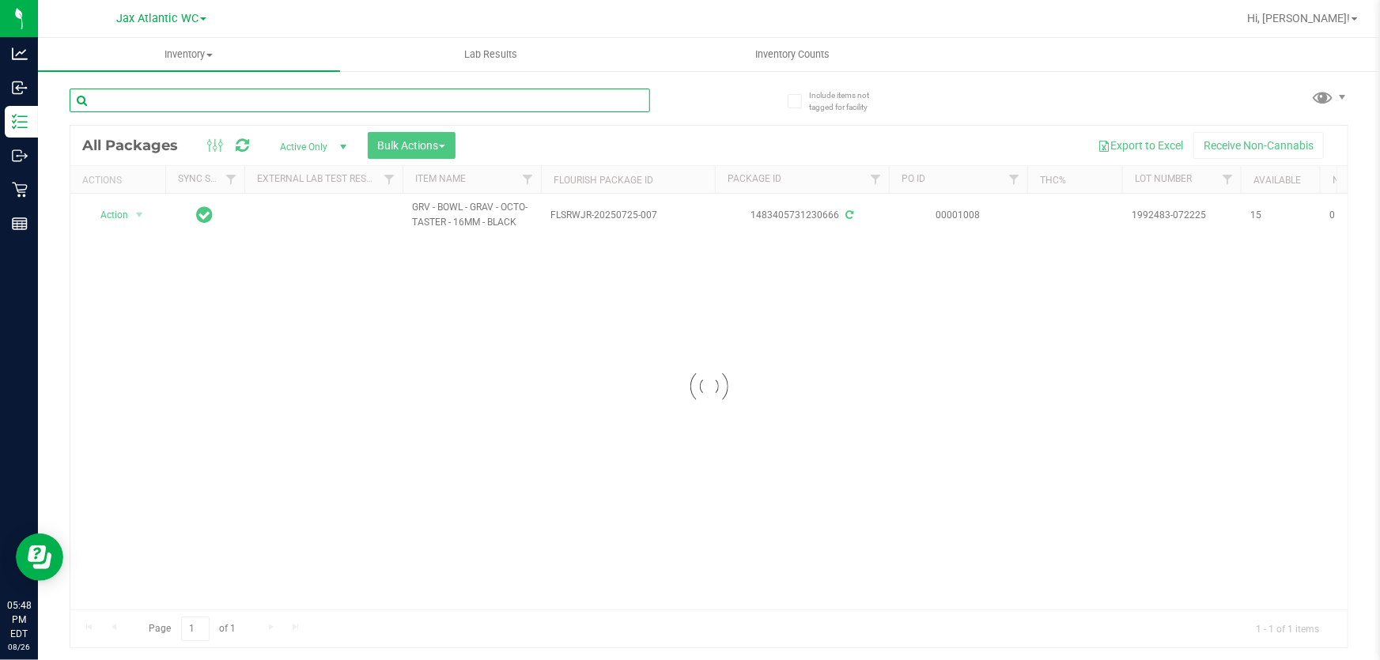
click at [293, 100] on input "text" at bounding box center [360, 101] width 580 height 24
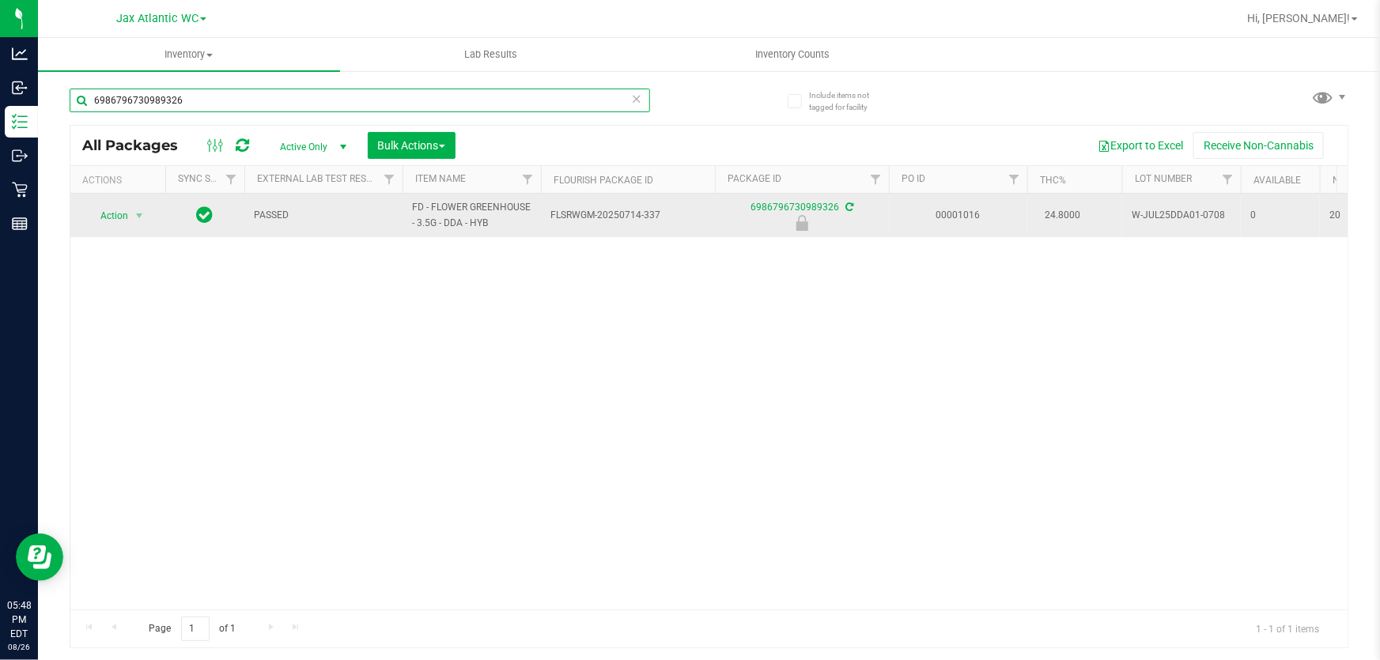
type input "6986796730989326"
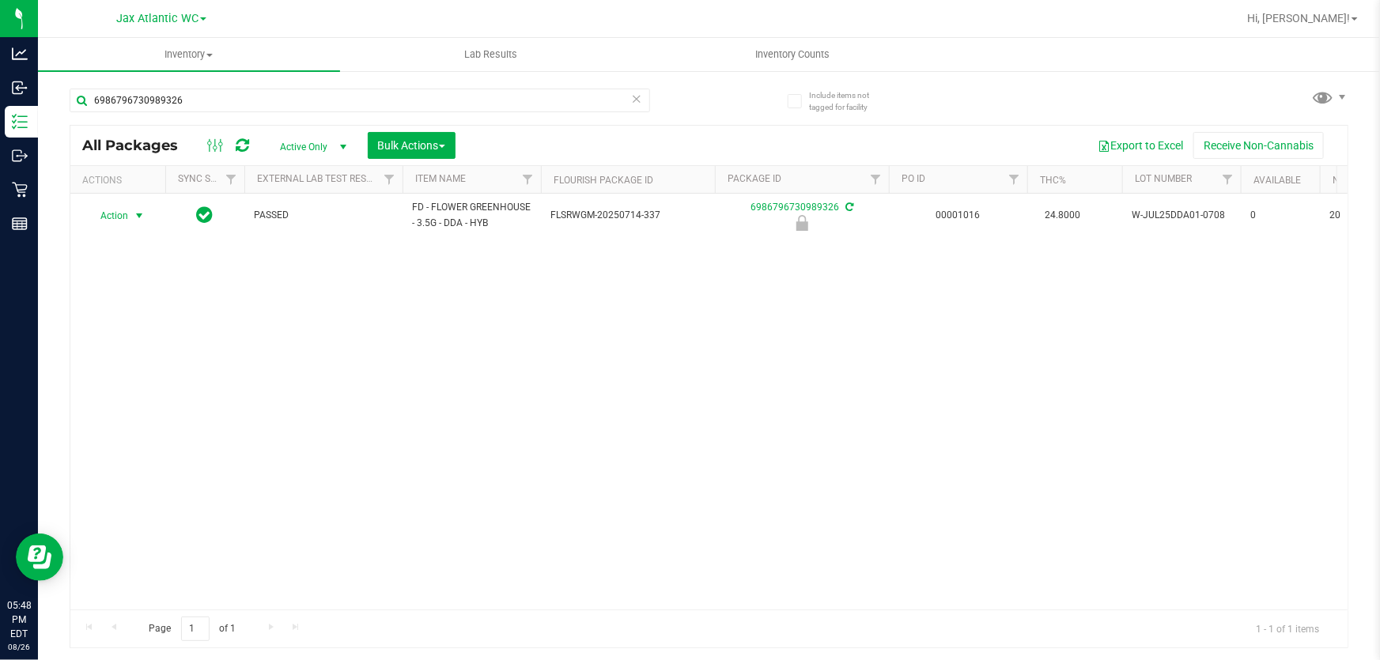
drag, startPoint x: 119, startPoint y: 216, endPoint x: 125, endPoint y: 285, distance: 69.9
click at [119, 216] on span "Action" at bounding box center [107, 216] width 43 height 22
click at [140, 411] on li "Unlock package" at bounding box center [137, 423] width 100 height 24
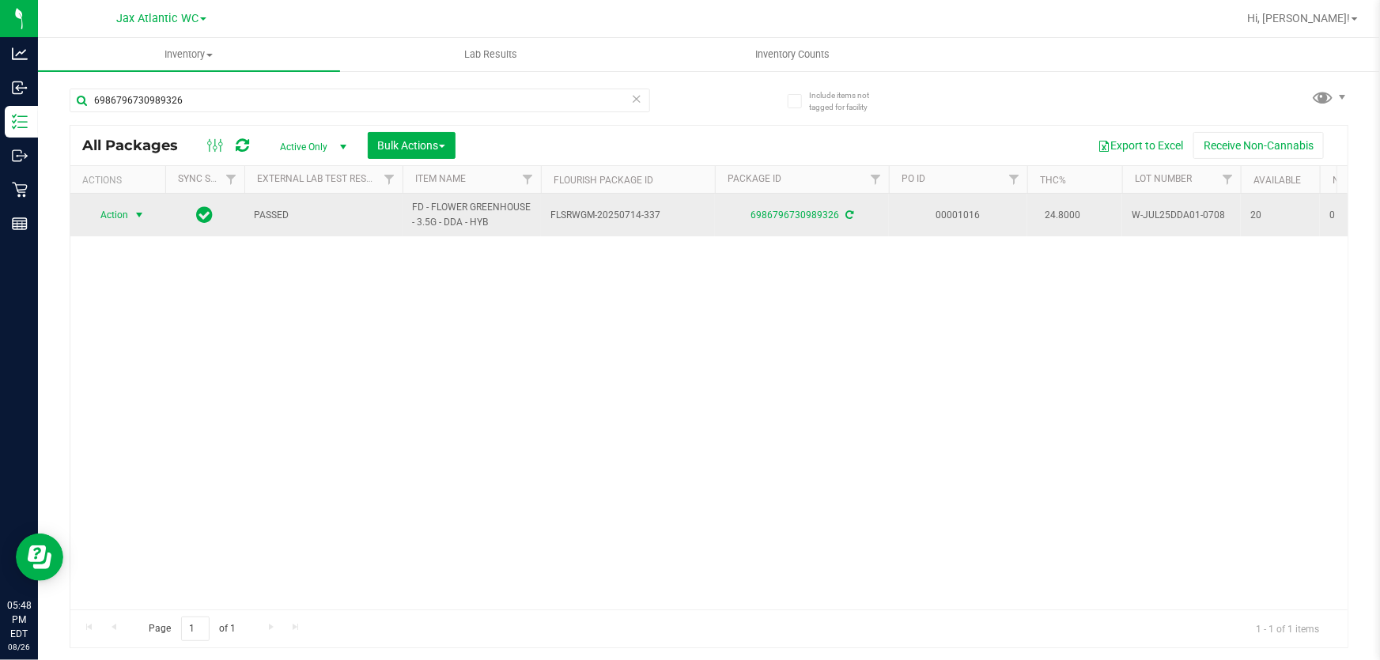
click at [123, 211] on span "Action" at bounding box center [107, 215] width 43 height 22
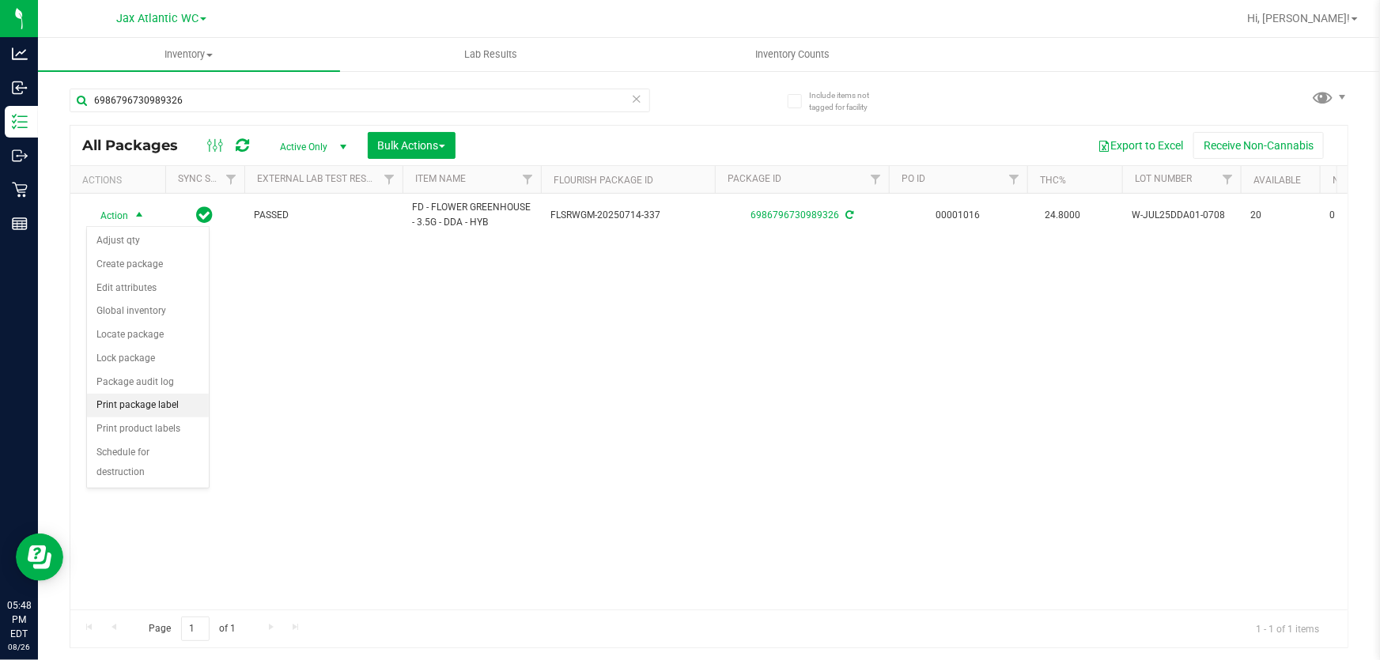
click at [165, 407] on li "Print package label" at bounding box center [148, 406] width 122 height 24
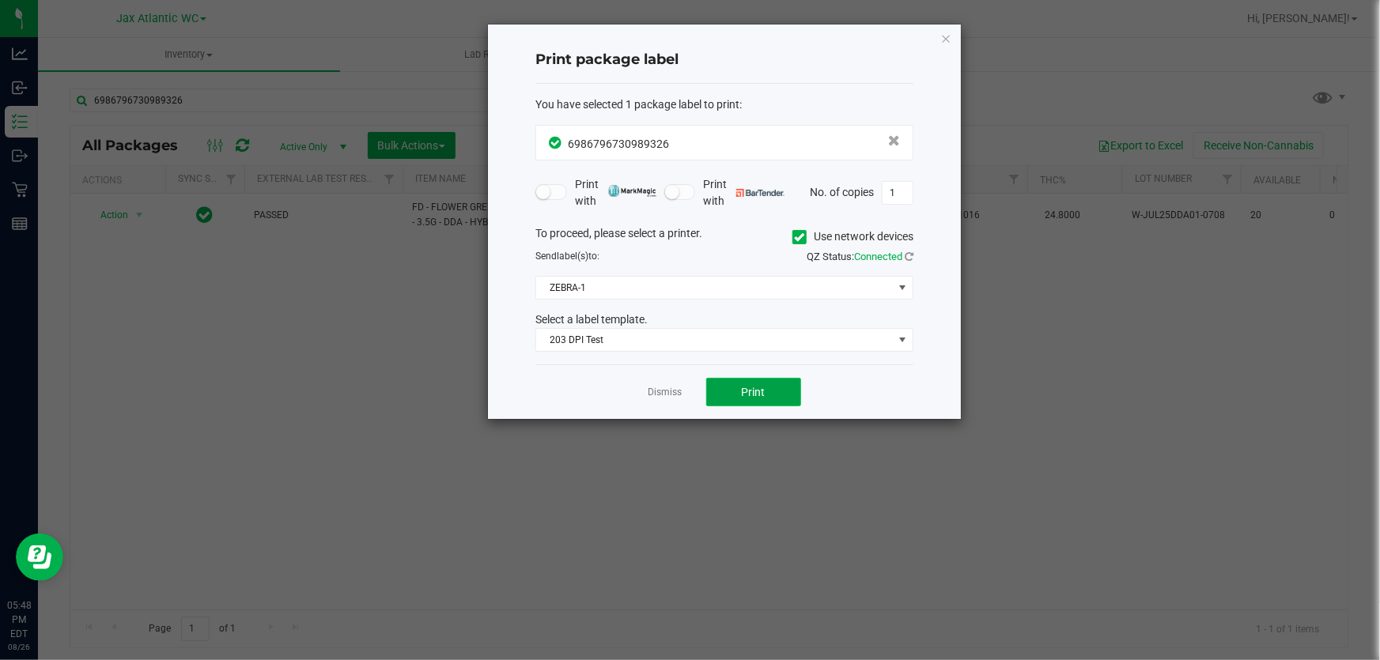
click at [733, 401] on button "Print" at bounding box center [753, 392] width 95 height 28
click at [733, 400] on button "Print" at bounding box center [753, 392] width 95 height 28
click at [672, 386] on link "Dismiss" at bounding box center [665, 392] width 34 height 13
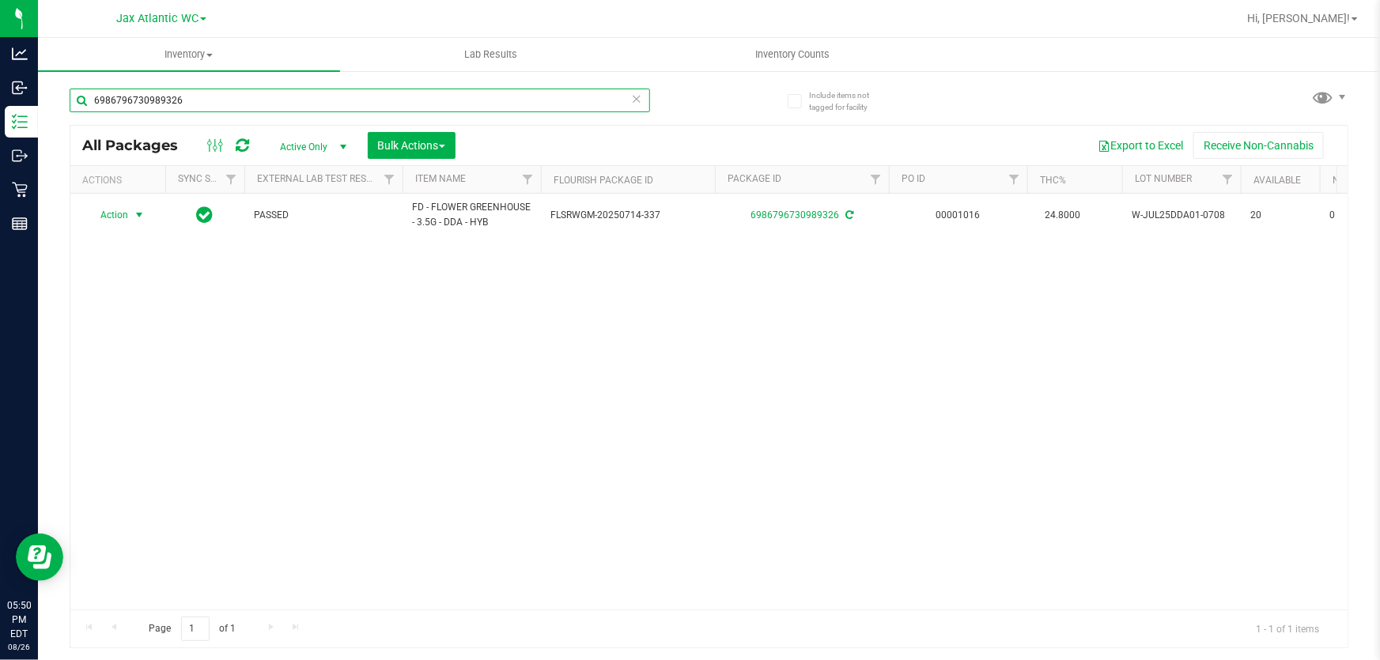
click at [289, 103] on input "6986796730989326" at bounding box center [360, 101] width 580 height 24
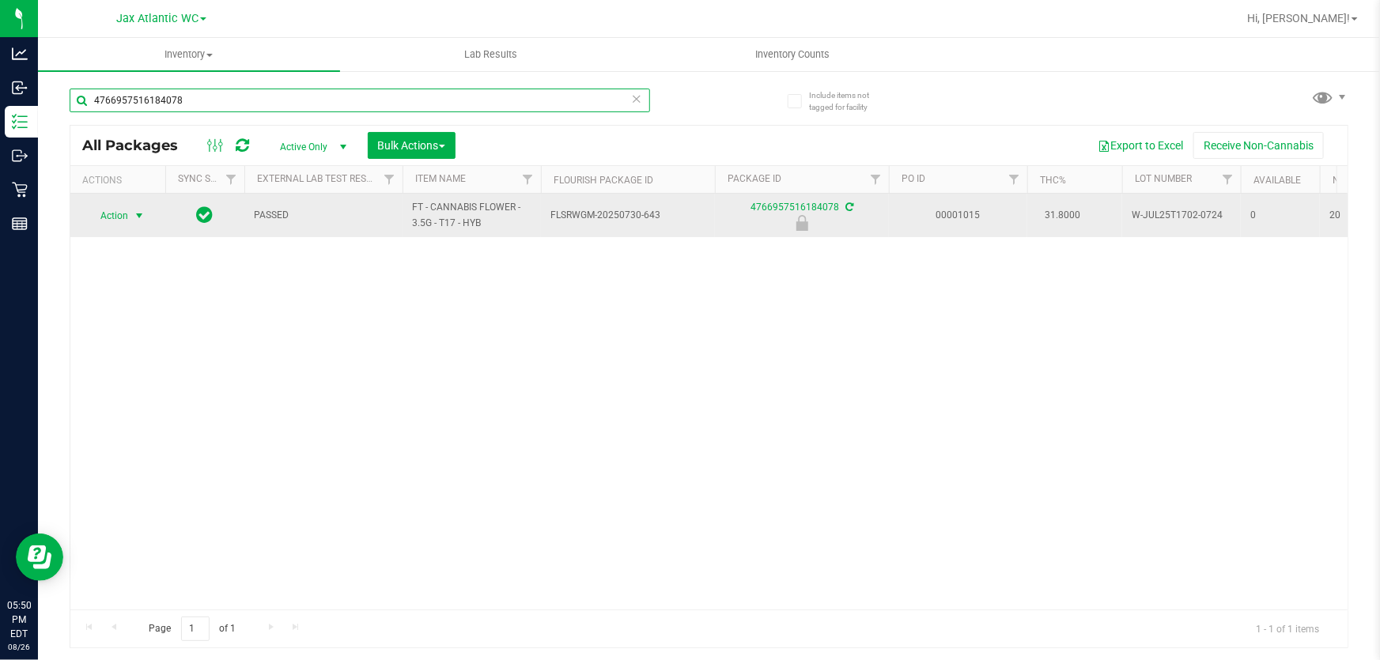
type input "4766957516184078"
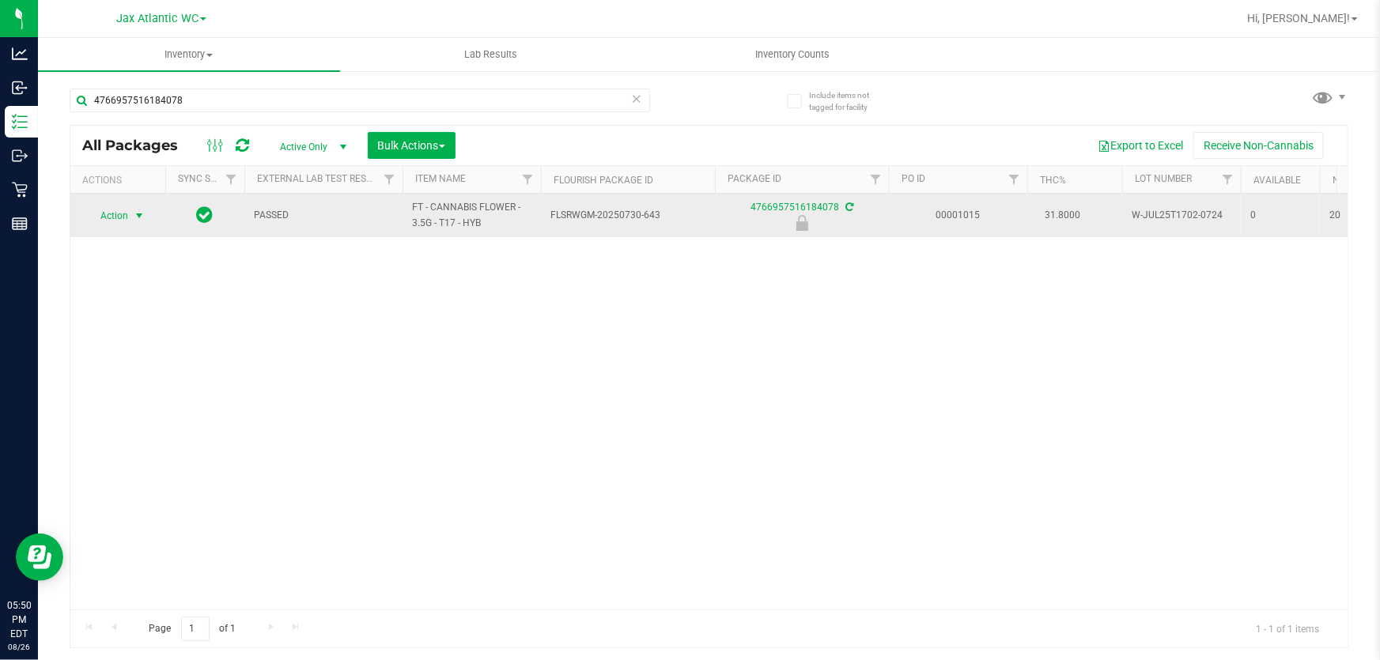
click at [111, 214] on span "Action" at bounding box center [107, 216] width 43 height 22
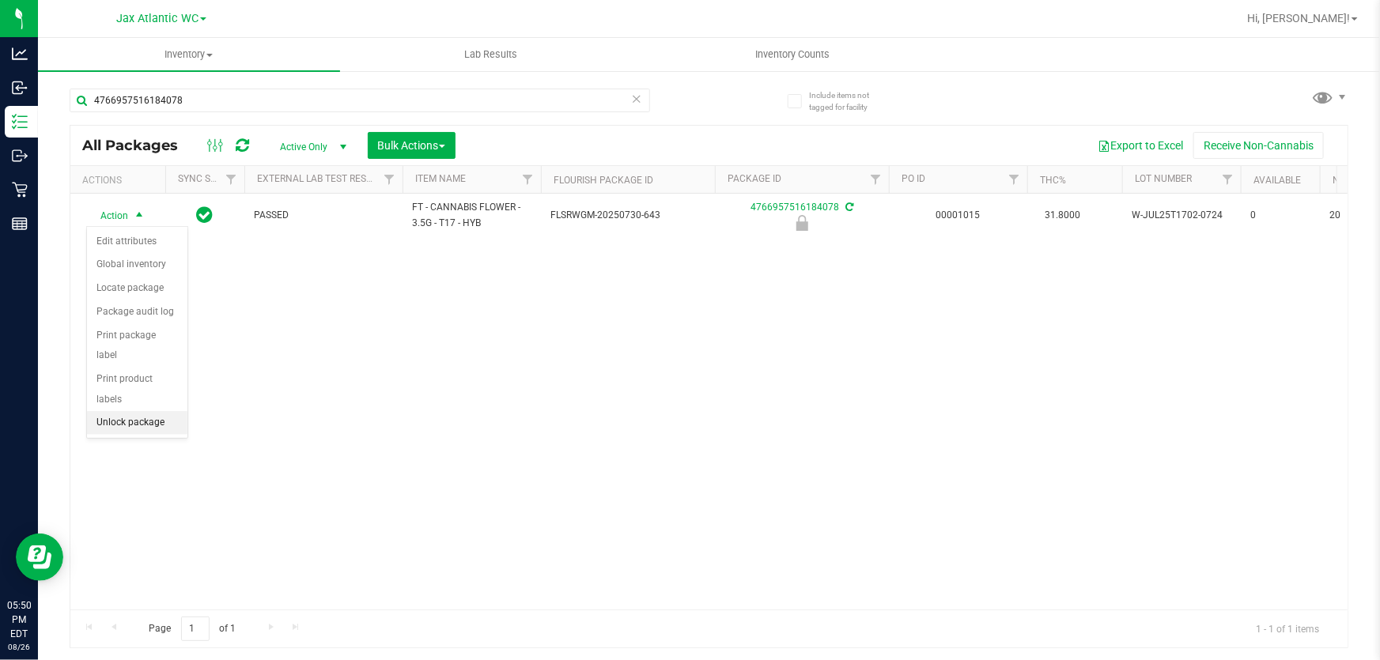
click at [149, 411] on li "Unlock package" at bounding box center [137, 423] width 100 height 24
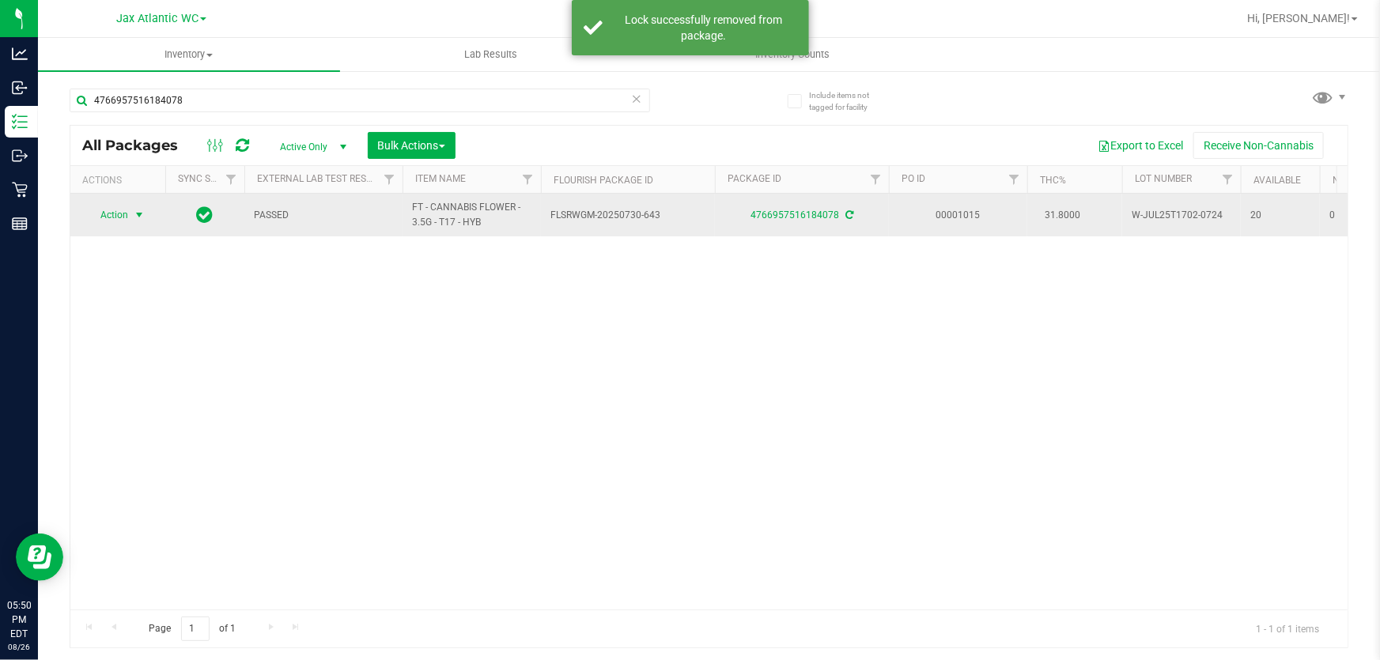
click at [115, 213] on span "Action" at bounding box center [107, 215] width 43 height 22
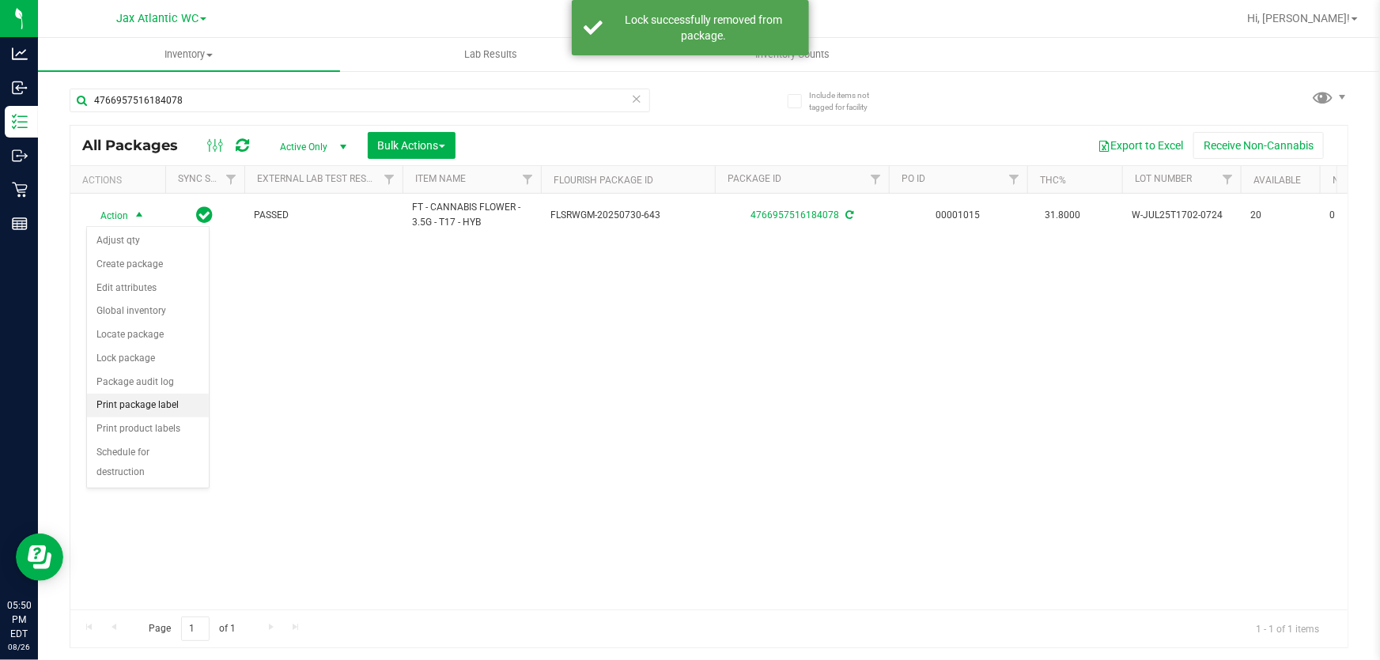
click at [188, 402] on li "Print package label" at bounding box center [148, 406] width 122 height 24
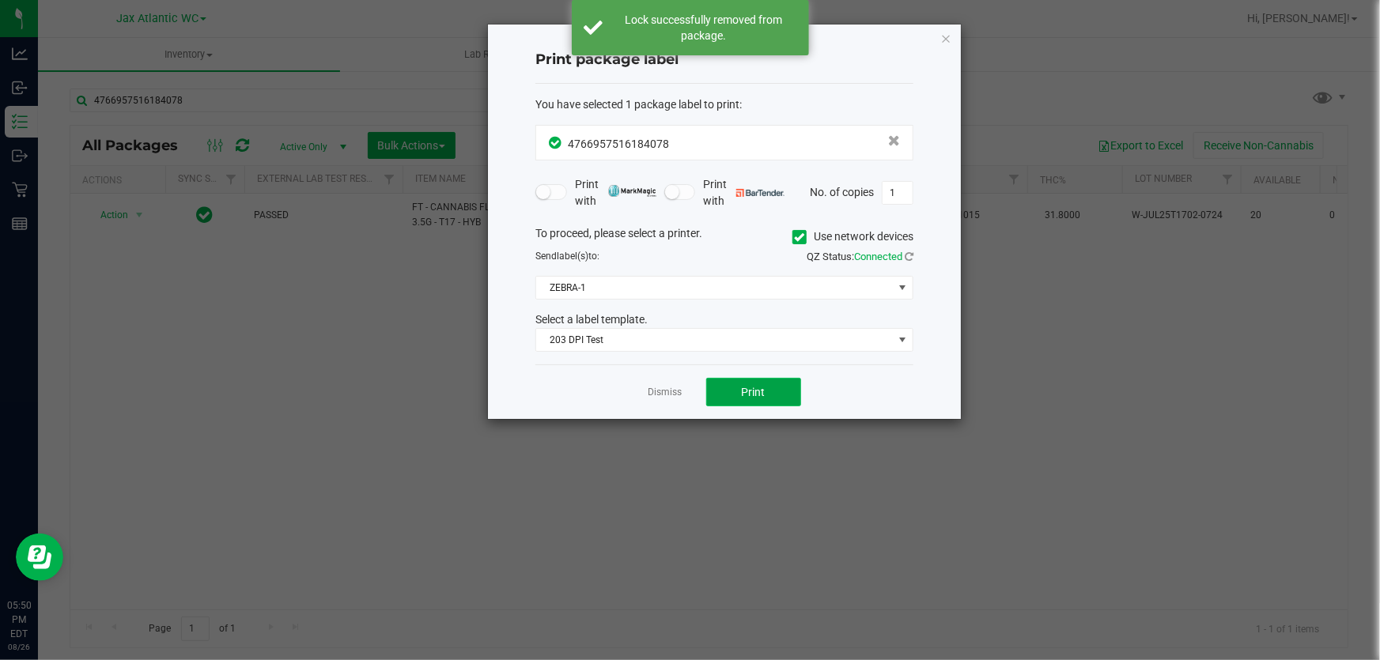
click at [780, 398] on button "Print" at bounding box center [753, 392] width 95 height 28
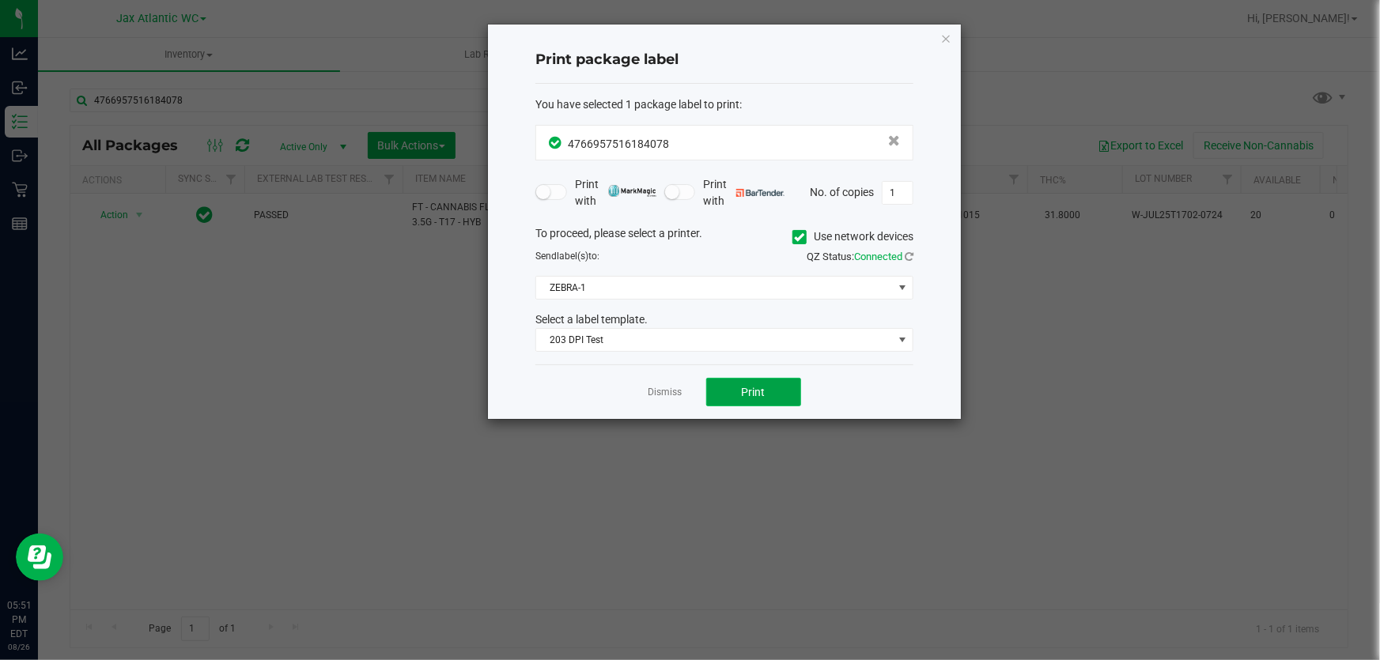
click at [767, 402] on button "Print" at bounding box center [753, 392] width 95 height 28
click at [664, 398] on link "Dismiss" at bounding box center [665, 392] width 34 height 13
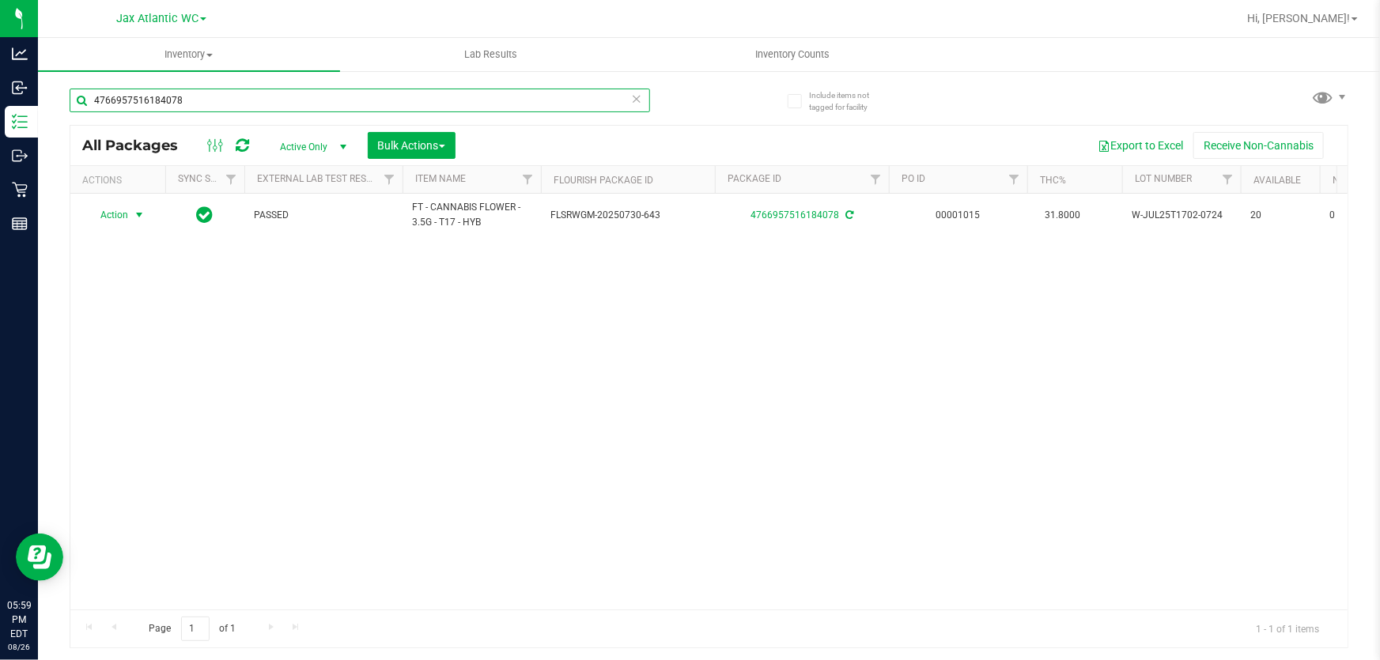
click at [296, 103] on input "4766957516184078" at bounding box center [360, 101] width 580 height 24
click at [295, 103] on input "4766957516184078" at bounding box center [360, 101] width 580 height 24
type input "7177672707698992"
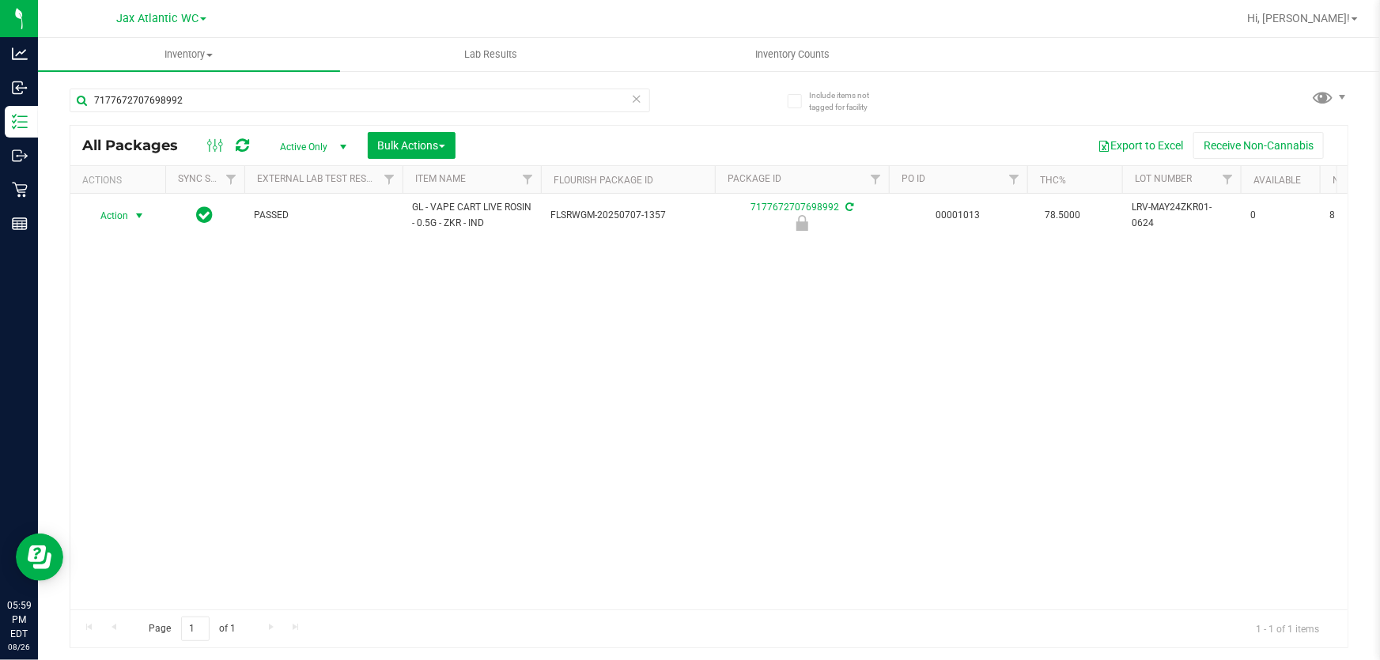
click at [121, 219] on span "Action" at bounding box center [107, 216] width 43 height 22
click at [122, 411] on li "Unlock package" at bounding box center [137, 423] width 100 height 24
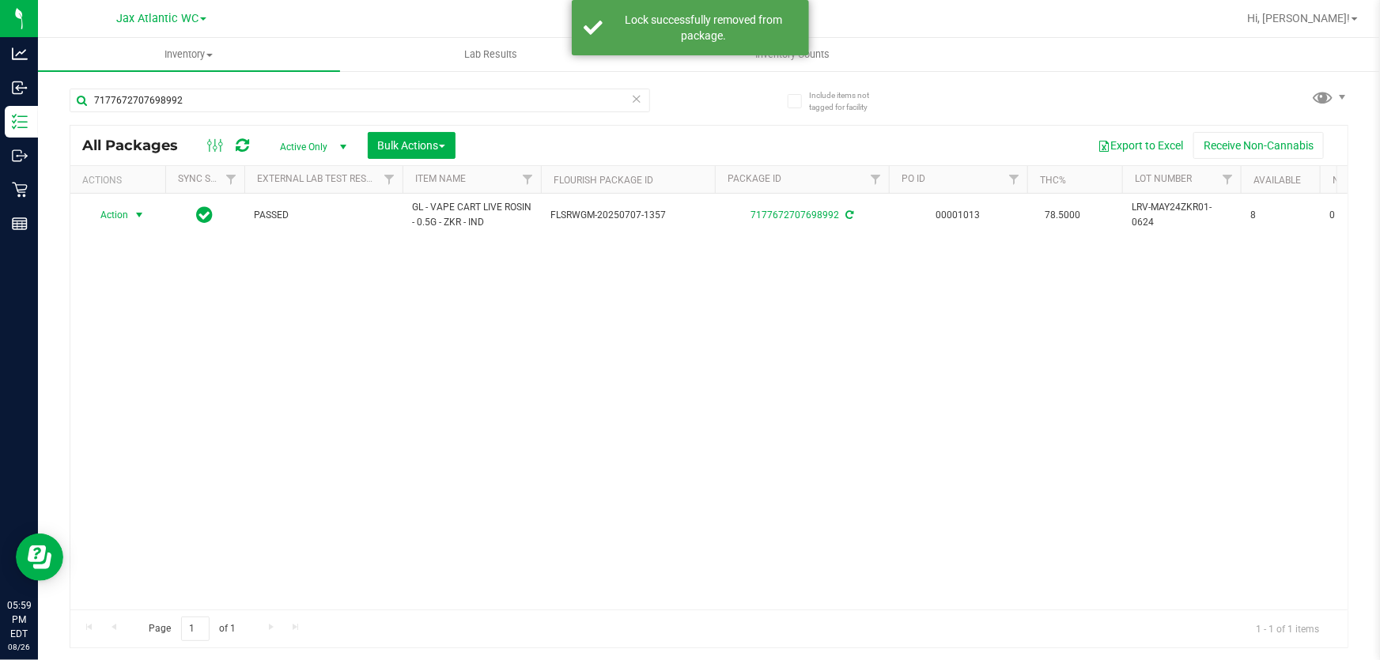
drag, startPoint x: 123, startPoint y: 216, endPoint x: 123, endPoint y: 230, distance: 14.3
click at [121, 215] on span "Action" at bounding box center [107, 215] width 43 height 22
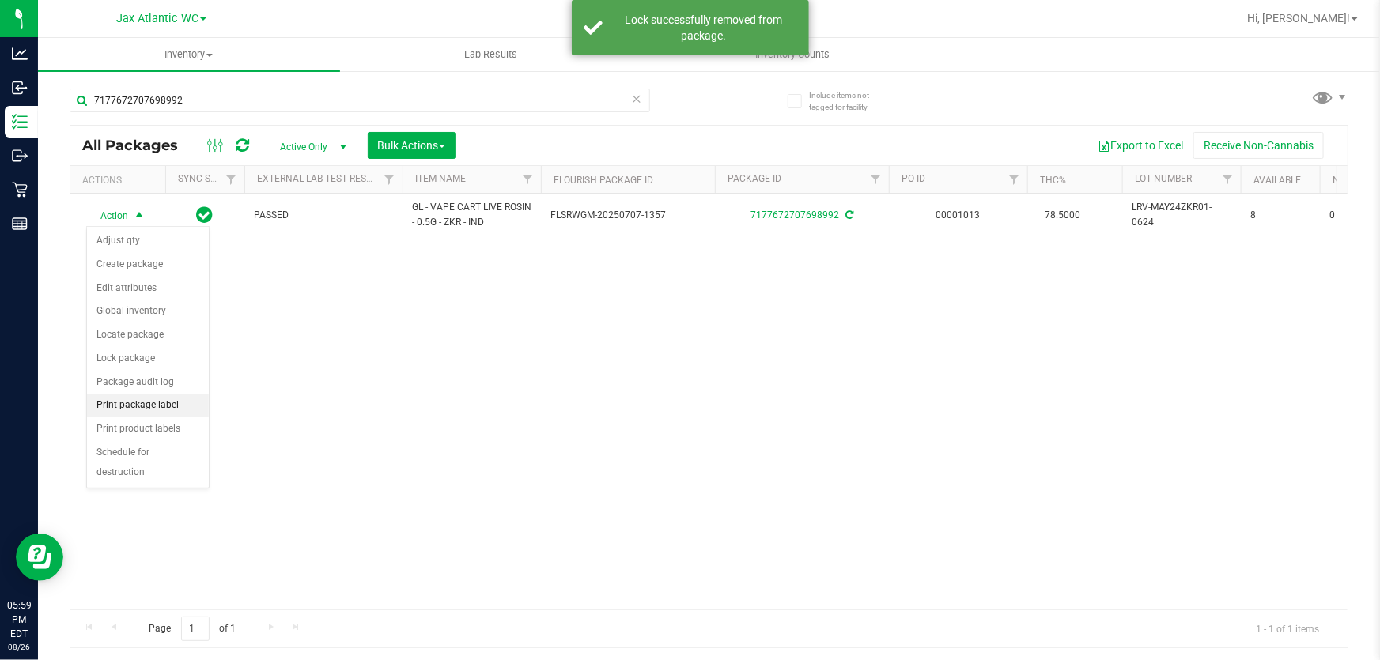
click at [173, 406] on li "Print package label" at bounding box center [148, 406] width 122 height 24
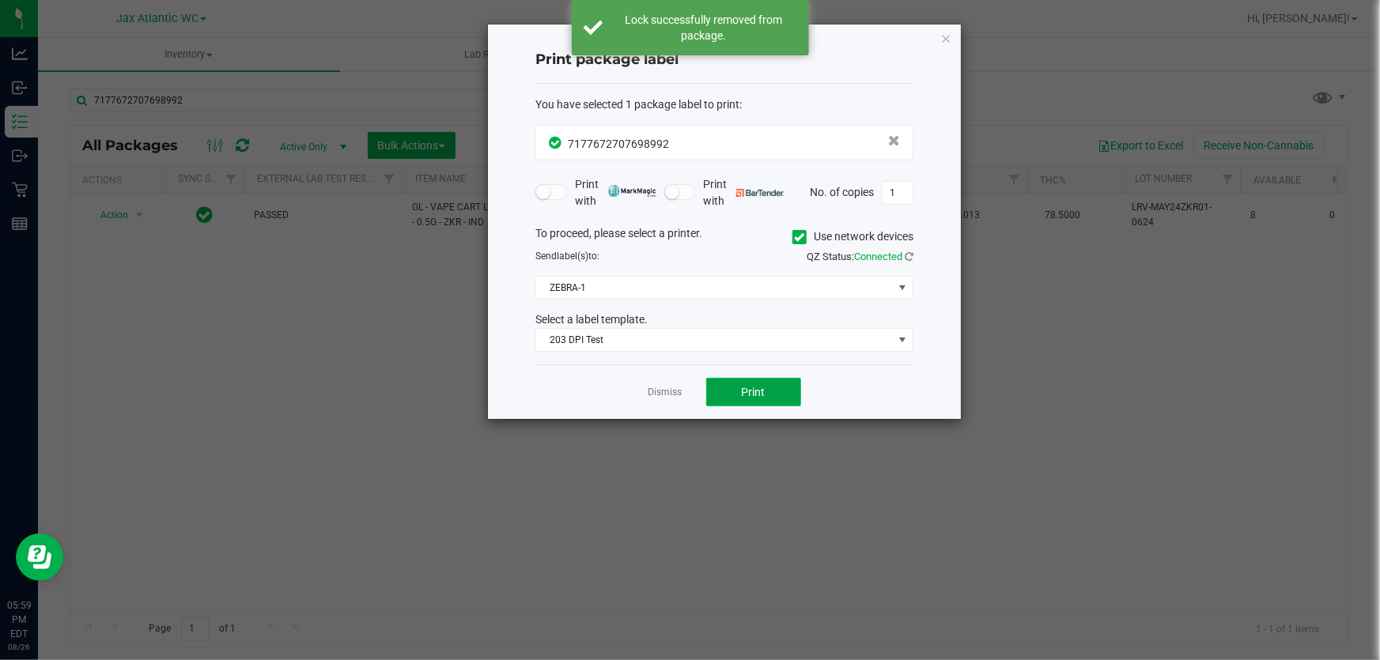
click at [746, 387] on span "Print" at bounding box center [754, 392] width 24 height 13
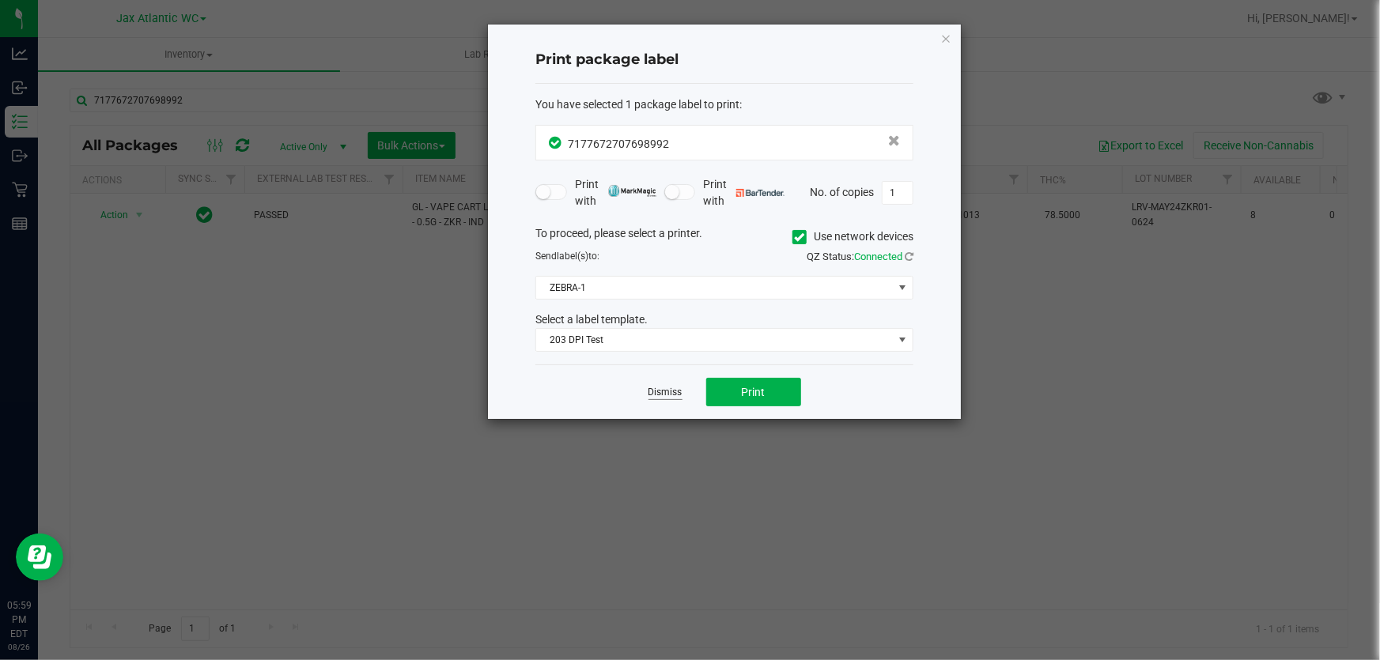
click at [662, 395] on link "Dismiss" at bounding box center [665, 392] width 34 height 13
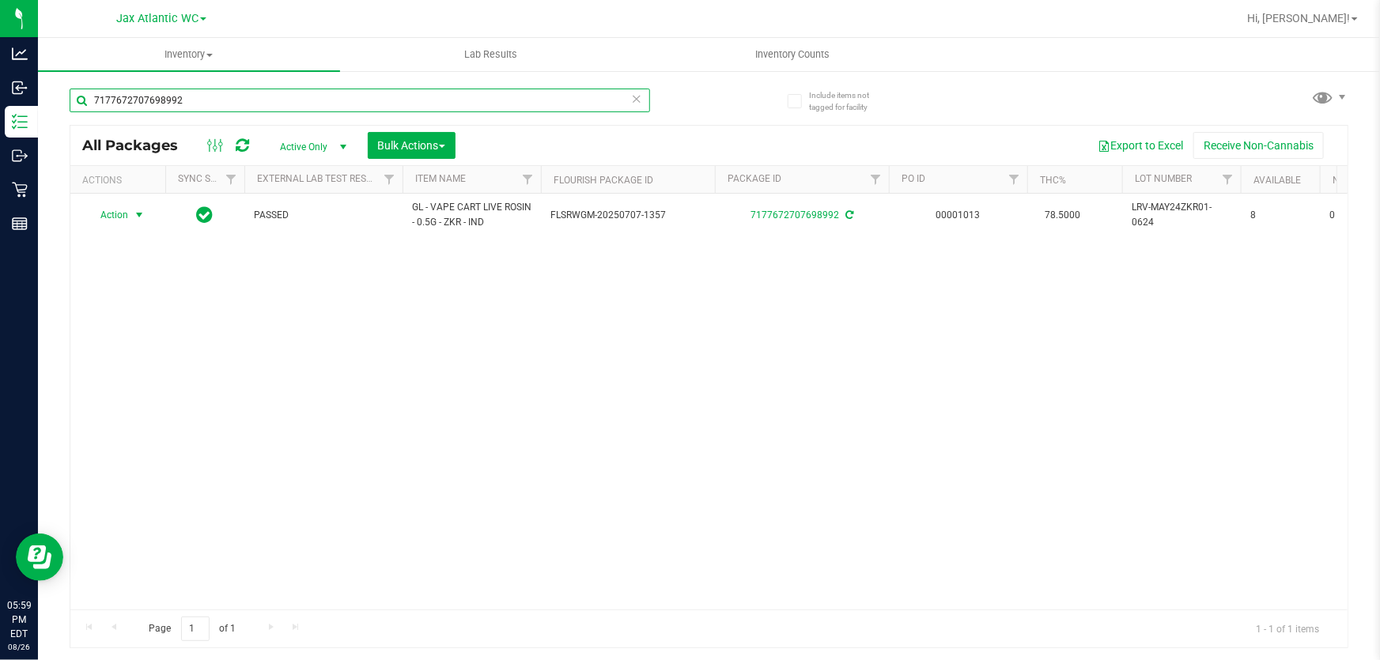
click at [287, 96] on input "7177672707698992" at bounding box center [360, 101] width 580 height 24
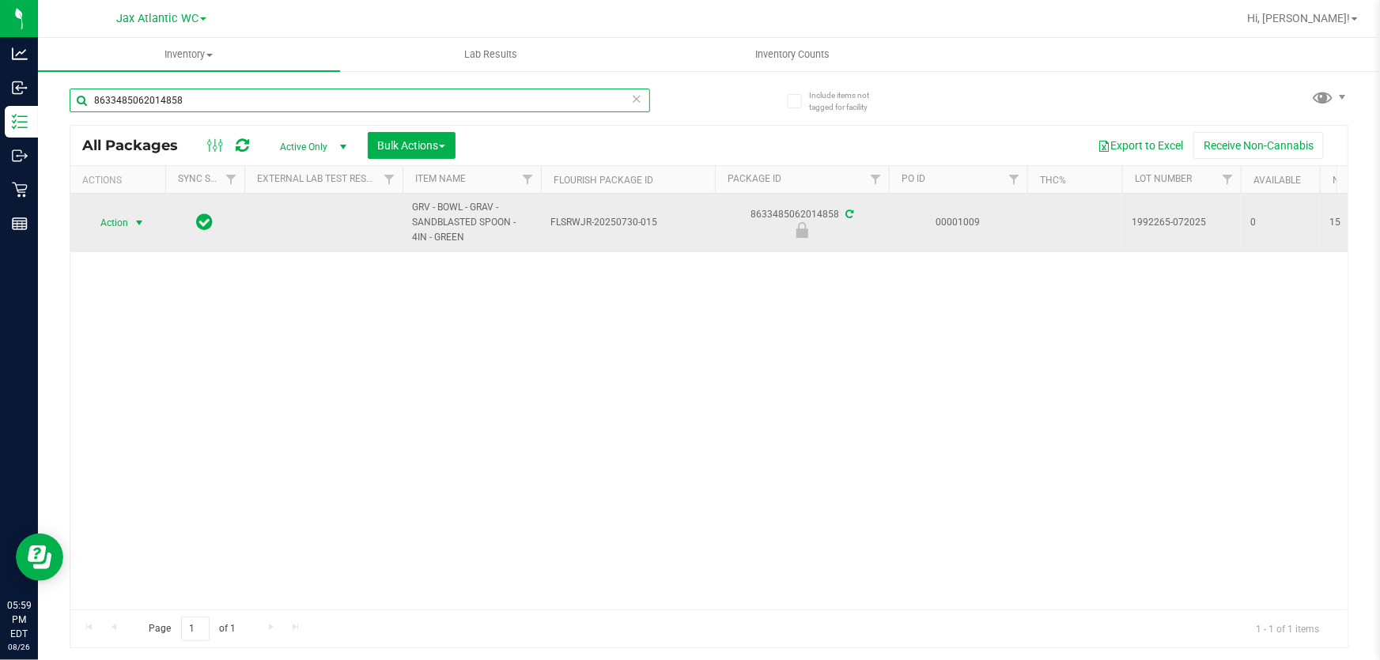
type input "8633485062014858"
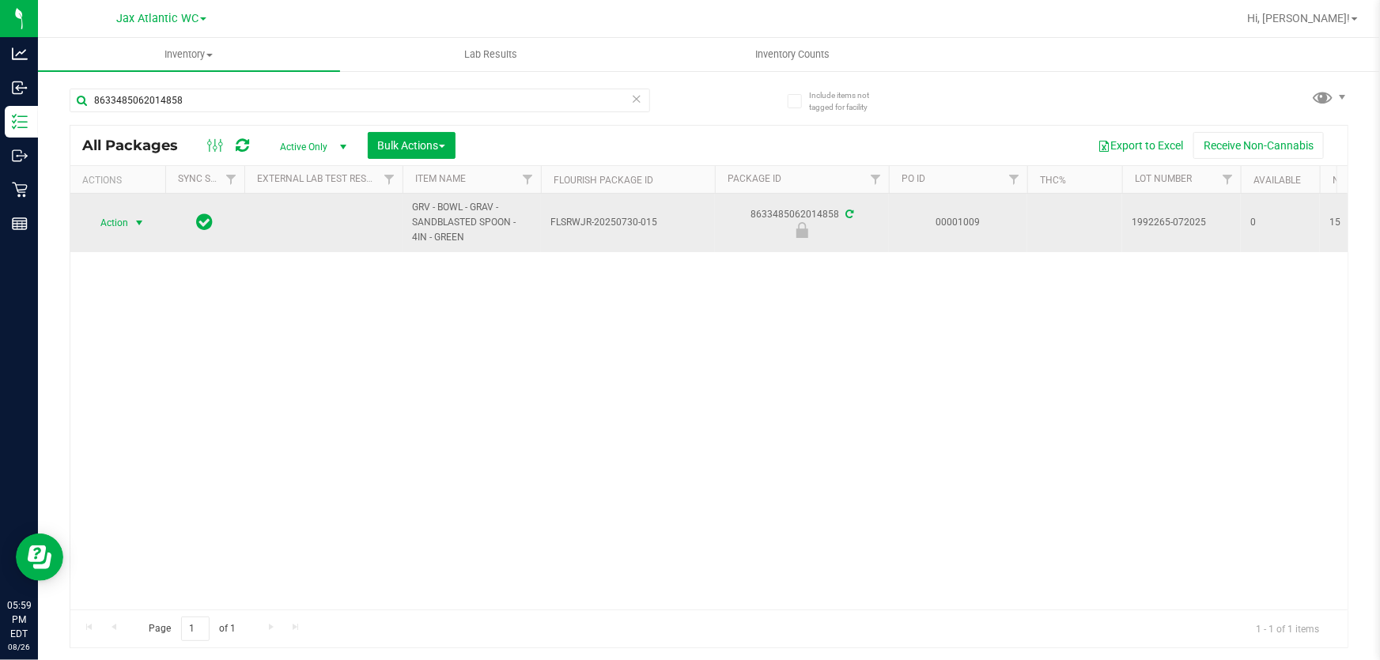
click at [119, 221] on span "Action" at bounding box center [107, 223] width 43 height 22
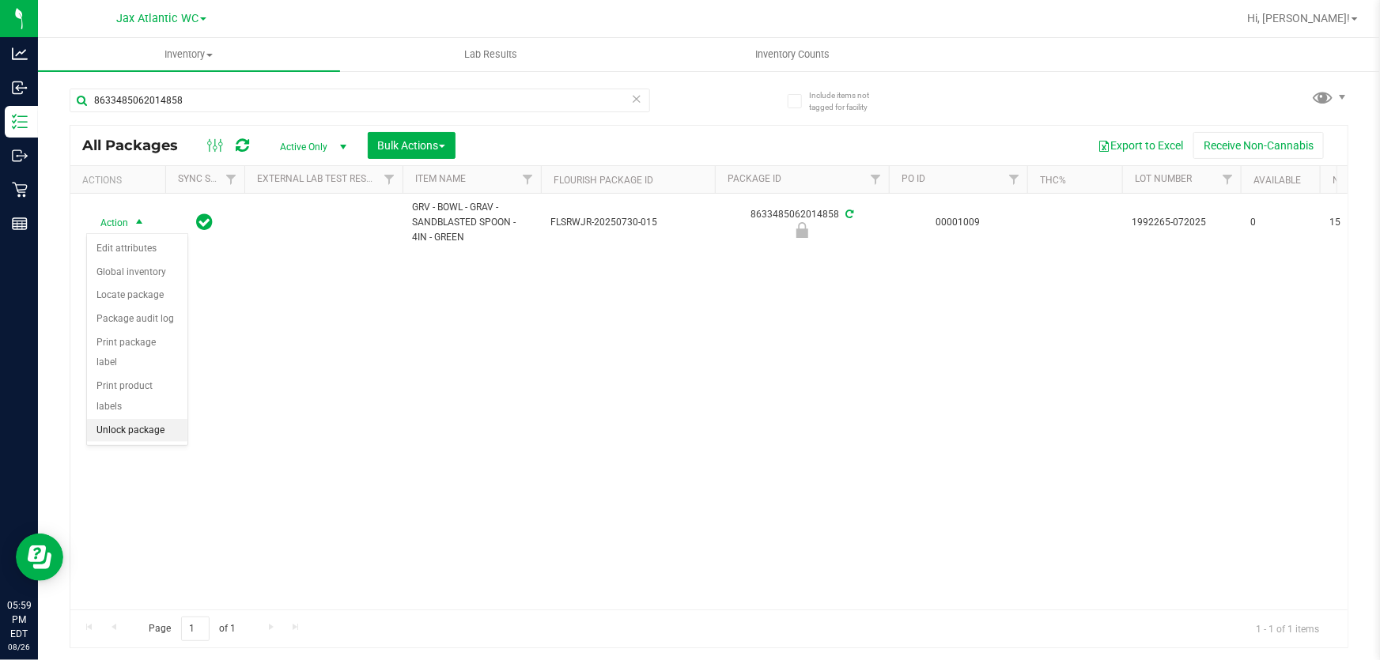
click at [123, 419] on li "Unlock package" at bounding box center [137, 431] width 100 height 24
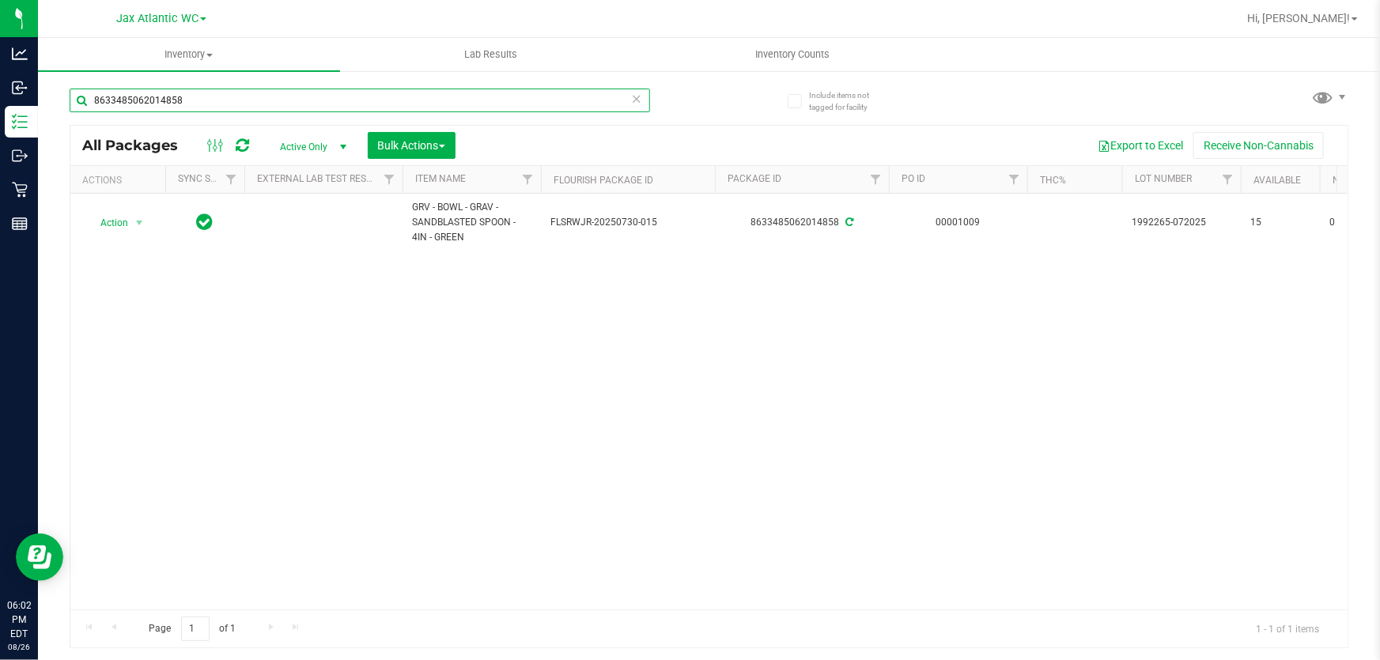
click at [237, 93] on input "8633485062014858" at bounding box center [360, 101] width 580 height 24
click at [238, 93] on input "8633485062014858" at bounding box center [360, 101] width 580 height 24
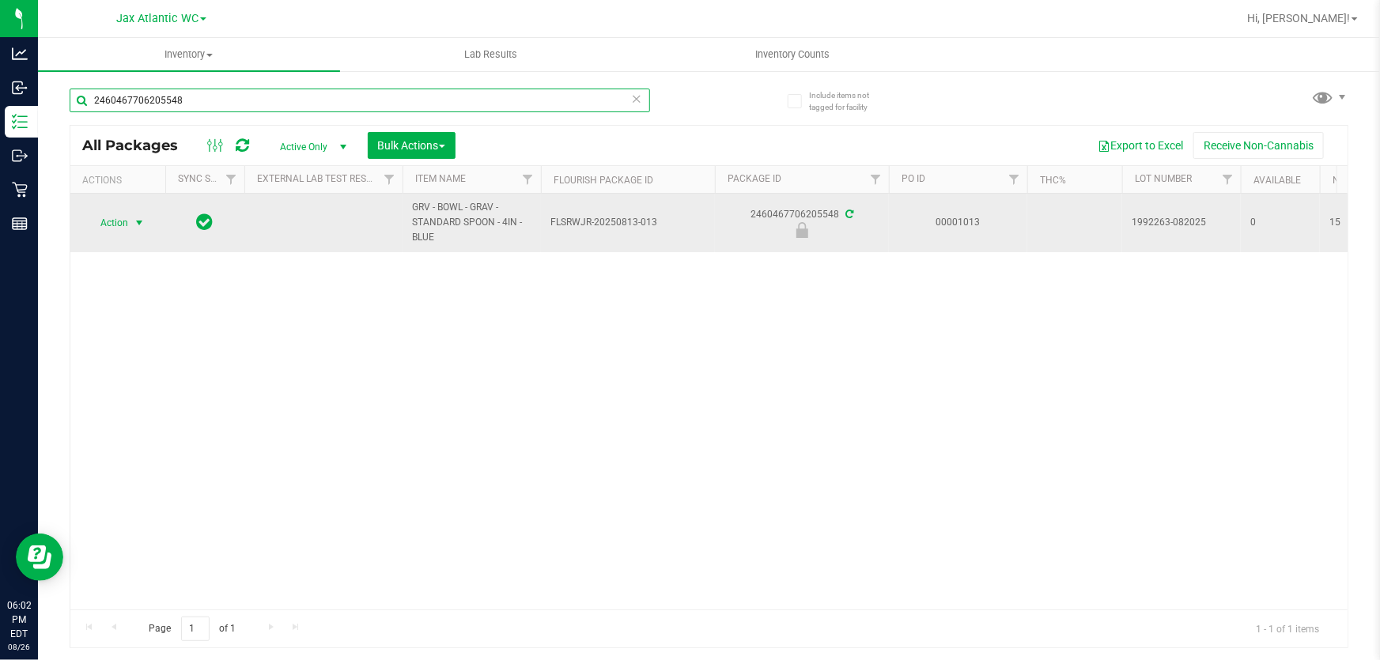
type input "2460467706205548"
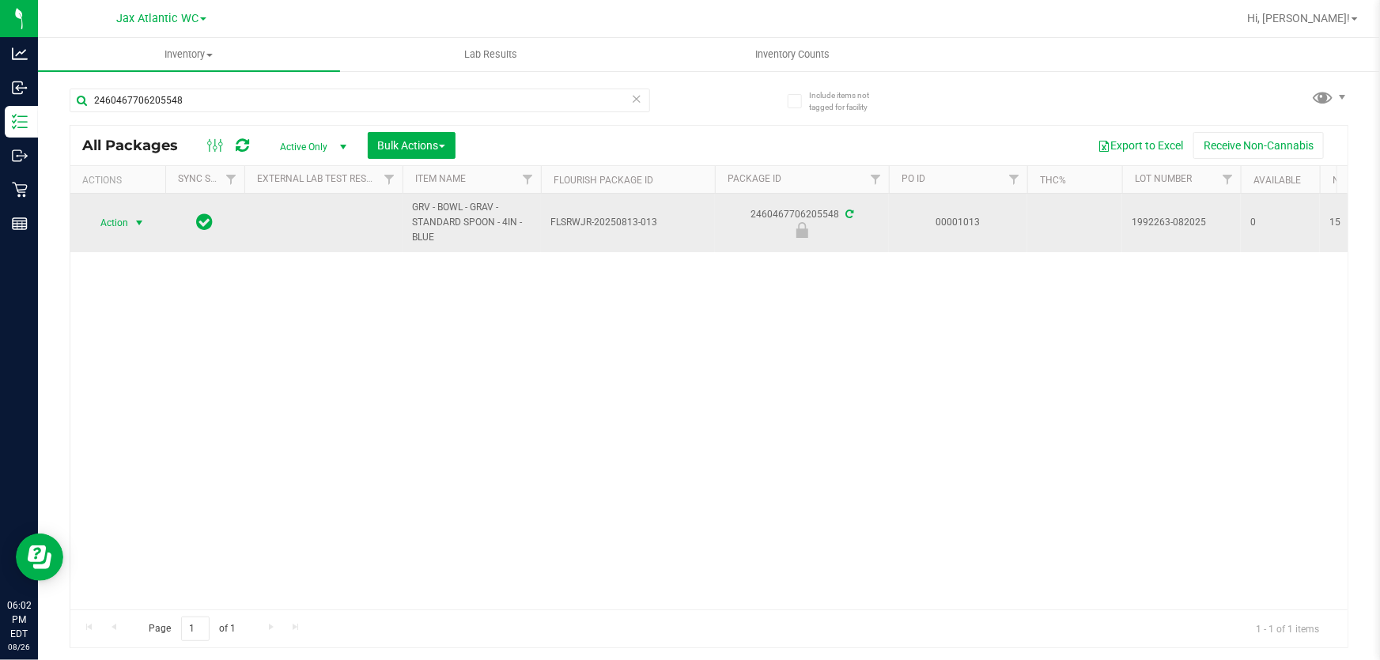
click at [122, 218] on span "Action" at bounding box center [107, 223] width 43 height 22
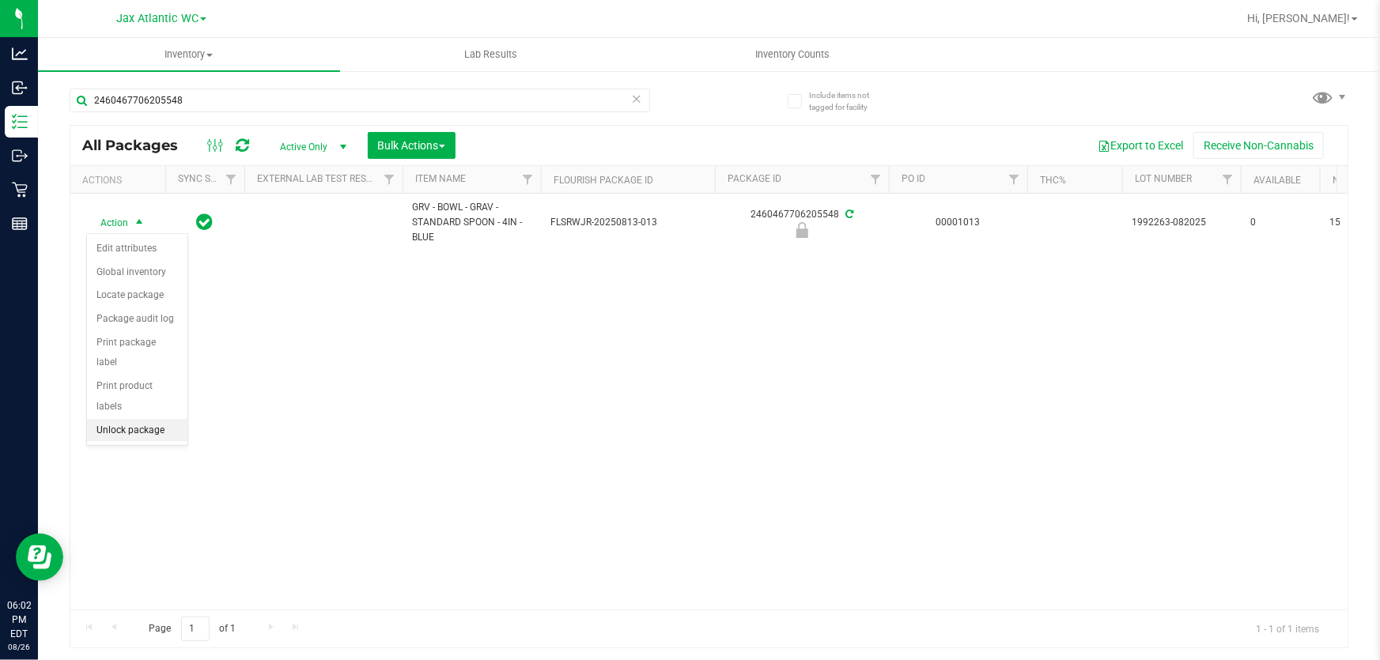
click at [147, 419] on li "Unlock package" at bounding box center [137, 431] width 100 height 24
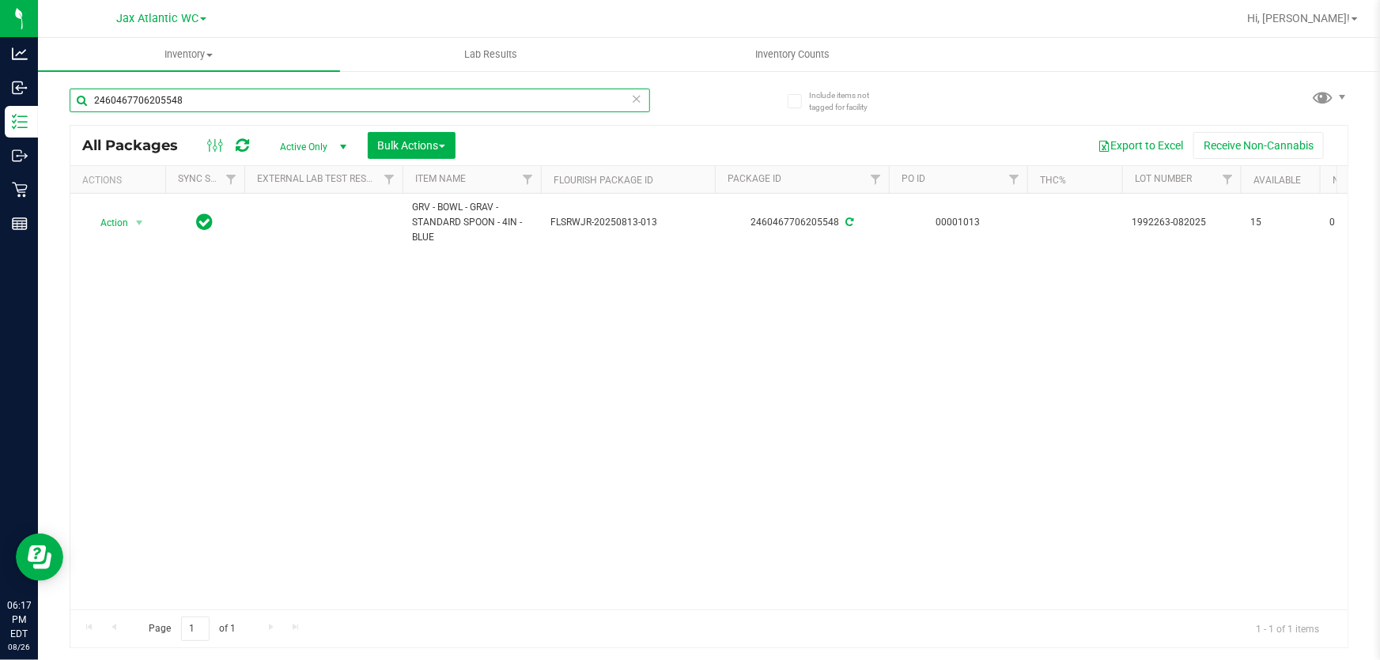
click at [215, 103] on input "2460467706205548" at bounding box center [360, 101] width 580 height 24
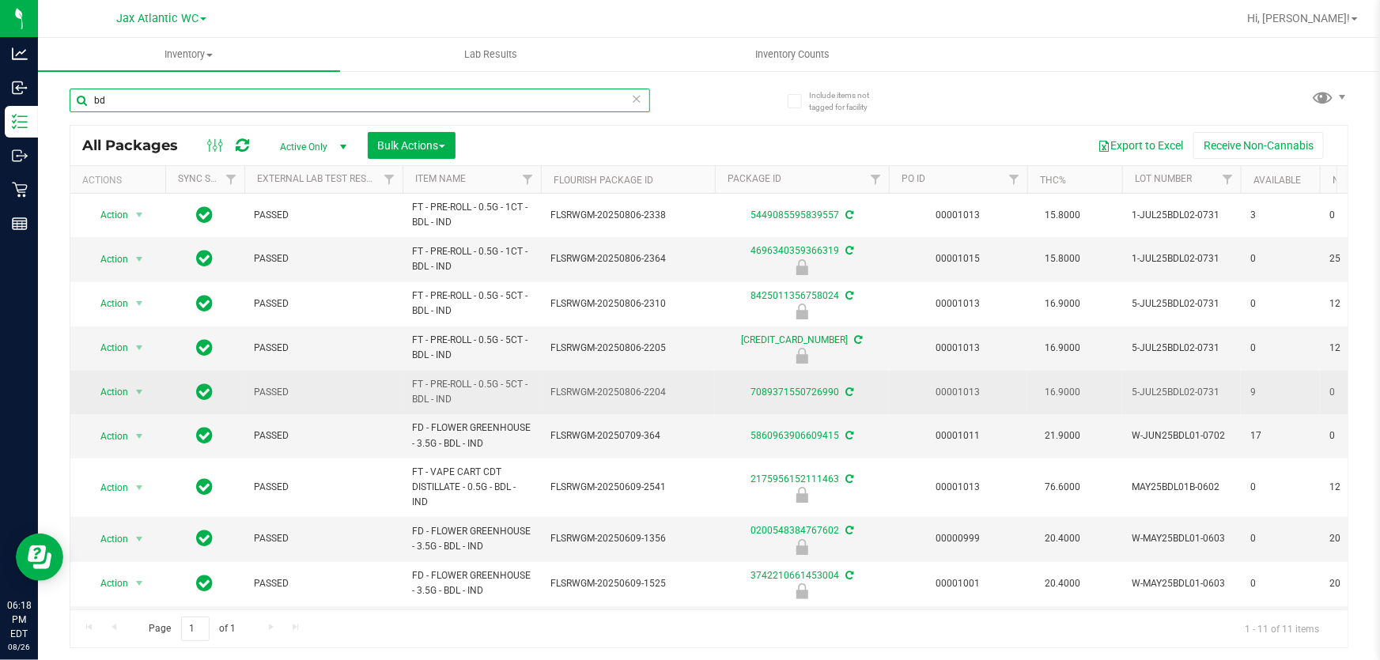
type input "b"
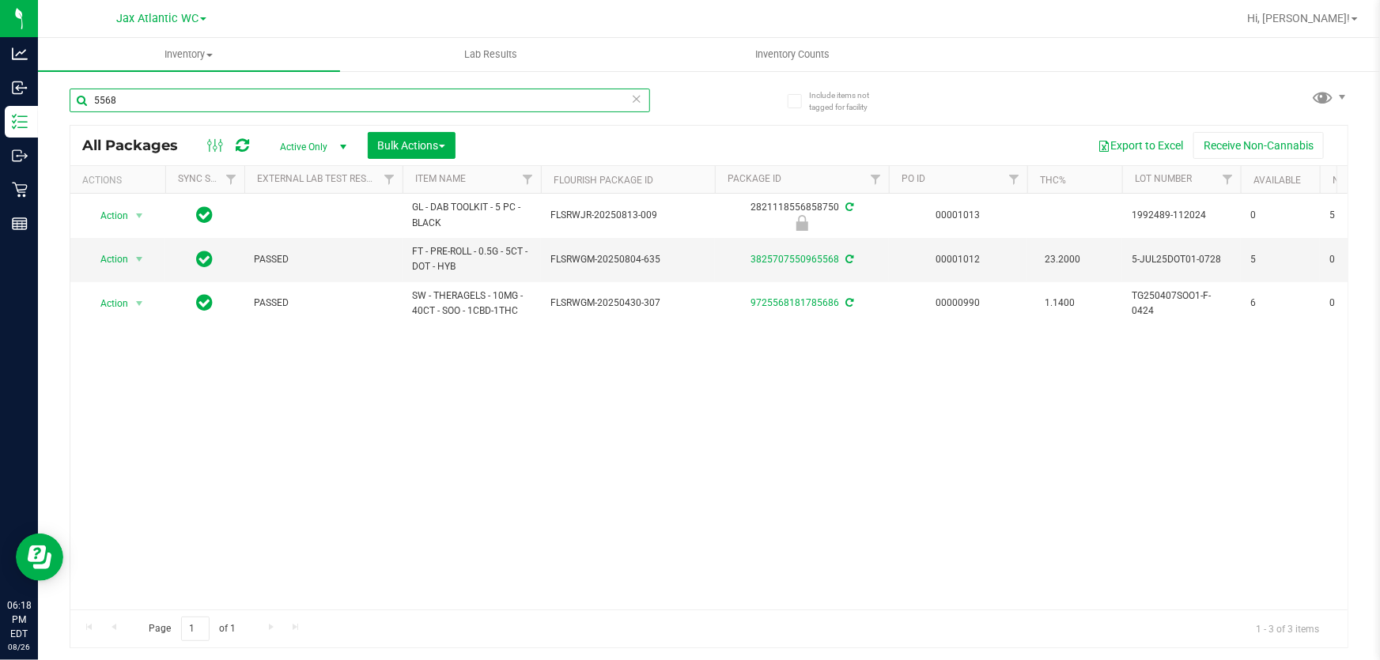
type input "5568"
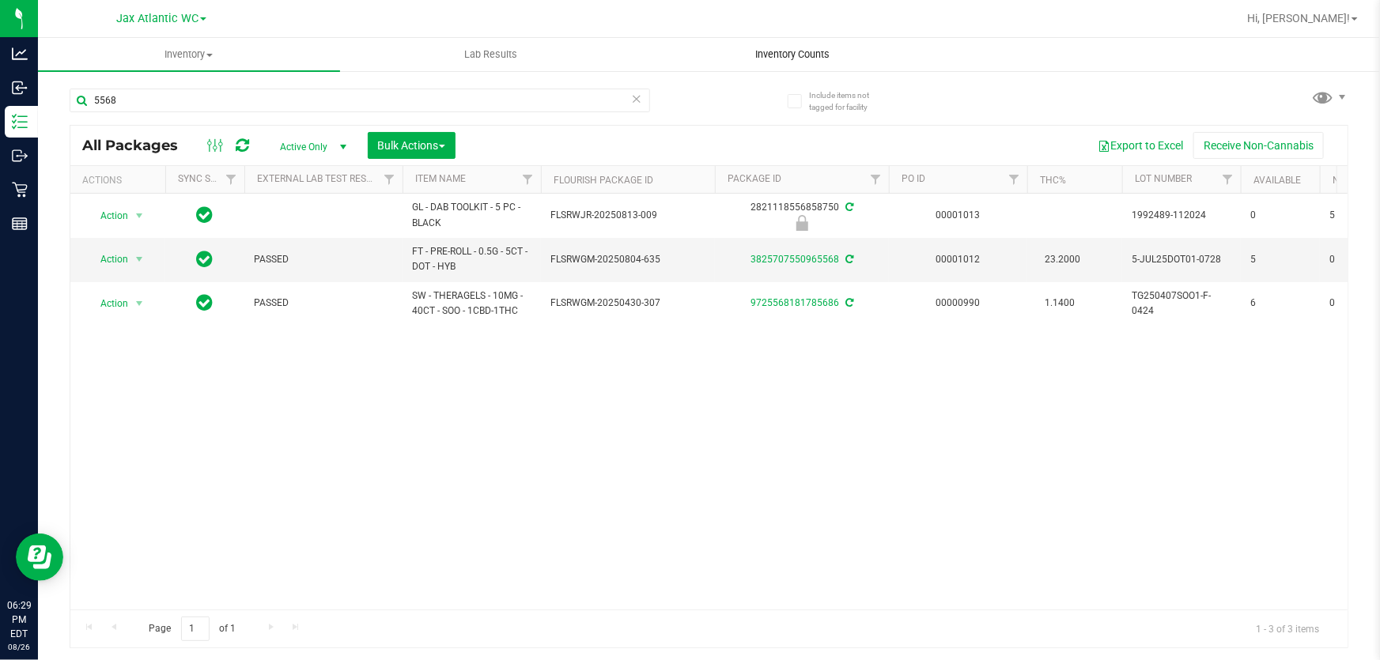
click at [779, 58] on span "Inventory Counts" at bounding box center [792, 54] width 117 height 14
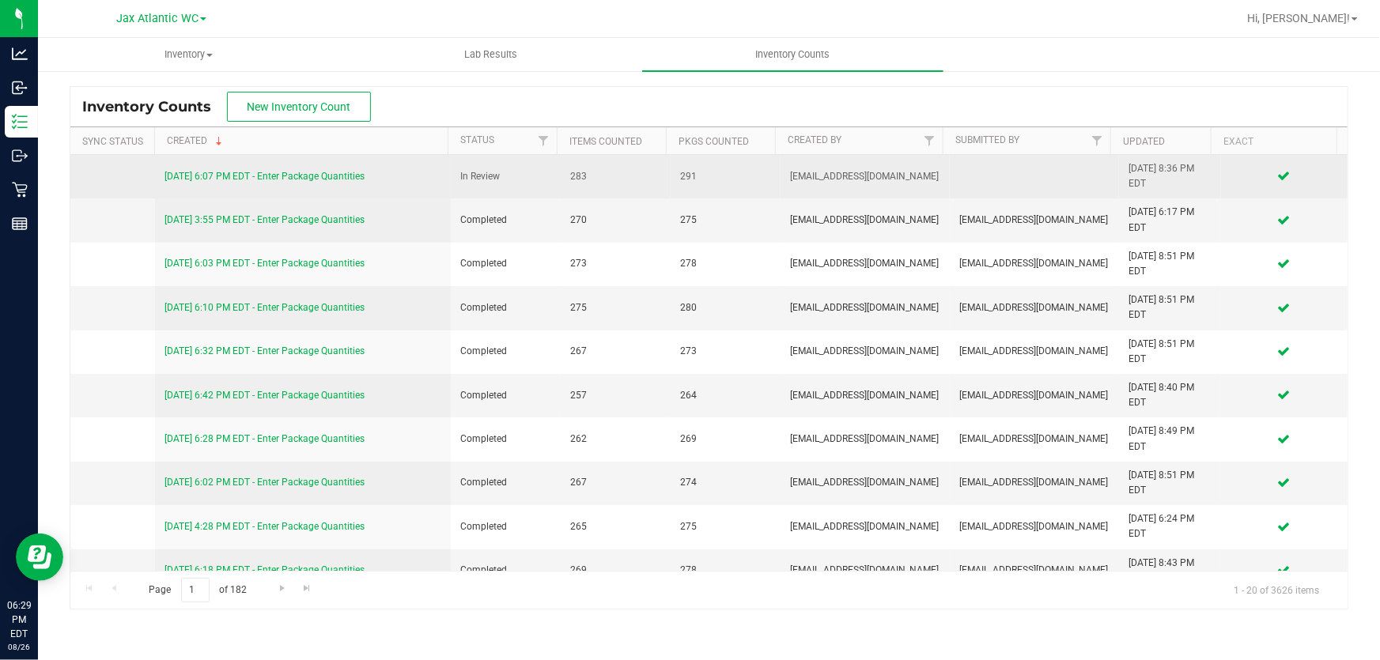
click at [346, 172] on link "8/25/25 6:07 PM EDT - Enter Package Quantities" at bounding box center [264, 176] width 200 height 11
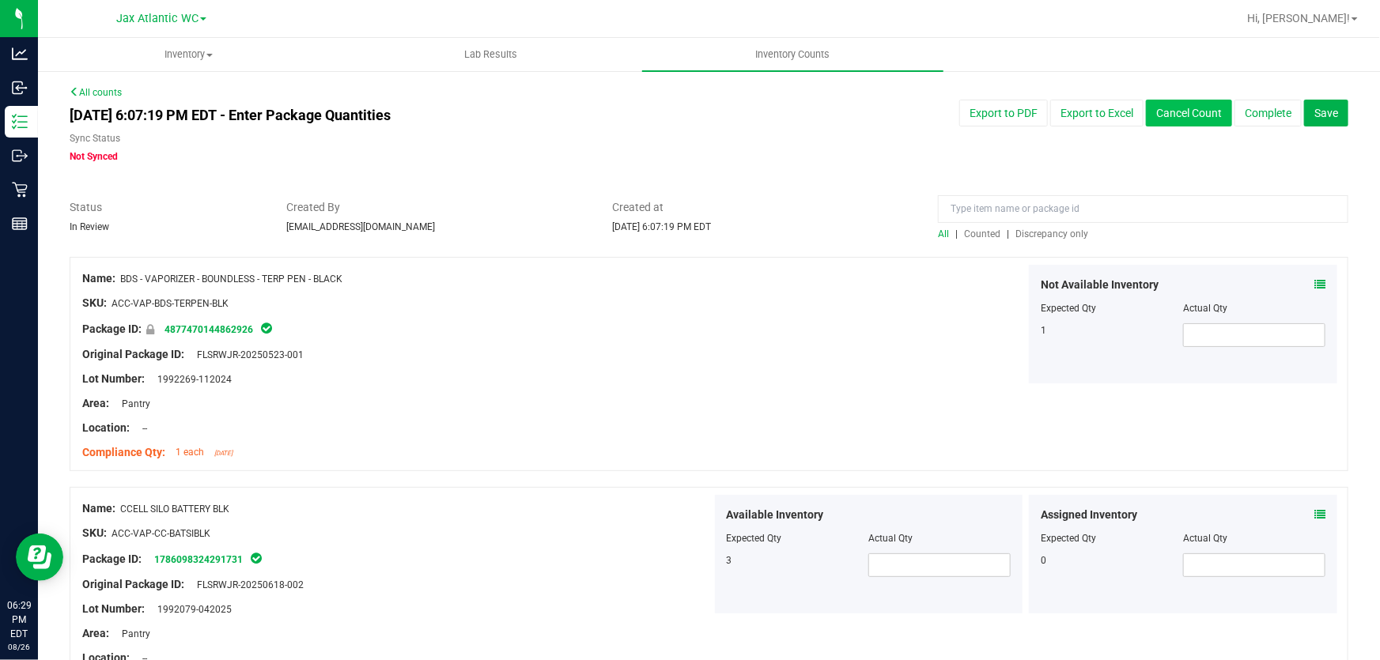
click at [1202, 110] on button "Cancel Count" at bounding box center [1189, 113] width 86 height 27
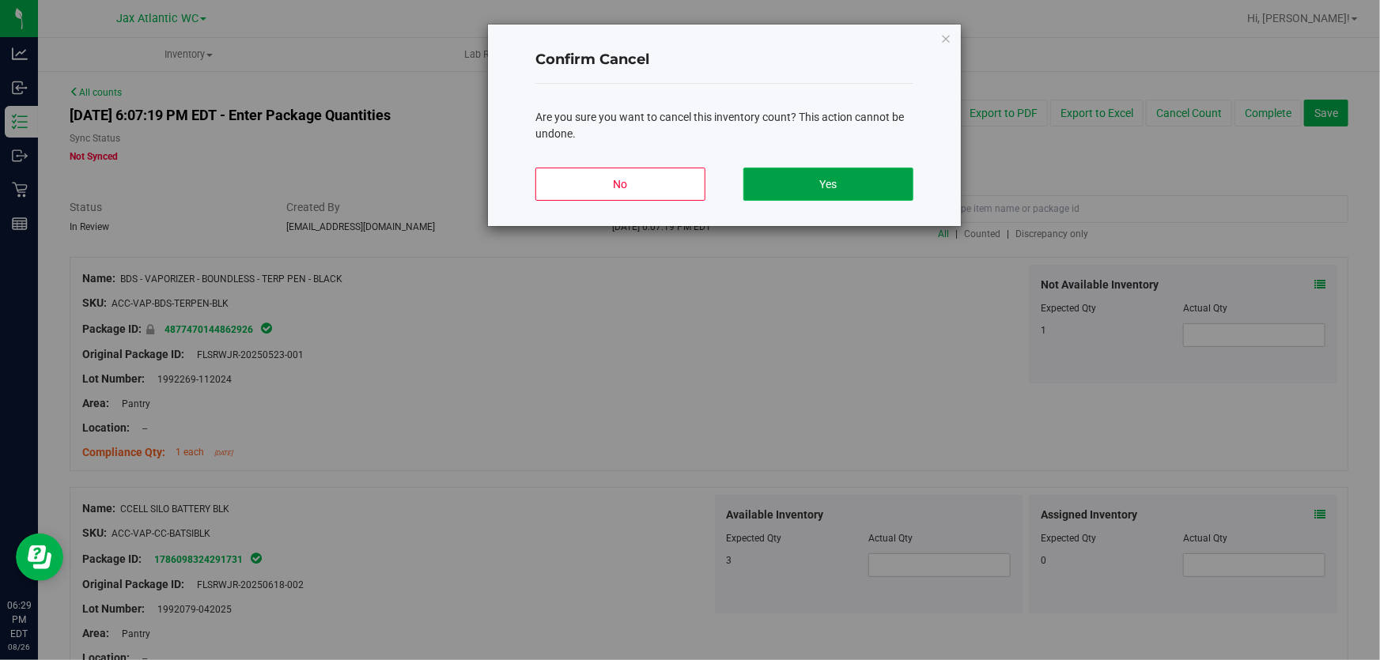
click at [900, 179] on button "Yes" at bounding box center [828, 184] width 170 height 33
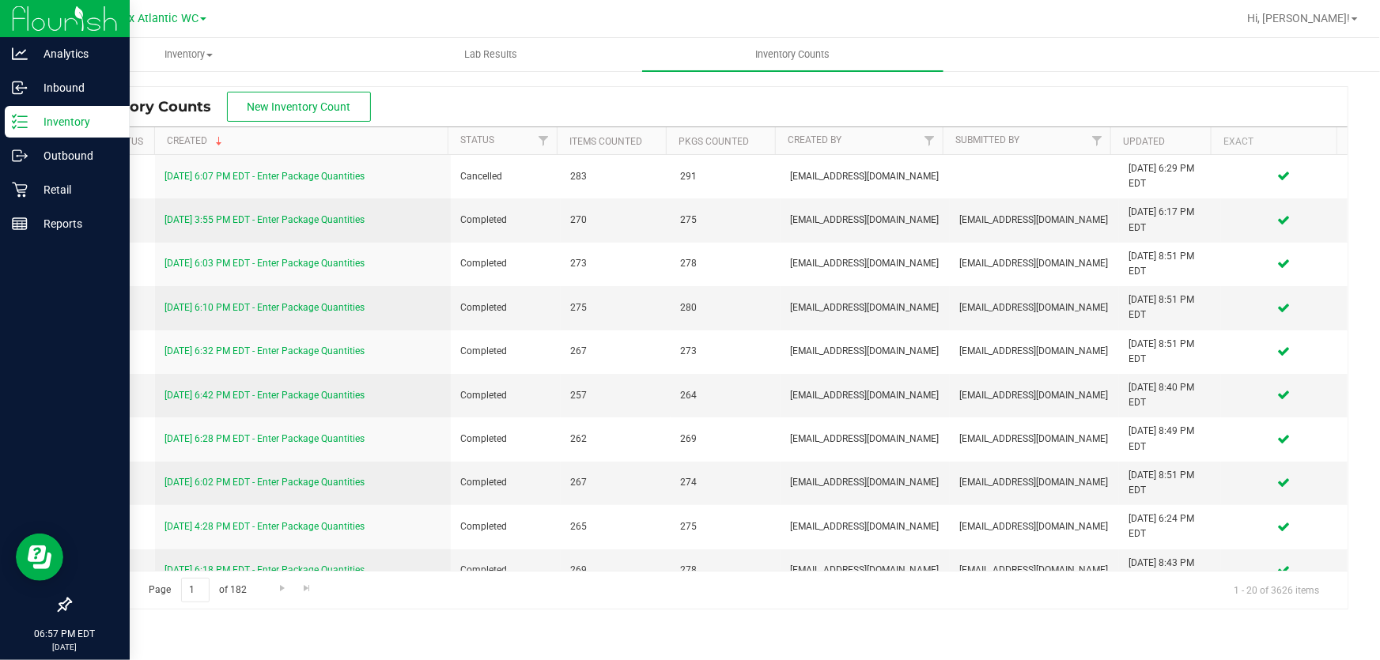
click at [20, 122] on line at bounding box center [22, 122] width 9 height 0
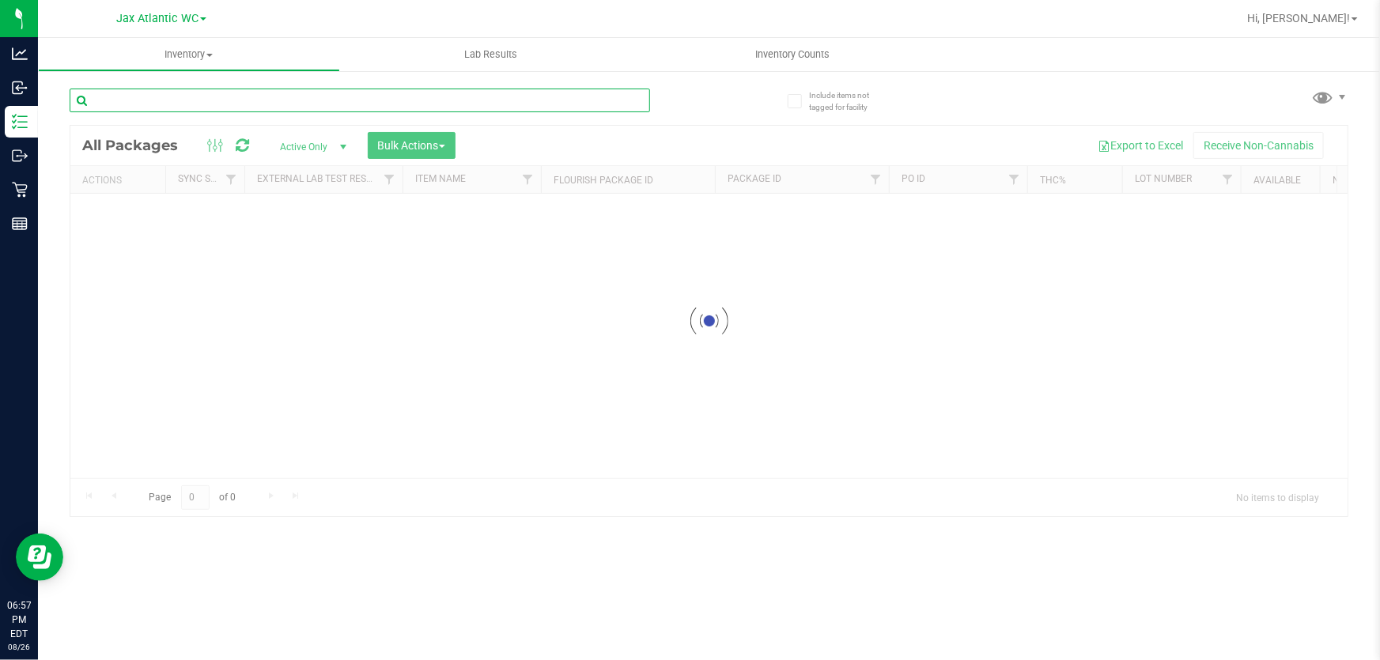
click at [225, 94] on input "text" at bounding box center [360, 101] width 580 height 24
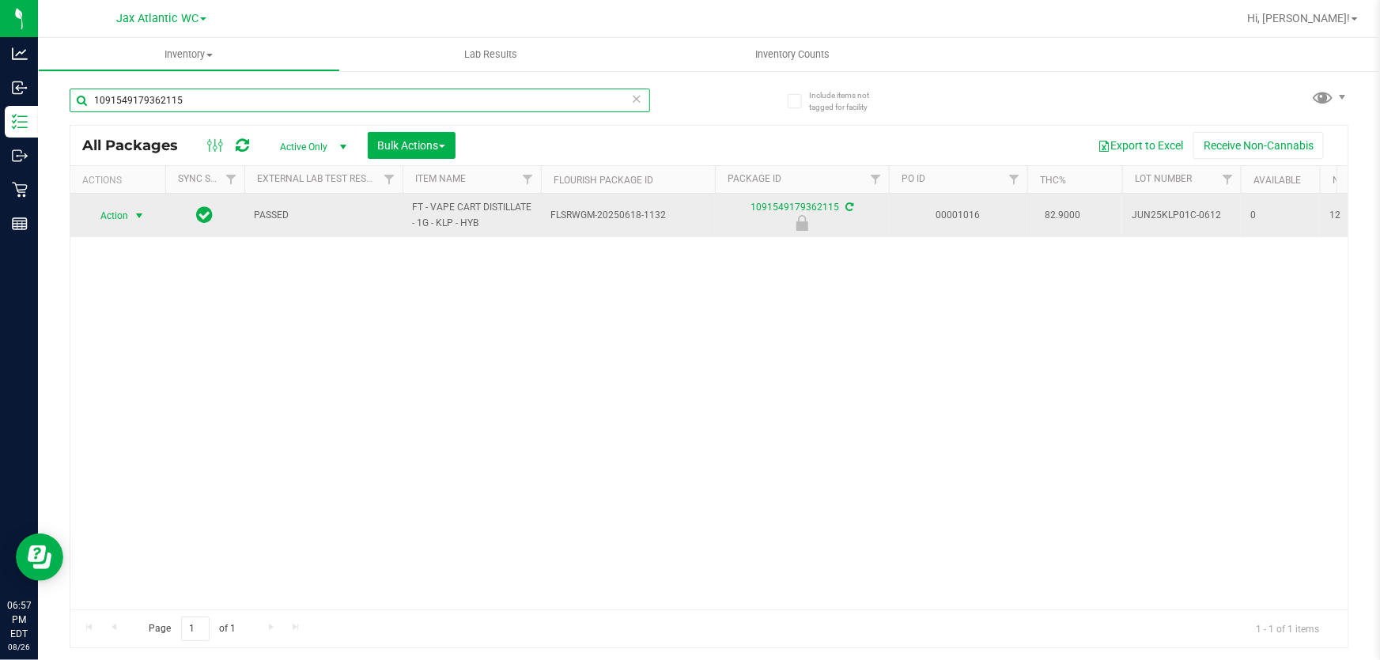
type input "1091549179362115"
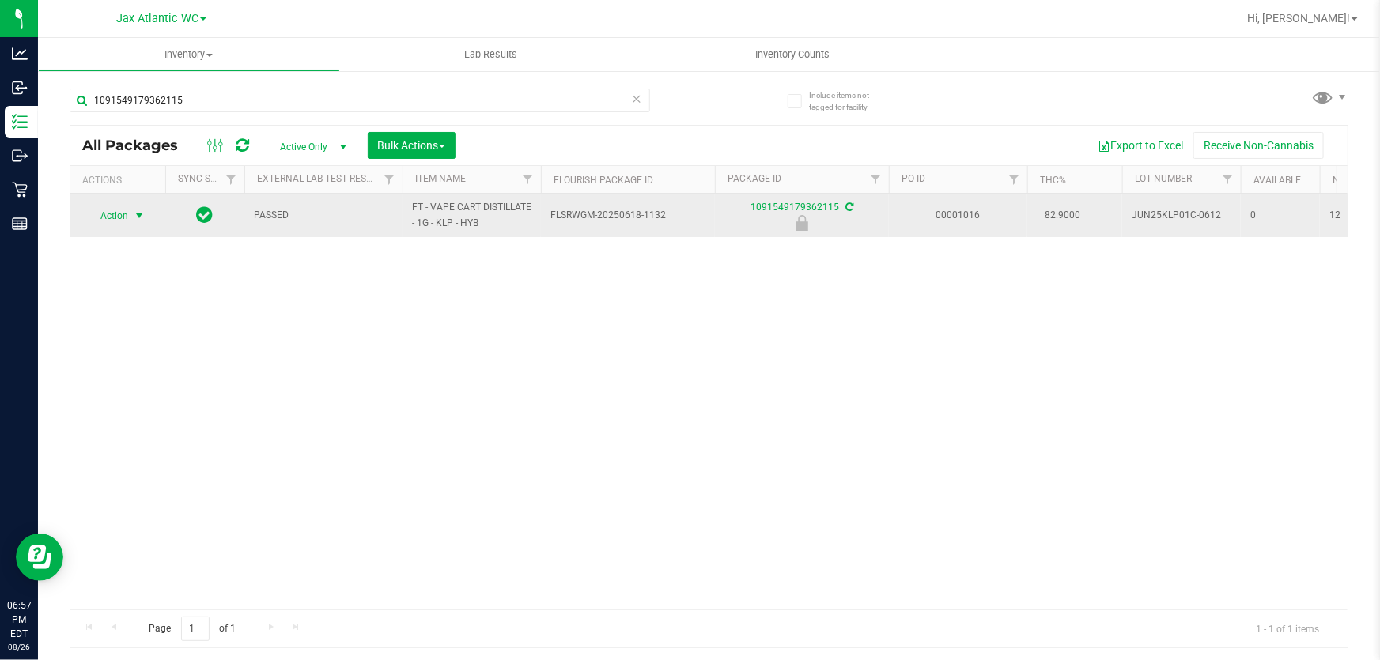
click at [130, 219] on span "select" at bounding box center [140, 216] width 20 height 22
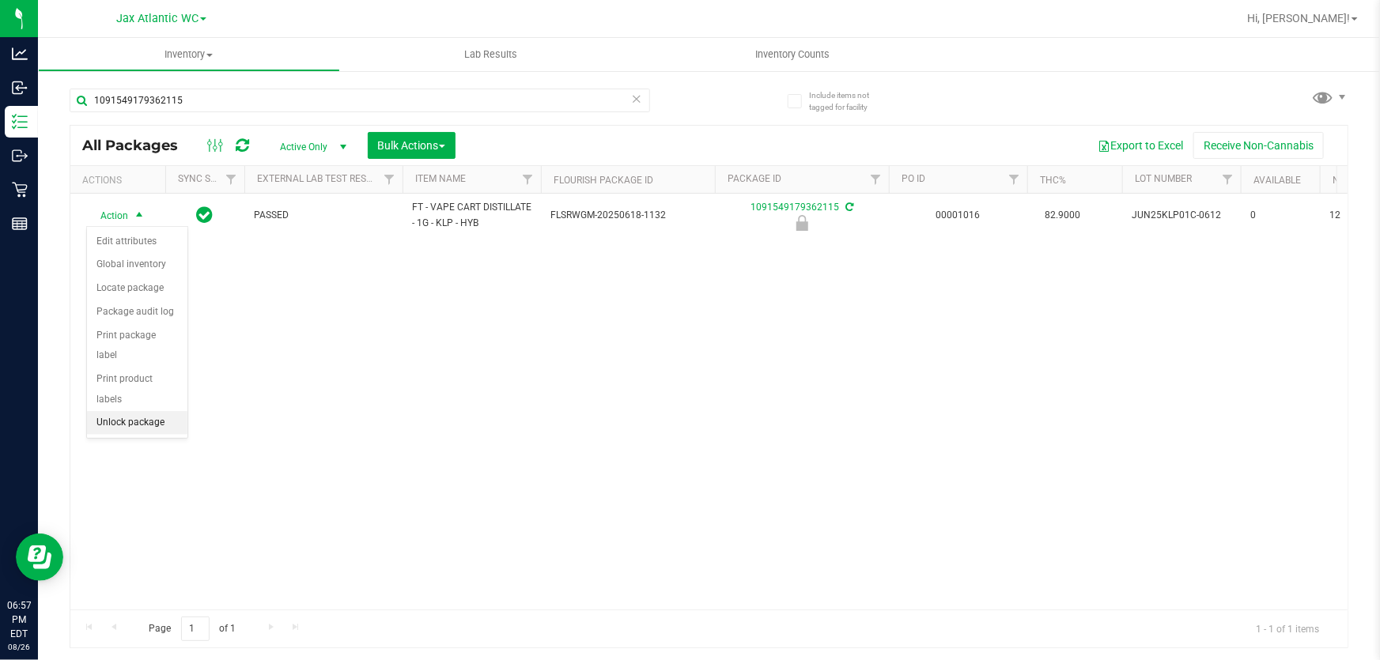
click at [161, 411] on li "Unlock package" at bounding box center [137, 423] width 100 height 24
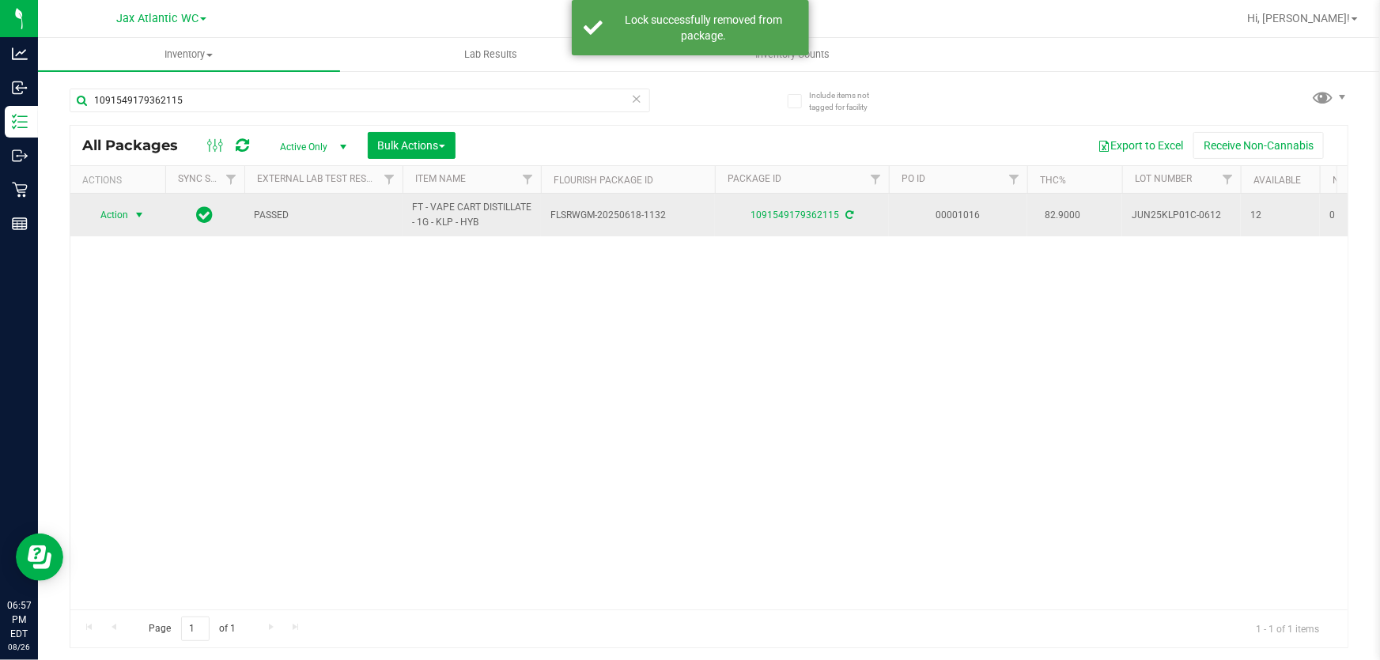
click at [115, 213] on span "Action" at bounding box center [107, 215] width 43 height 22
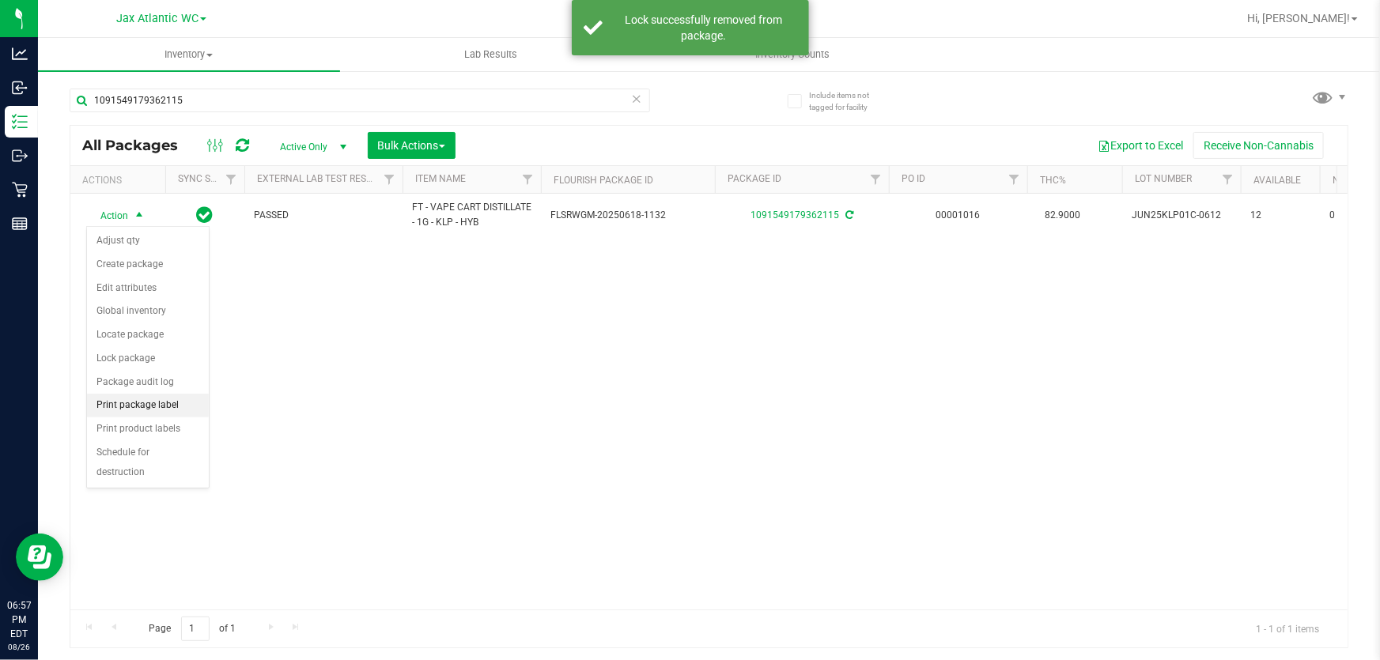
click at [168, 407] on li "Print package label" at bounding box center [148, 406] width 122 height 24
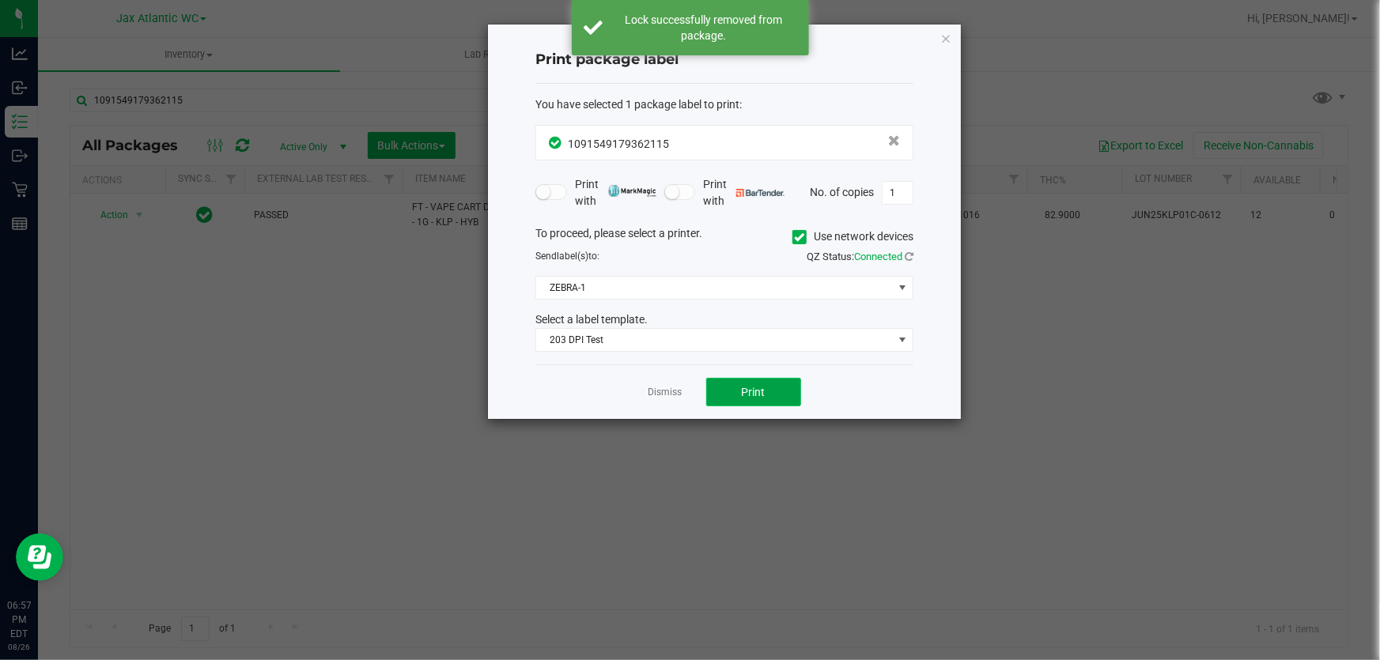
click at [721, 387] on button "Print" at bounding box center [753, 392] width 95 height 28
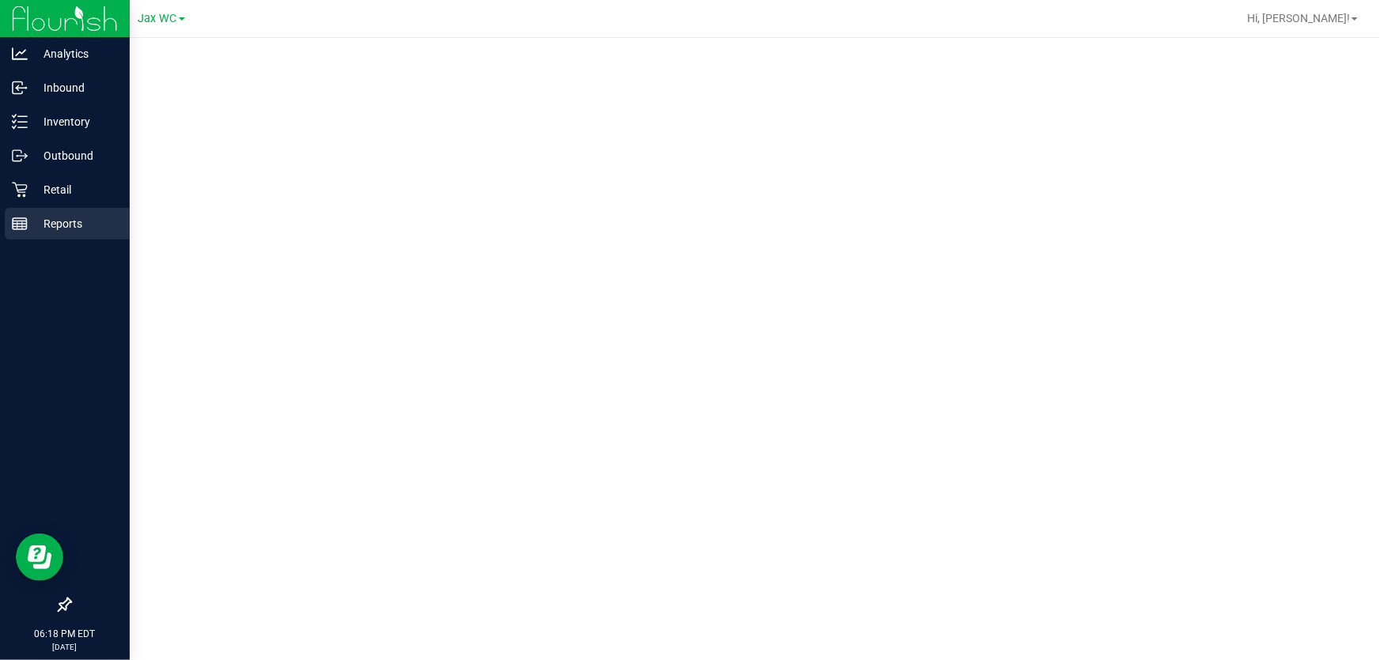
click at [40, 224] on p "Reports" at bounding box center [75, 223] width 95 height 19
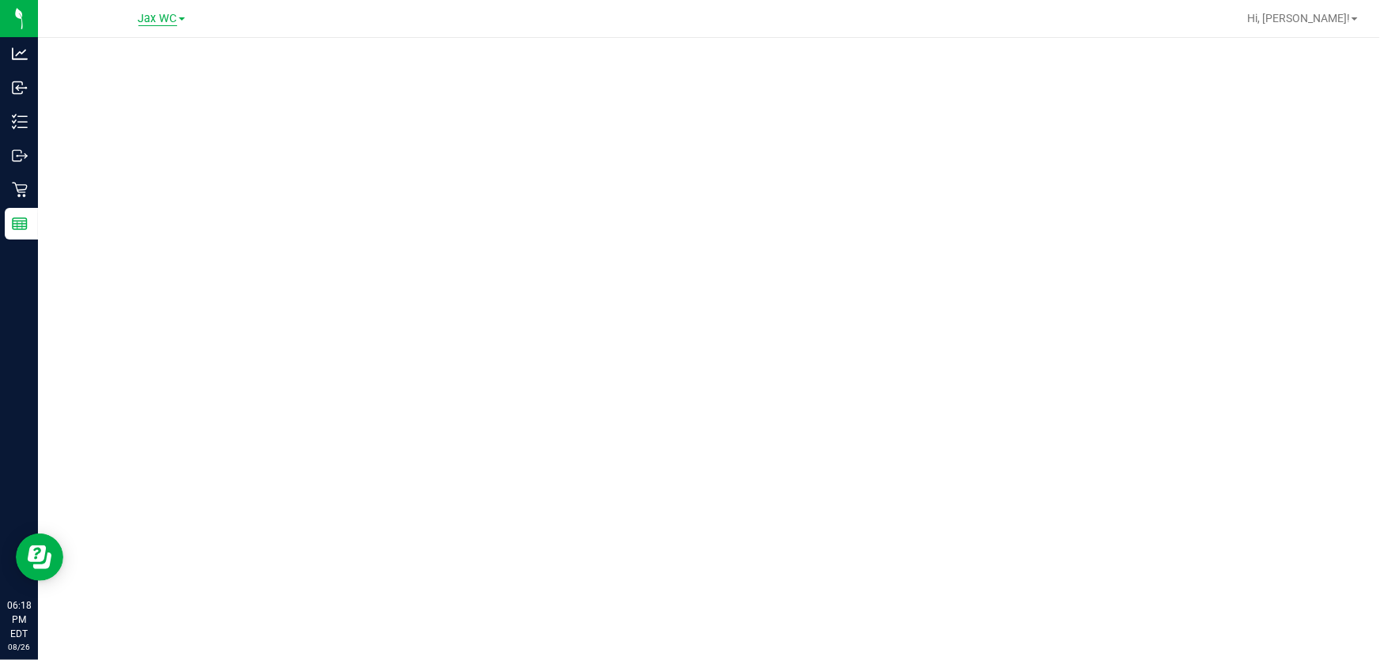
click at [168, 20] on span "Jax WC" at bounding box center [157, 19] width 39 height 14
click at [148, 45] on link "Jax Atlantic WC" at bounding box center [161, 55] width 231 height 21
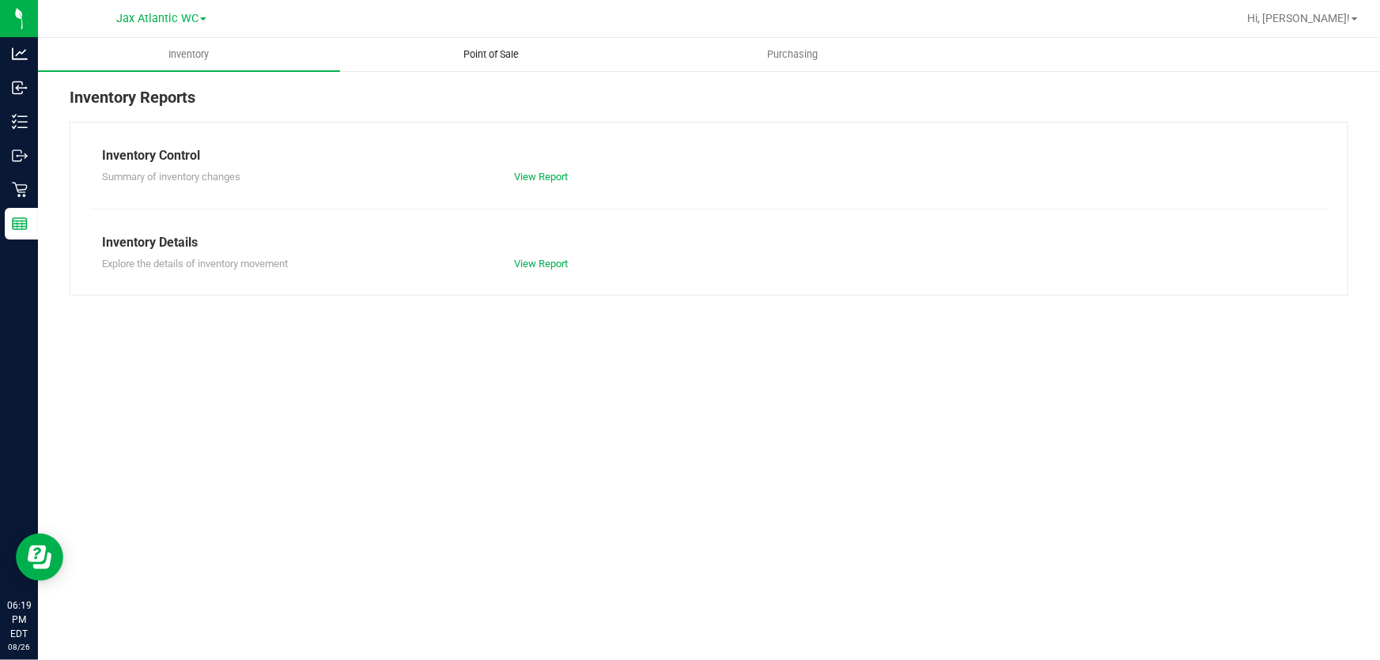
click at [476, 55] on span "Point of Sale" at bounding box center [491, 54] width 98 height 14
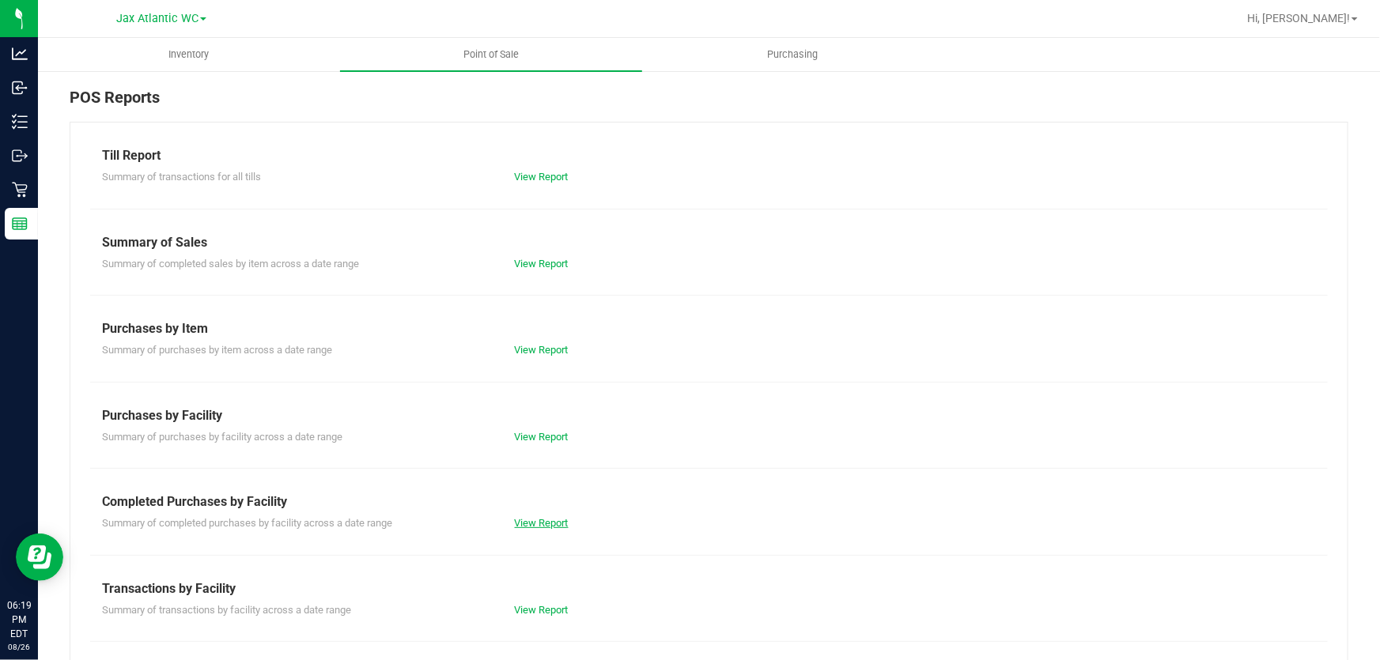
click at [528, 518] on link "View Report" at bounding box center [542, 523] width 54 height 12
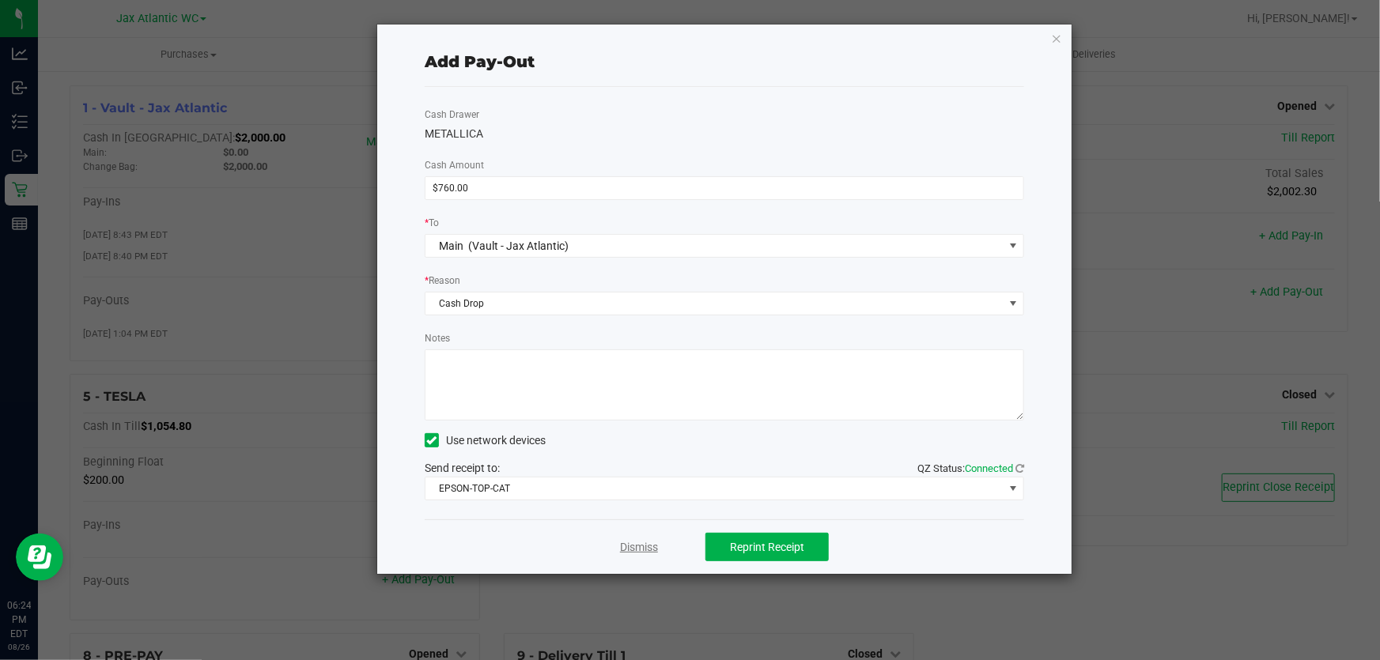
click at [644, 548] on link "Dismiss" at bounding box center [639, 547] width 38 height 17
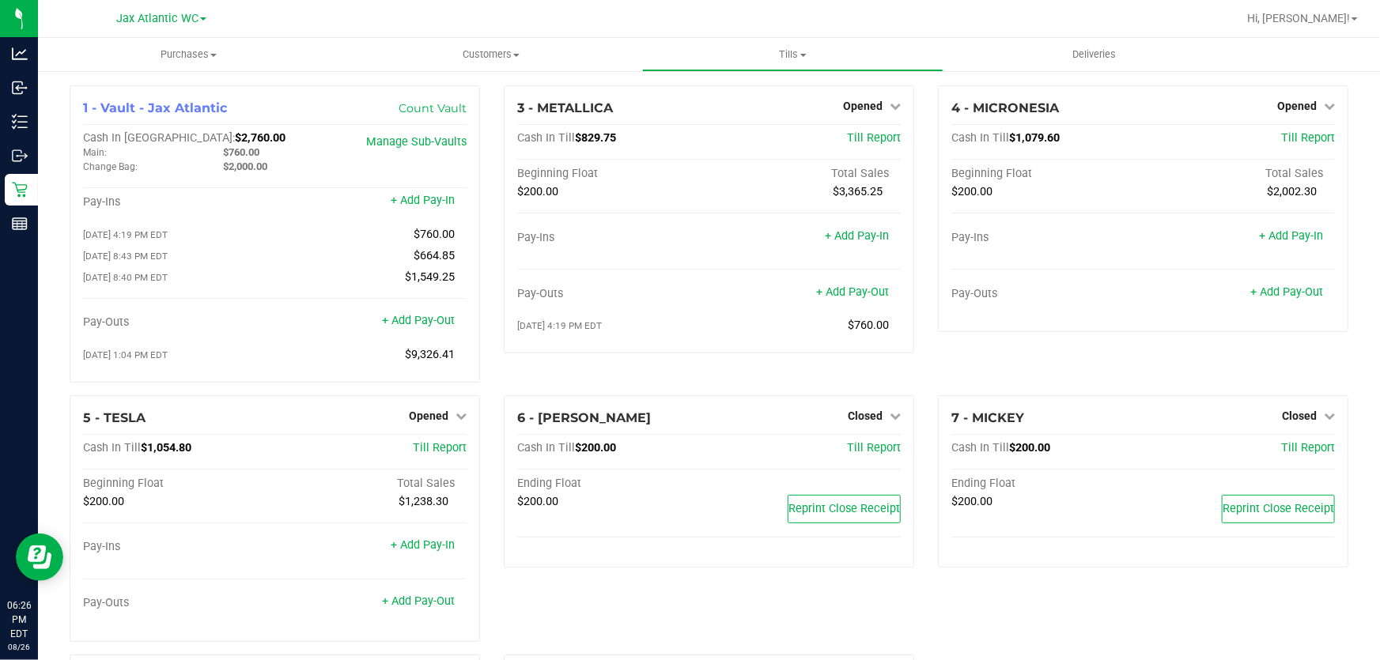
click at [1048, 361] on div "4 - MICRONESIA Opened Close Till Cash In Till $1,079.60 Till Report Beginning F…" at bounding box center [1143, 240] width 434 height 310
click at [1304, 289] on link "+ Add Pay-Out" at bounding box center [1286, 291] width 73 height 13
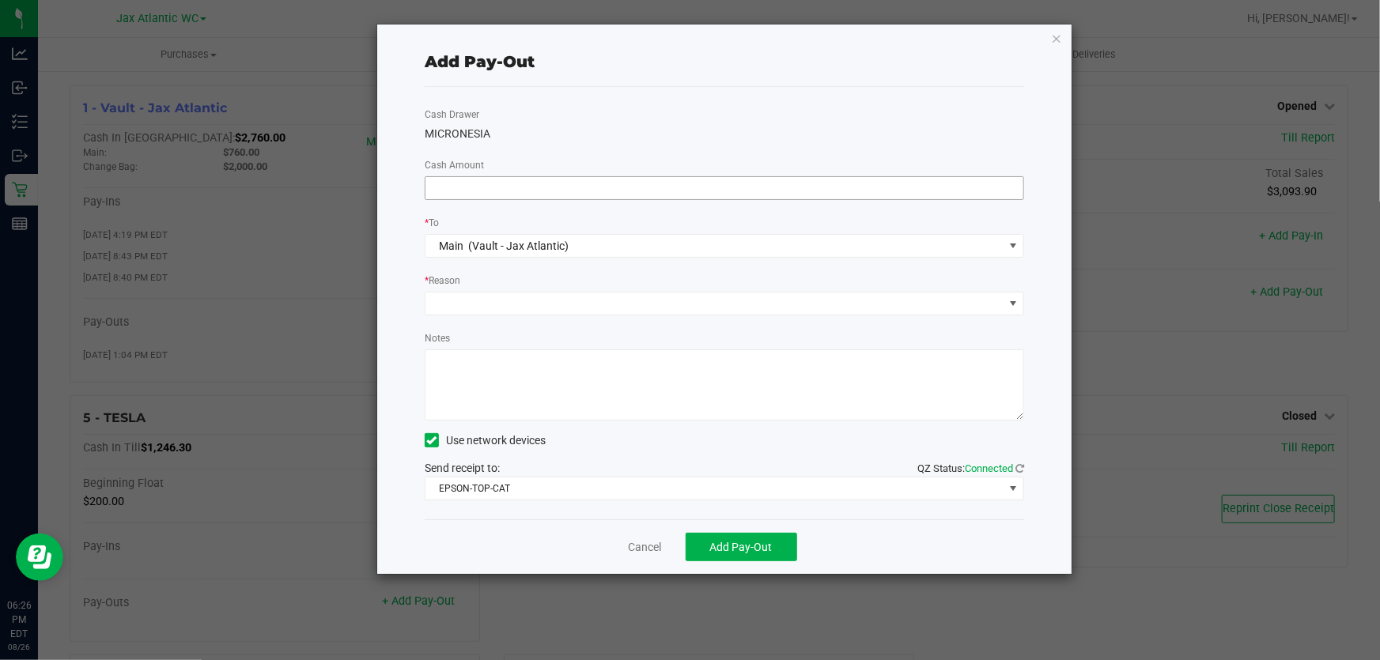
click at [599, 194] on input at bounding box center [724, 188] width 598 height 22
type input "$1,160.00"
click at [601, 151] on div "Cash Drawer MICRONESIA Cash Amount $1,160.00 * To Main (Vault - Jax Atlantic) *…" at bounding box center [724, 303] width 599 height 432
click at [609, 300] on span at bounding box center [714, 304] width 578 height 22
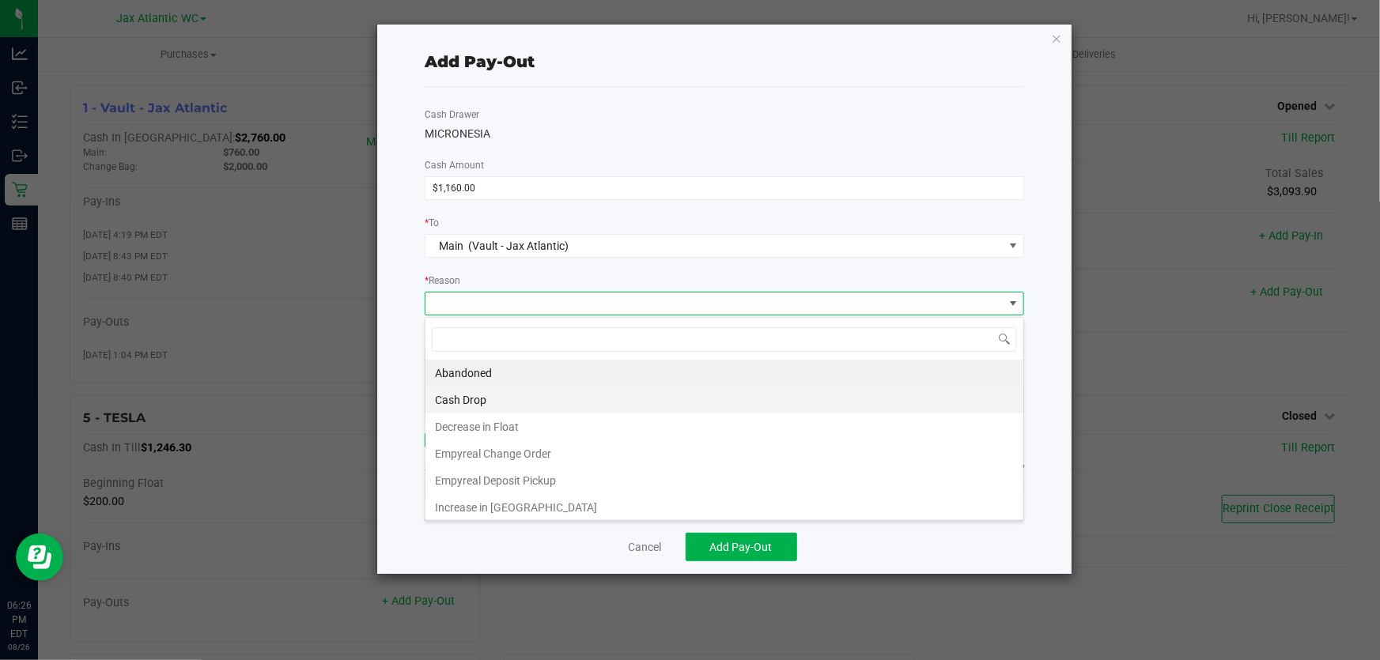
scroll to position [24, 600]
click at [479, 401] on li "Cash Drop" at bounding box center [724, 400] width 598 height 27
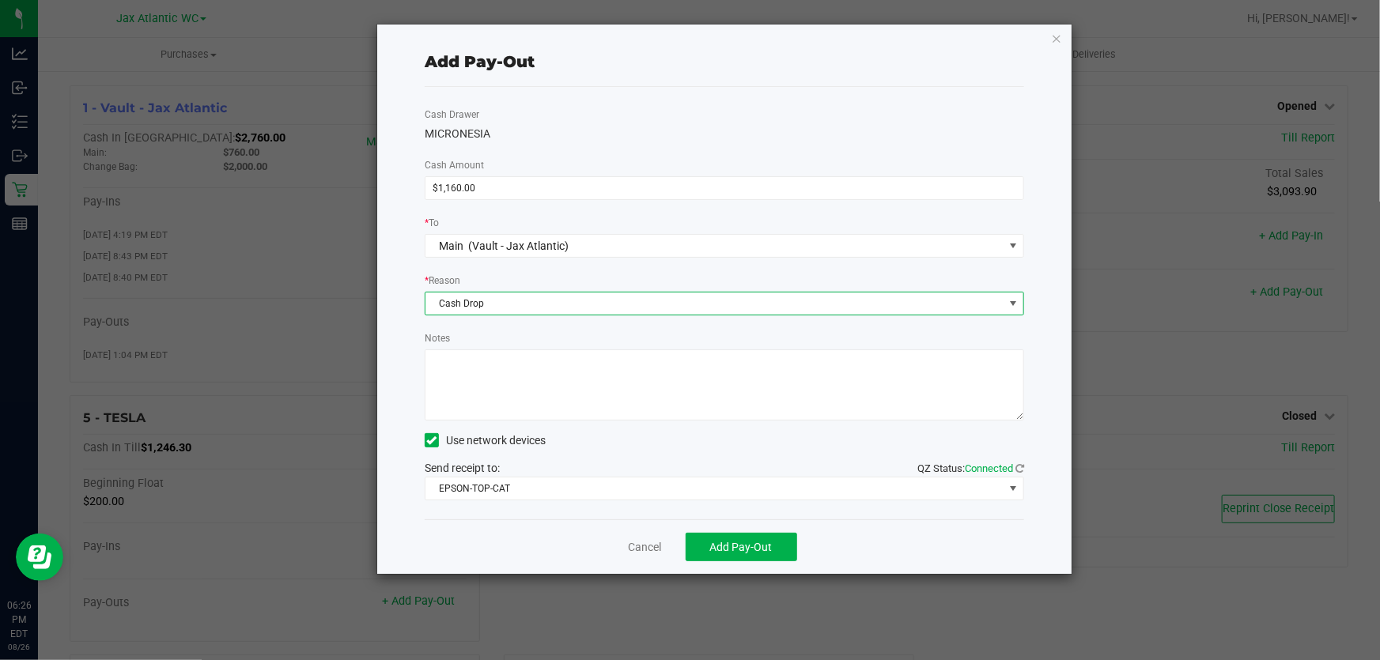
click at [508, 388] on textarea "Notes" at bounding box center [724, 384] width 599 height 71
type textarea "cash drop-AP"
click at [758, 556] on button "Add Pay-Out" at bounding box center [740, 547] width 111 height 28
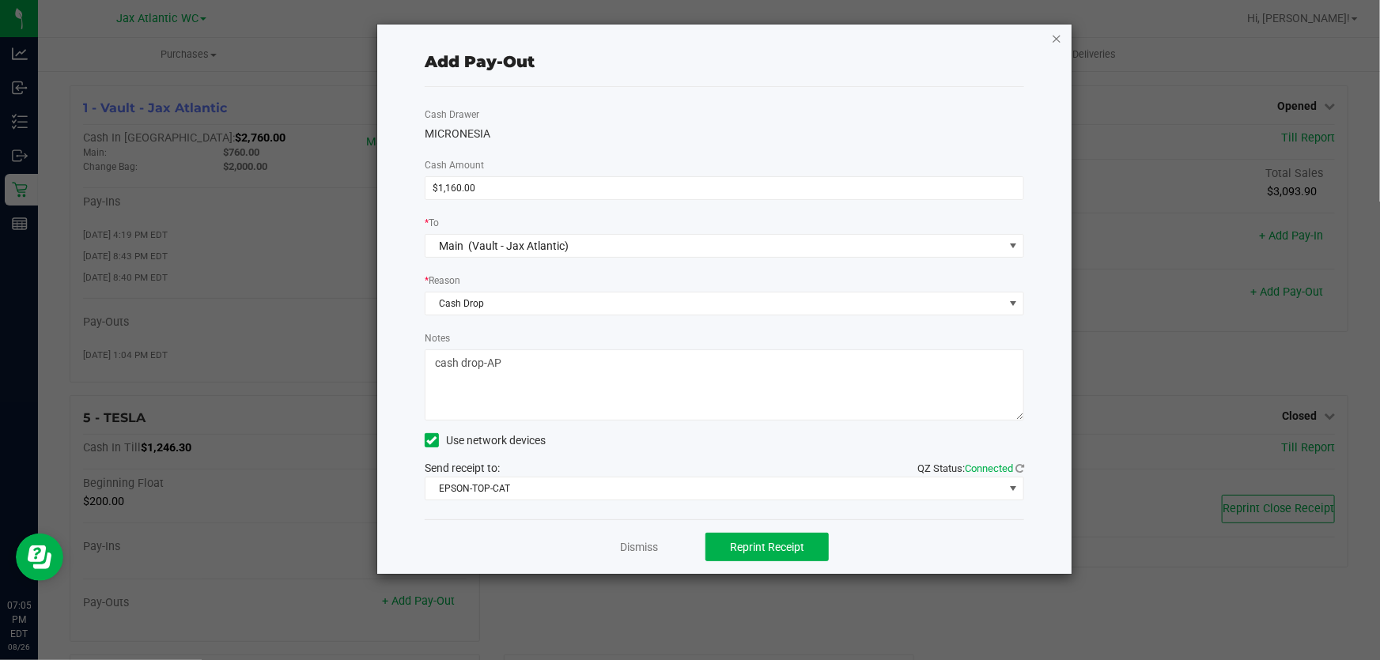
click at [1058, 34] on icon "button" at bounding box center [1056, 37] width 11 height 19
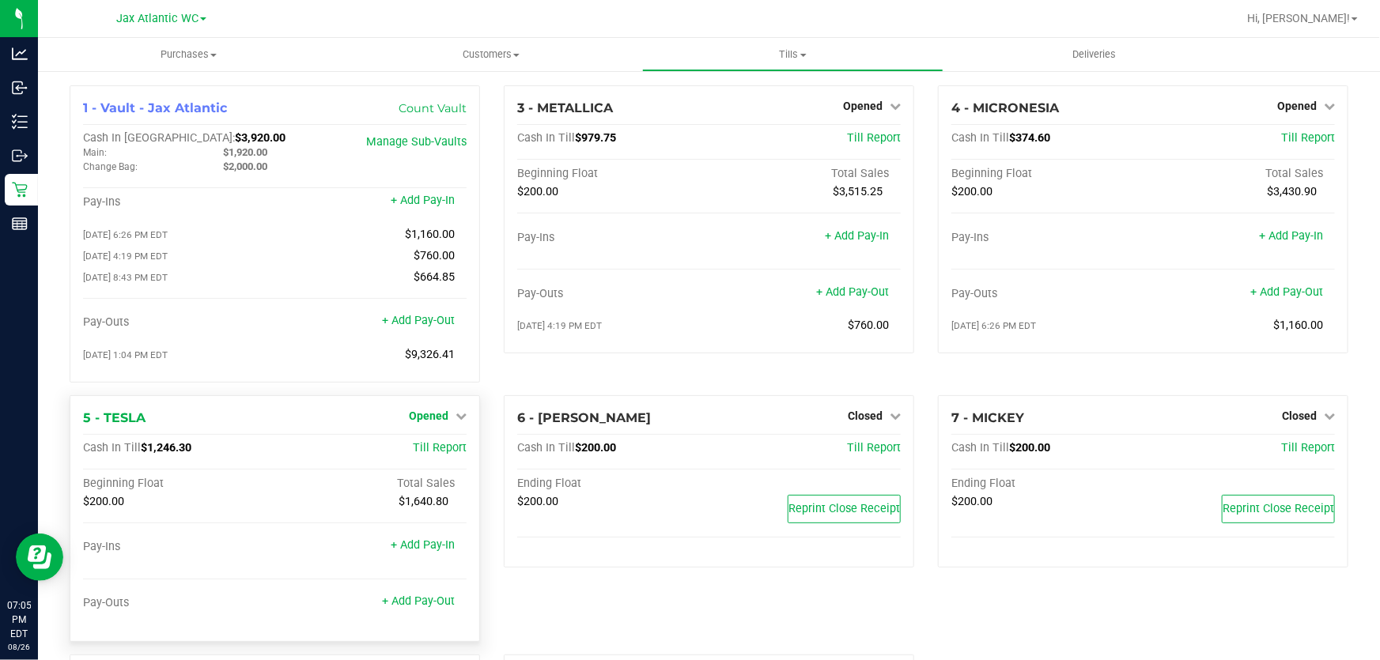
click at [427, 420] on span "Opened" at bounding box center [429, 416] width 40 height 13
click at [427, 451] on link "Close Till" at bounding box center [430, 448] width 43 height 13
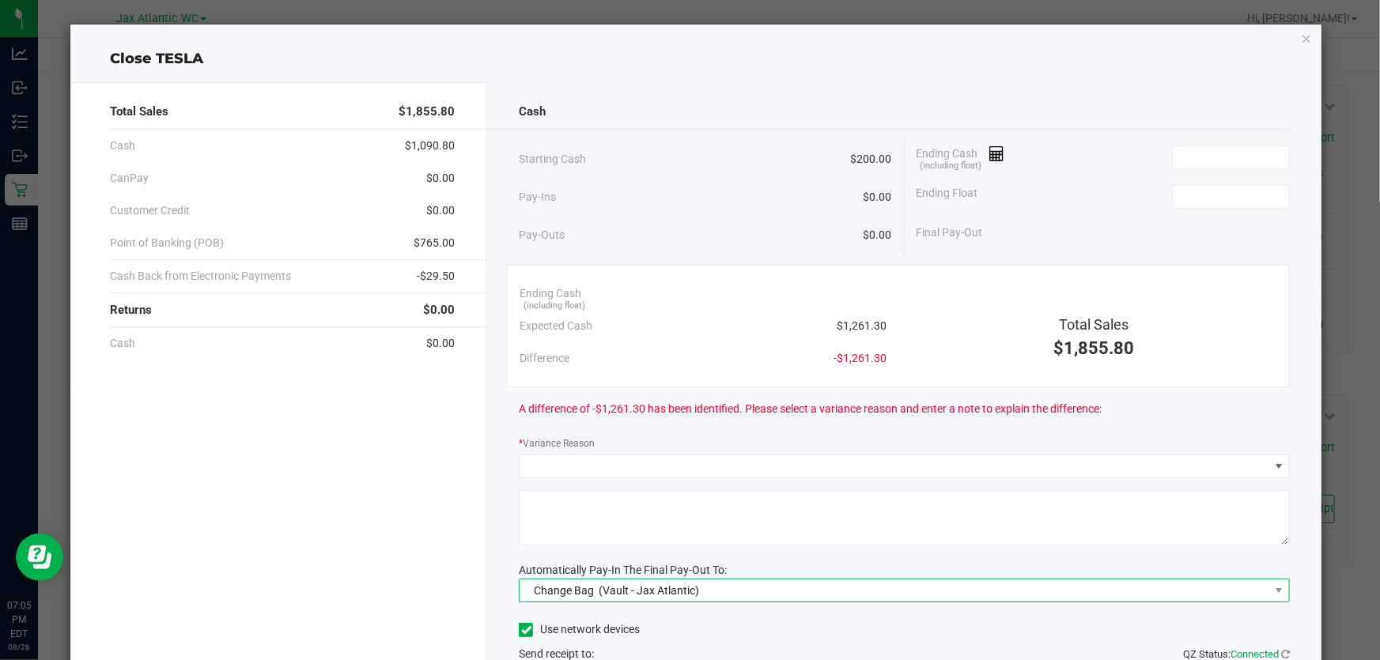
click at [584, 598] on div "Change Bag (Vault - Jax Atlantic)" at bounding box center [612, 590] width 173 height 28
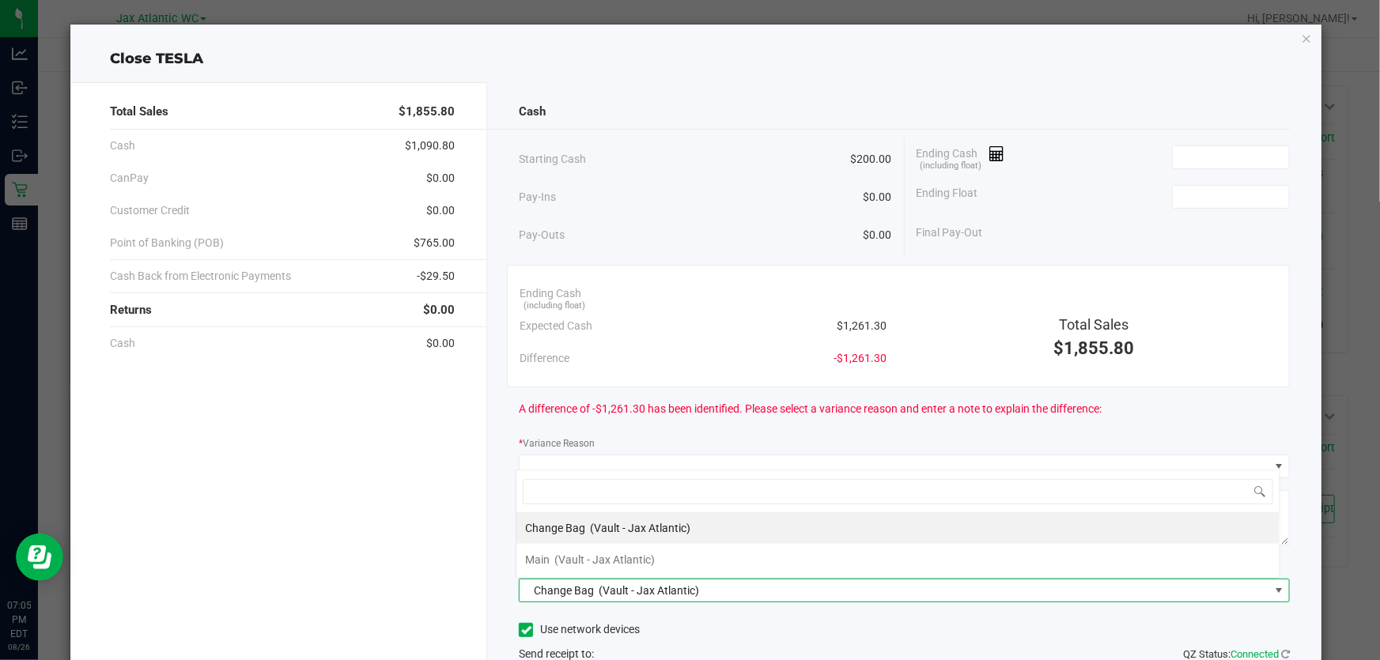
scroll to position [24, 764]
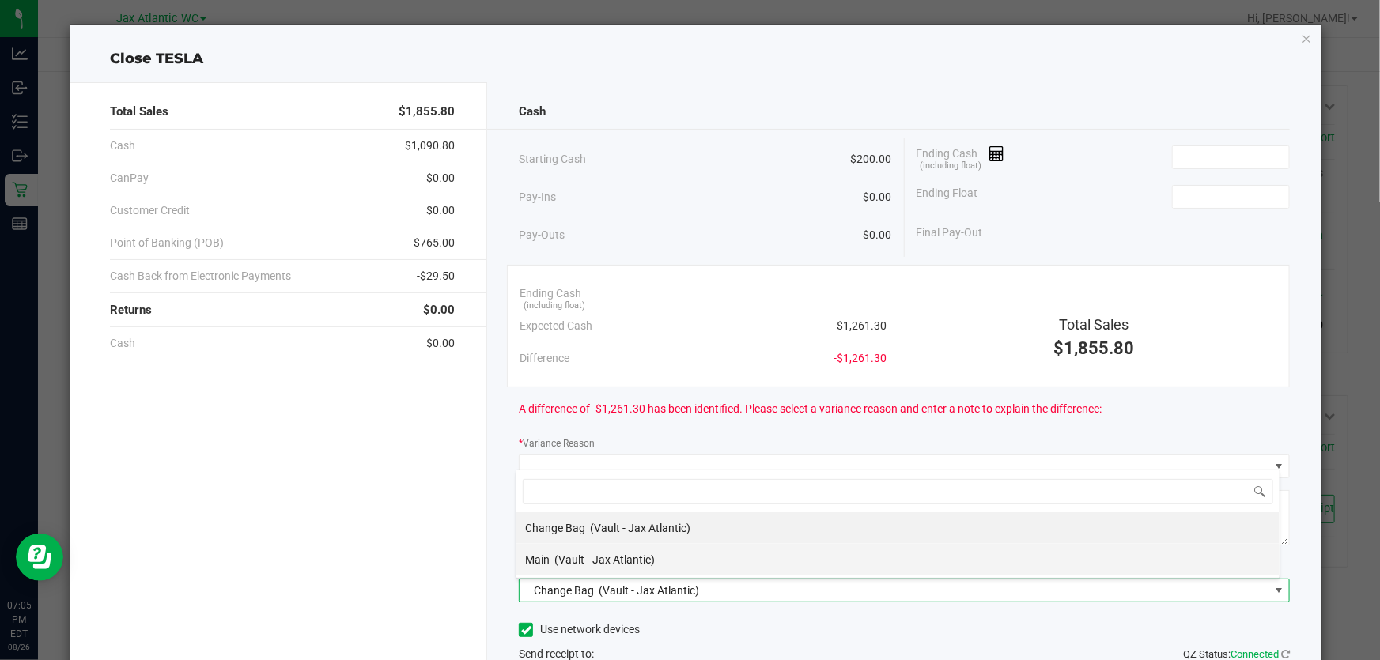
click at [580, 561] on span "(Vault - Jax Atlantic)" at bounding box center [605, 559] width 100 height 13
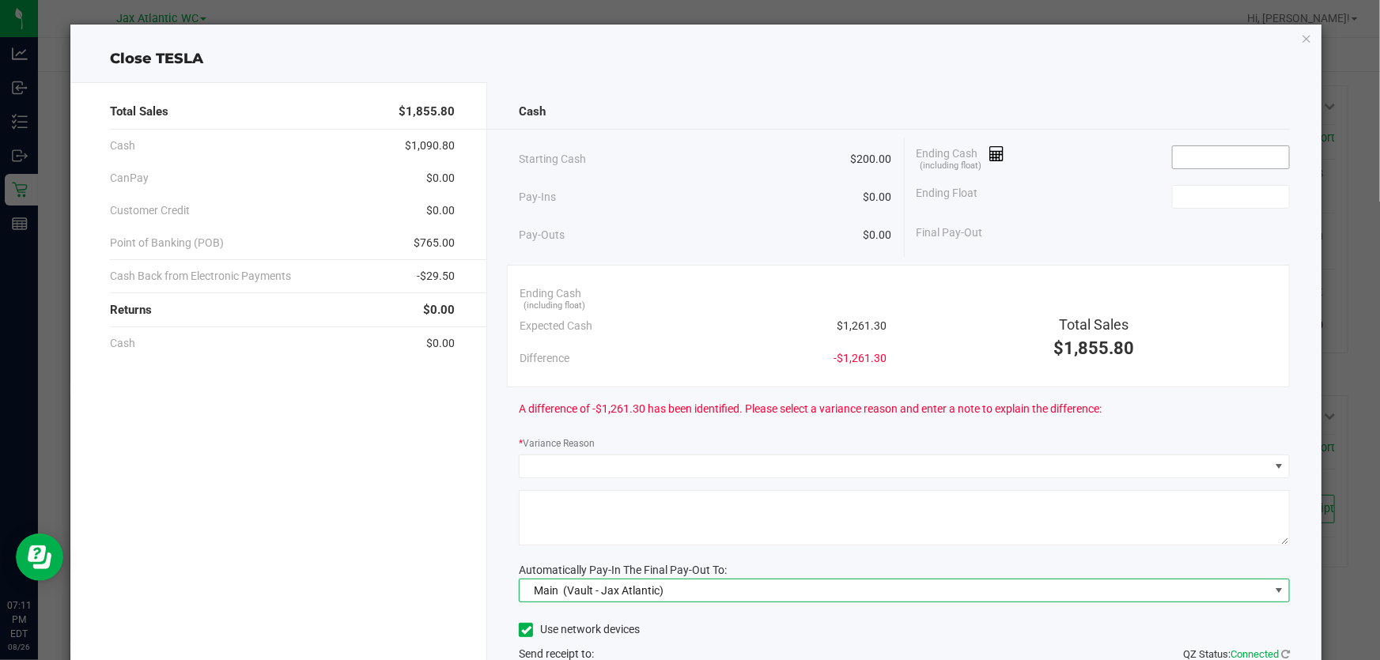
click at [1218, 157] on input at bounding box center [1230, 157] width 116 height 22
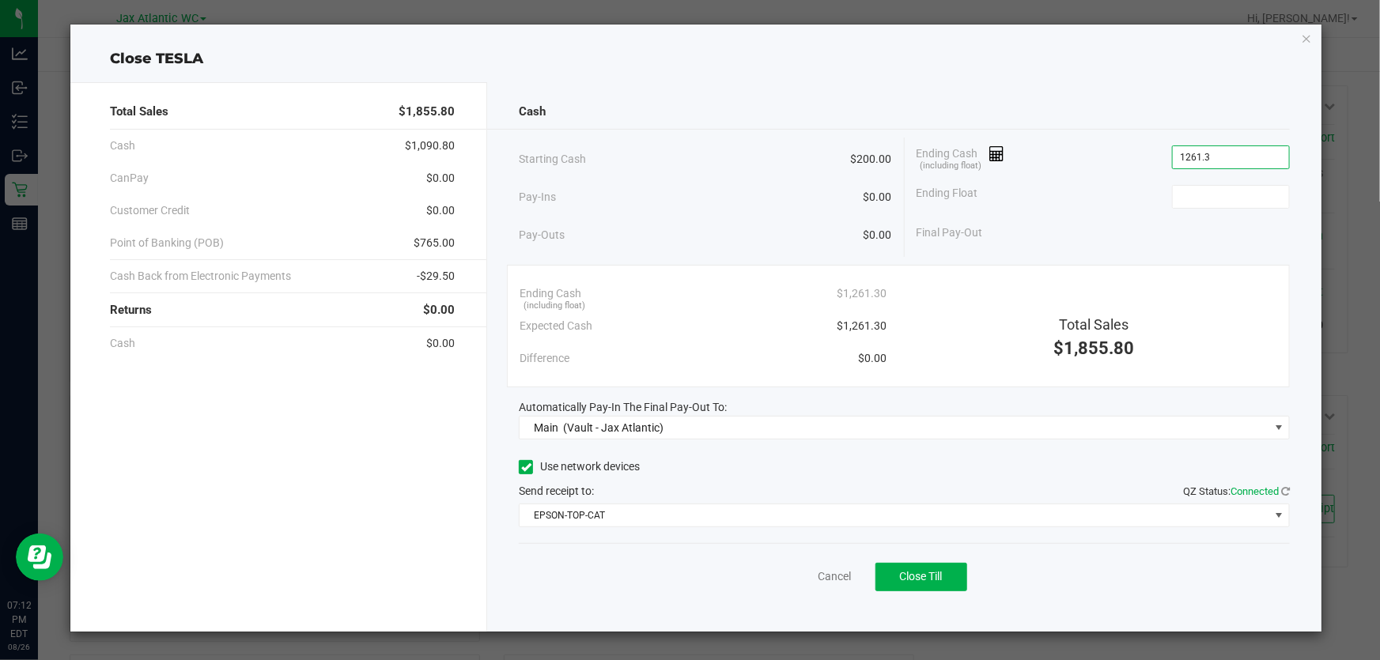
click at [1249, 152] on input "1261.3" at bounding box center [1230, 157] width 116 height 22
type input "$1,261.30"
type input "$200.00"
click at [1096, 66] on div "Close TESLA" at bounding box center [695, 58] width 1251 height 21
click at [952, 569] on button "Close Till" at bounding box center [921, 577] width 92 height 28
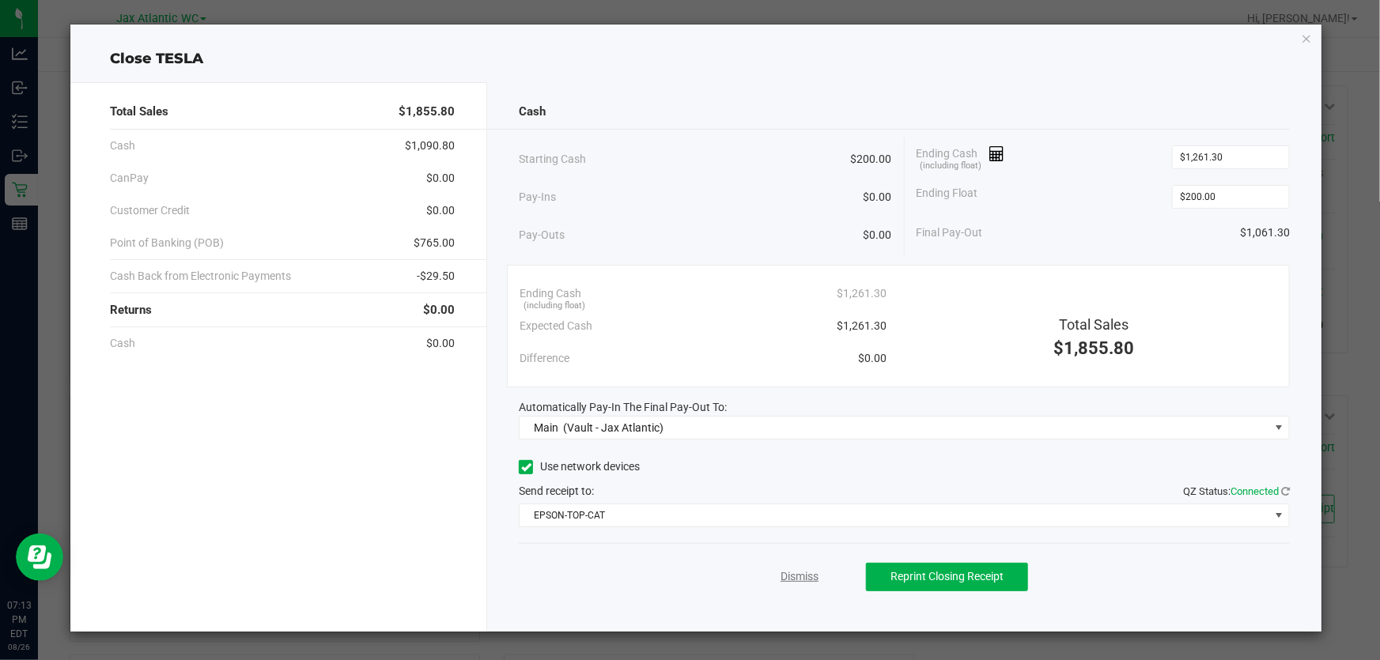
click at [800, 583] on link "Dismiss" at bounding box center [799, 576] width 38 height 17
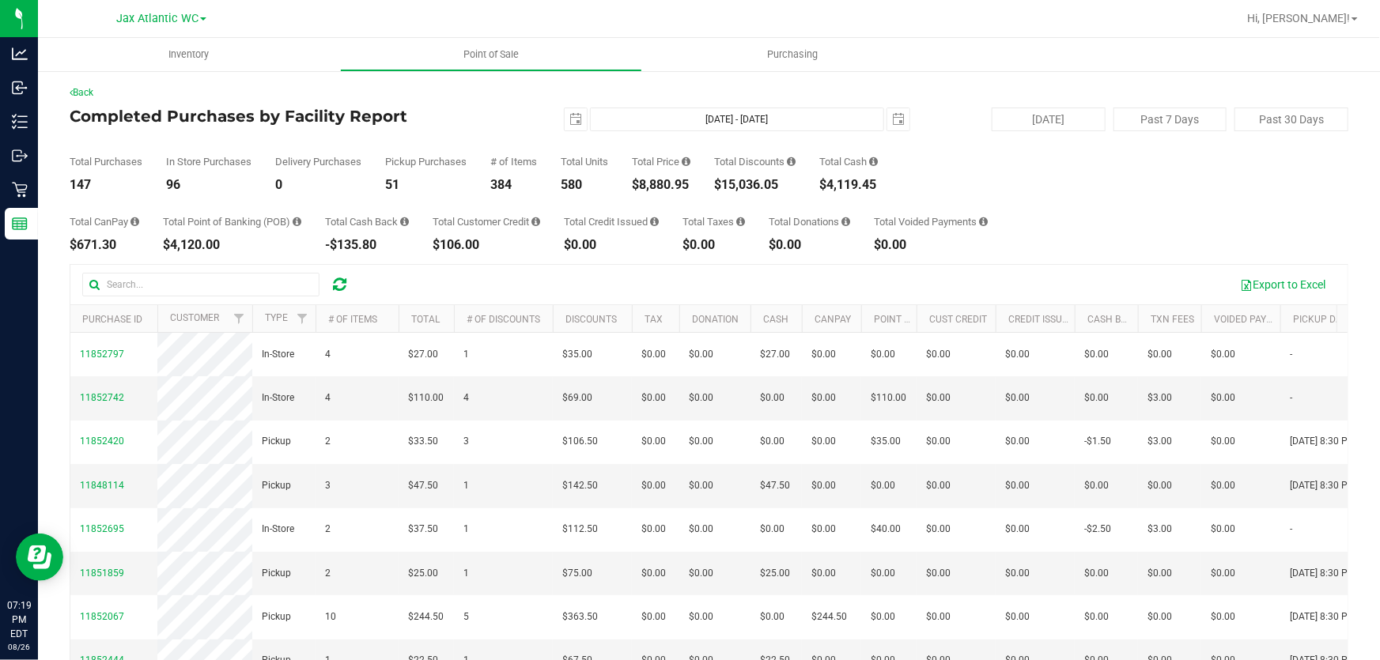
click at [585, 97] on div "Back" at bounding box center [709, 92] width 1278 height 14
click at [1063, 81] on div "Back Completed Purchases by Facility Report [DATE] [DATE] - [DATE] [DATE] [DATE…" at bounding box center [709, 437] width 1342 height 734
click at [999, 167] on div "Total Purchases 148 In Store Purchases 96 Delivery Purchases 0 Pickup Purchases…" at bounding box center [709, 161] width 1278 height 60
